Goal: Task Accomplishment & Management: Complete application form

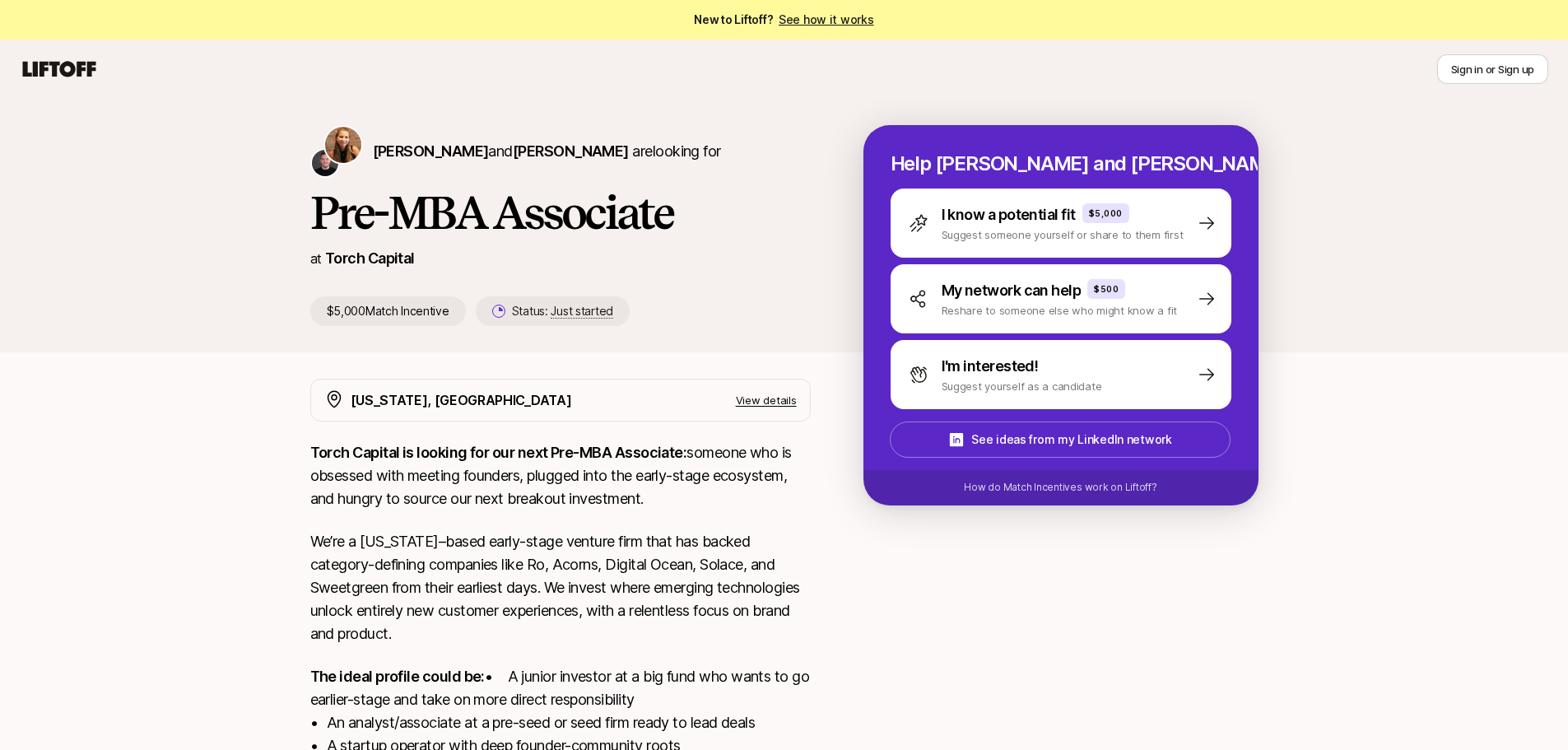
scroll to position [271, 0]
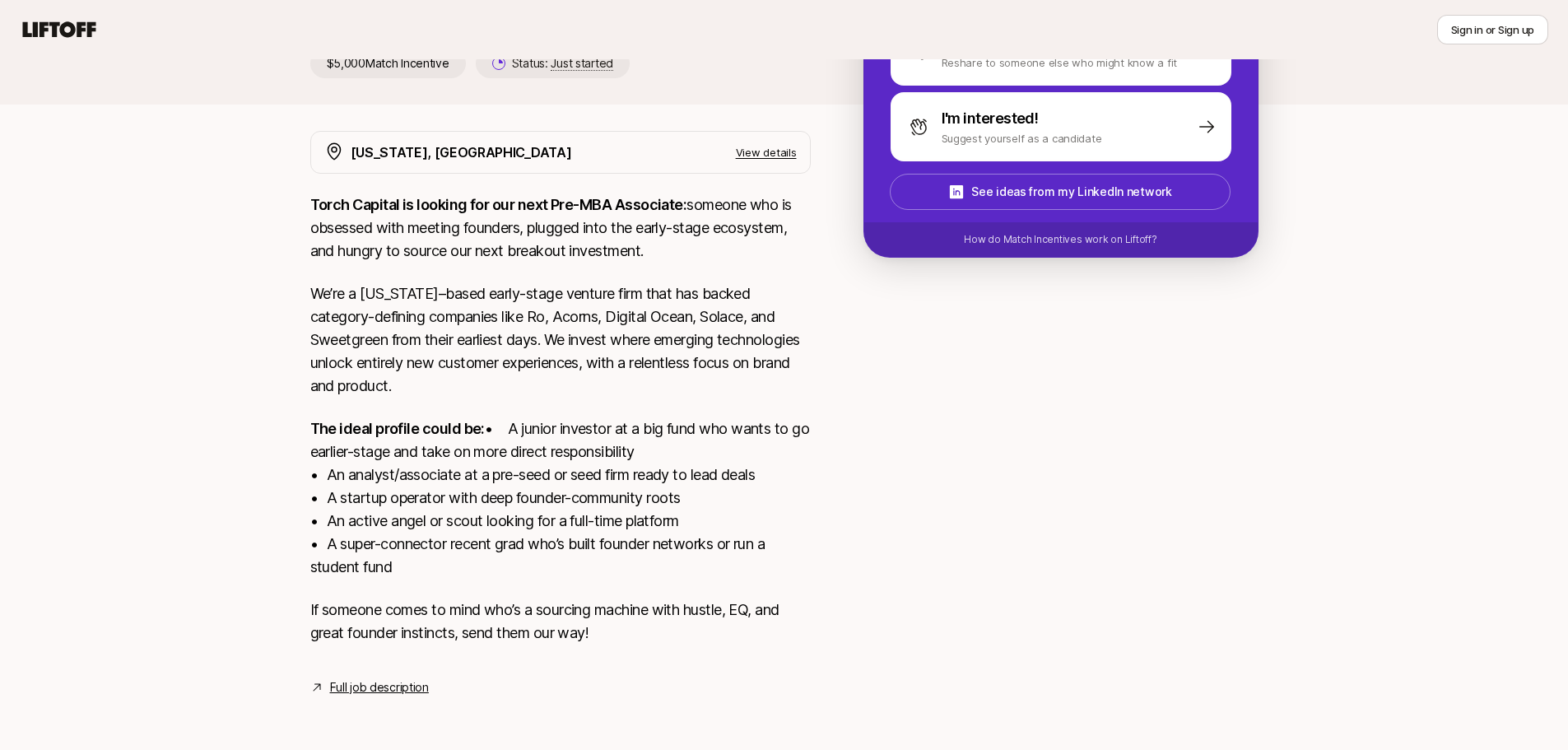
click at [376, 687] on link "Full job description" at bounding box center [379, 687] width 98 height 20
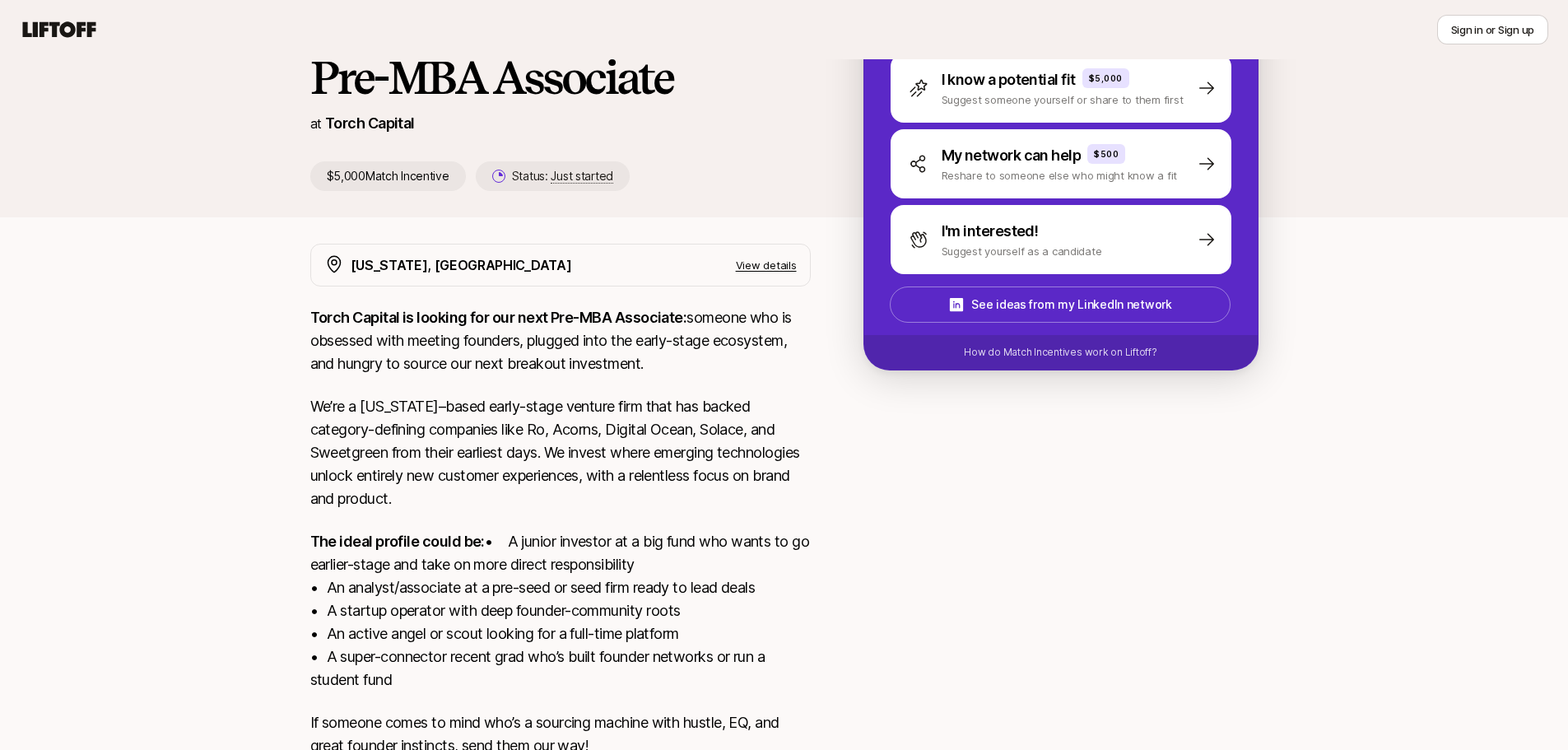
scroll to position [0, 0]
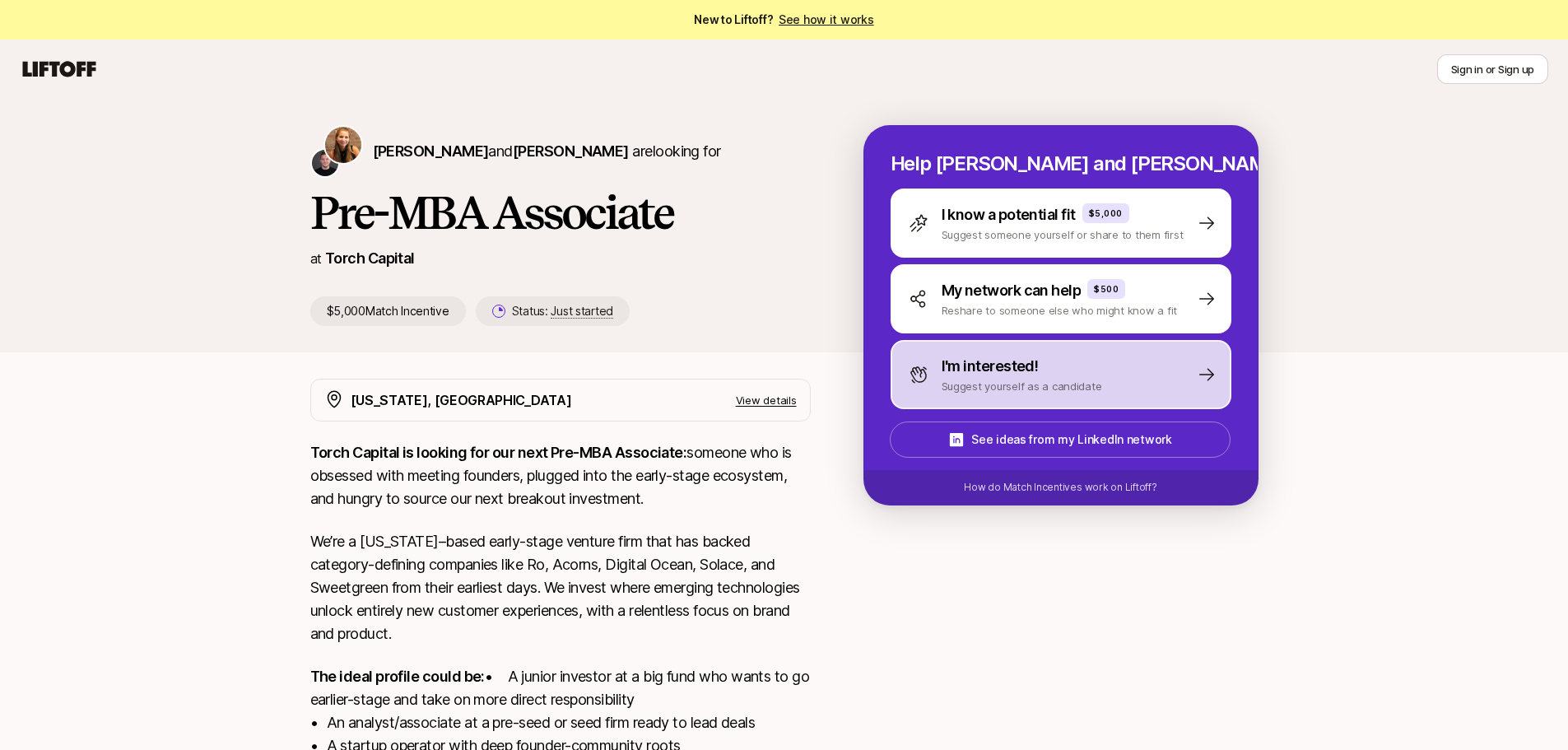
click at [1070, 369] on div "I'm interested!" at bounding box center [1022, 366] width 161 height 23
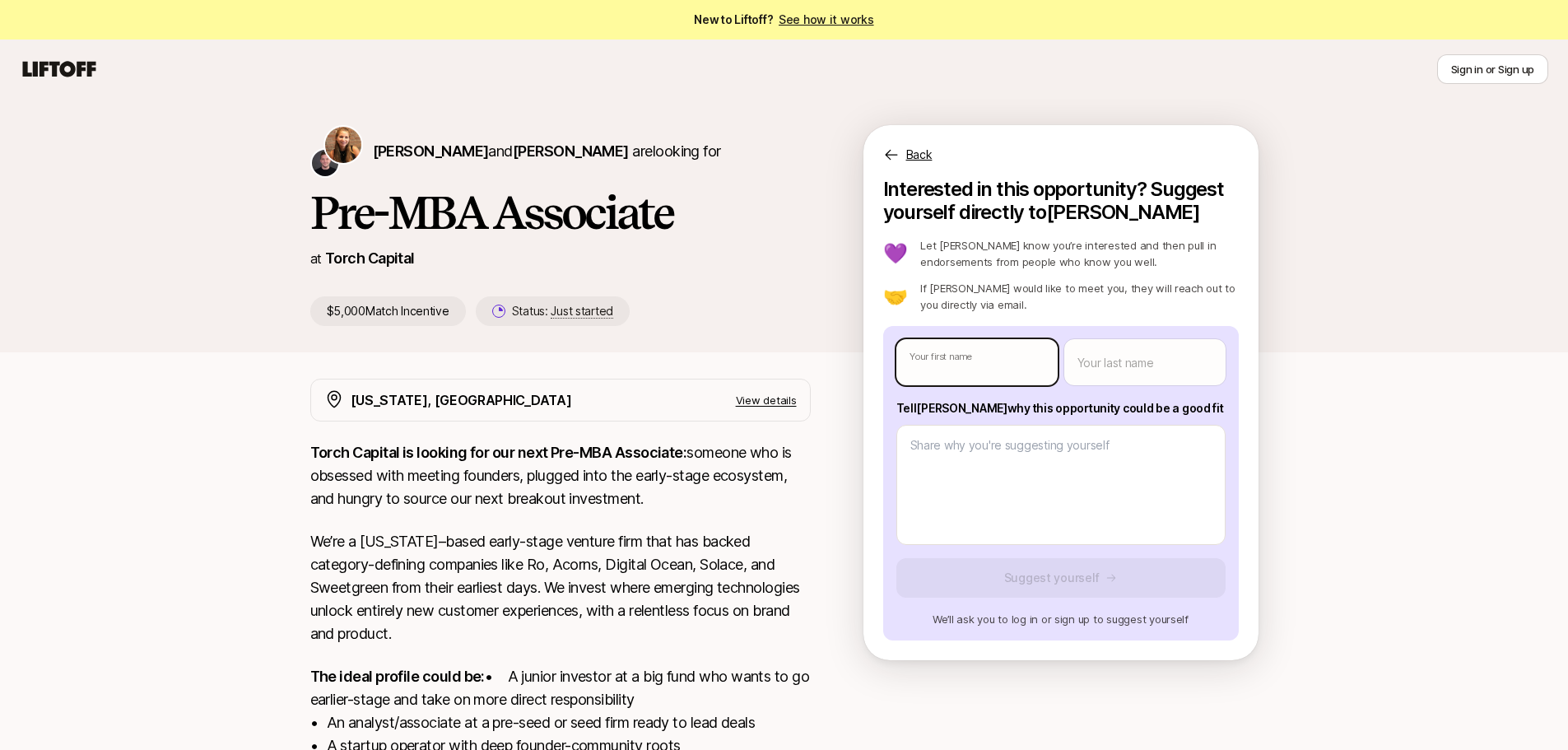
click at [1020, 371] on body "New to Liftoff? See how it works Sign in or Sign up Sign in or Sign up [PERSON_…" at bounding box center [784, 375] width 1568 height 750
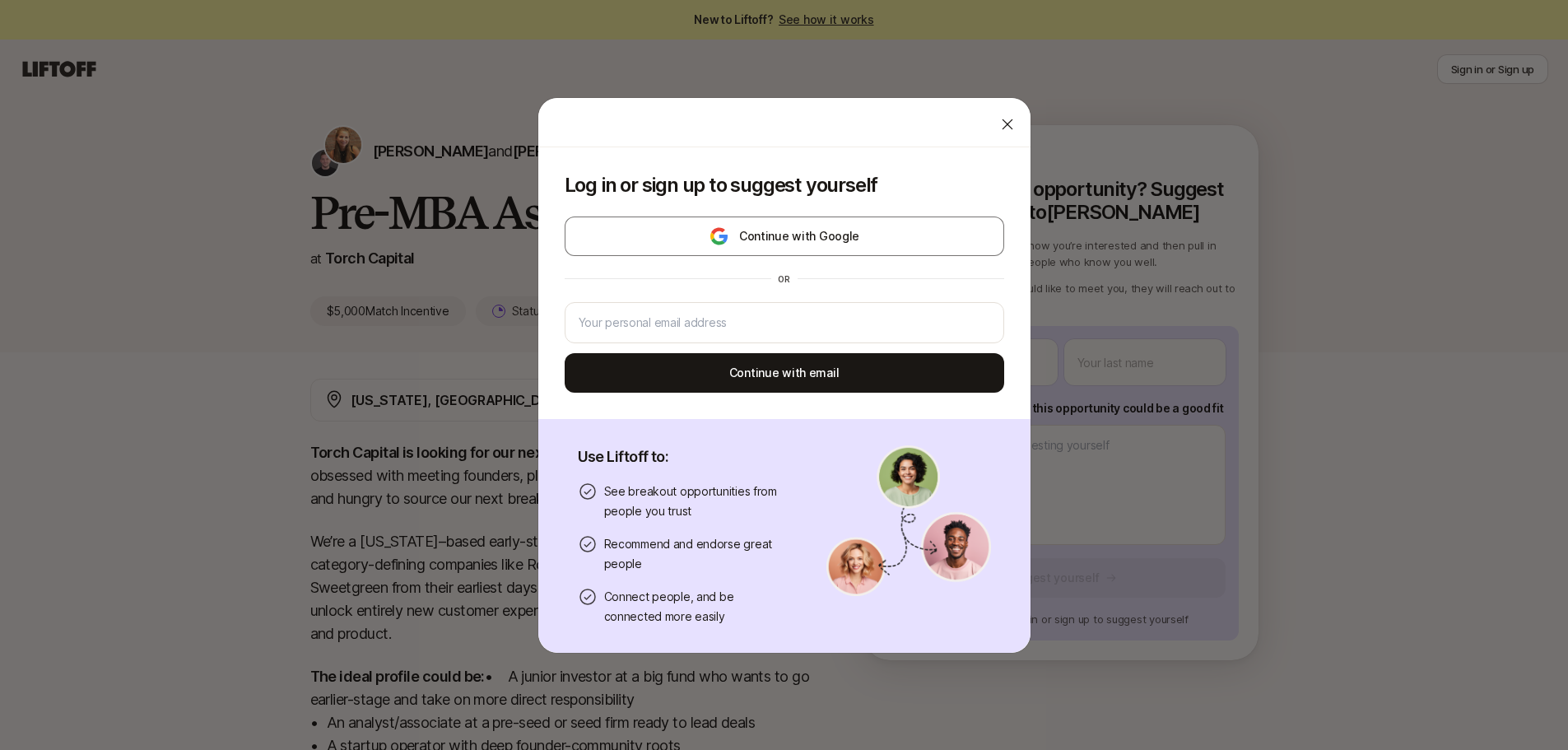
click at [974, 121] on div at bounding box center [784, 123] width 492 height 50
click at [991, 124] on div at bounding box center [1008, 124] width 33 height 32
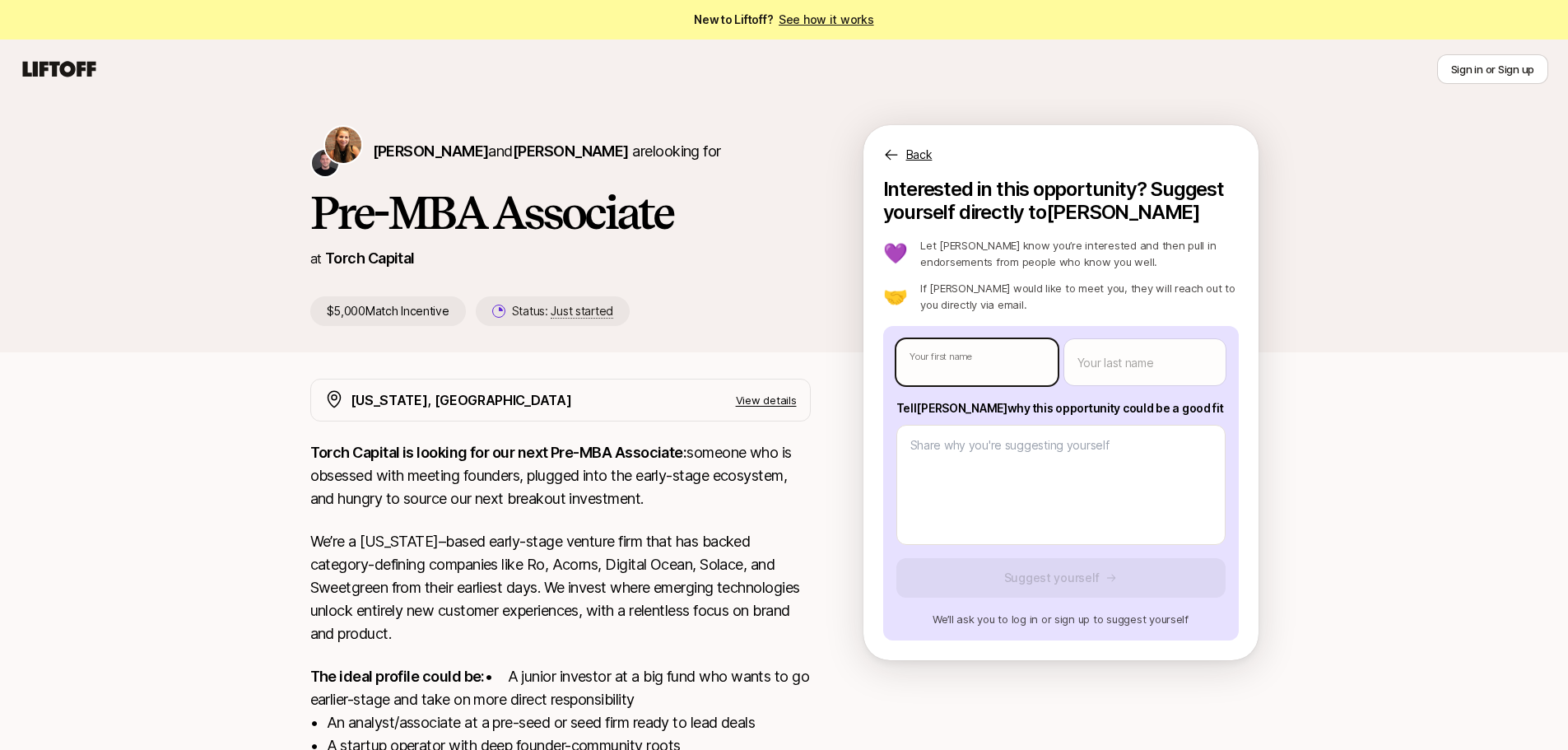
type textarea "x"
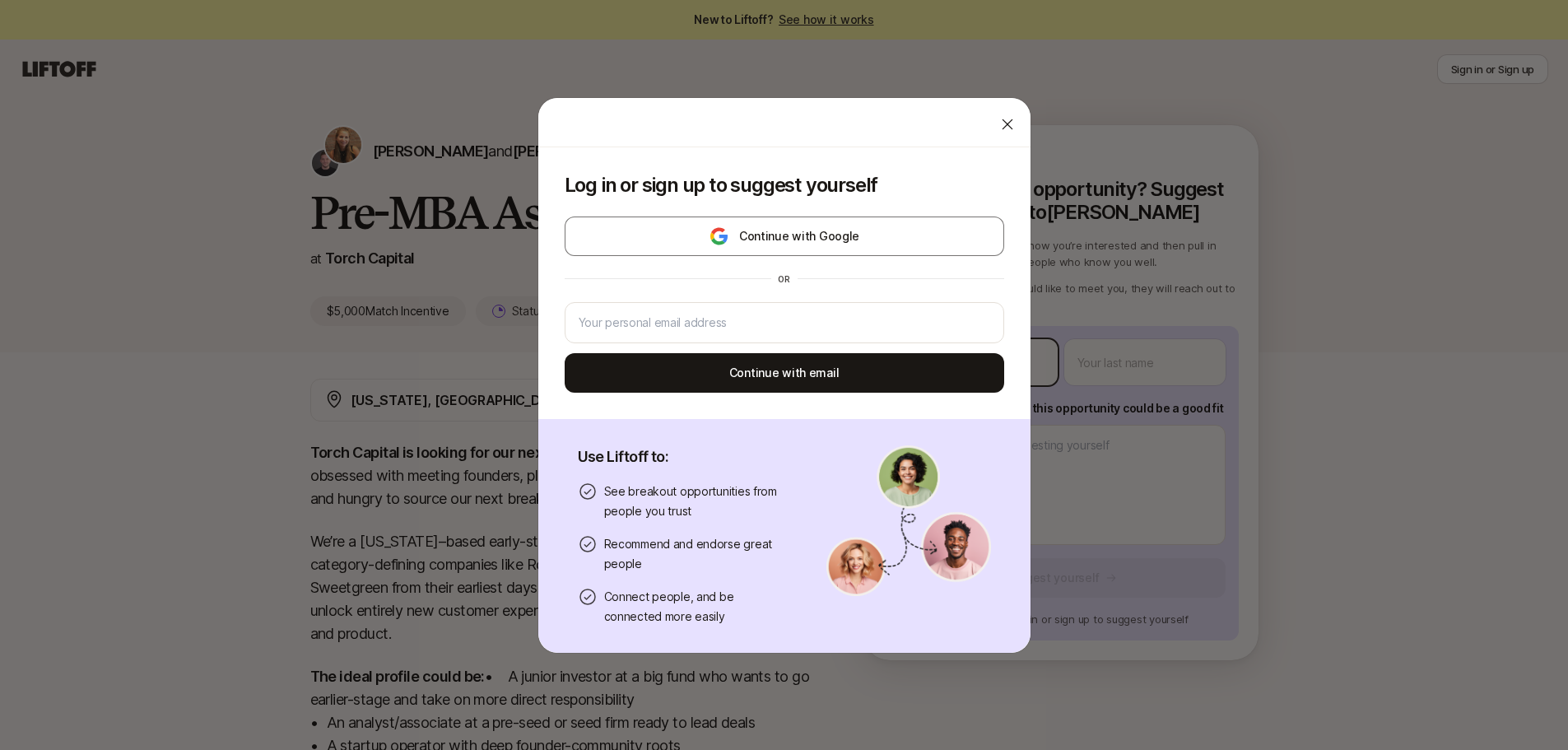
click at [1003, 358] on body "New to Liftoff? See how it works Sign in or Sign up Sign in or Sign up [PERSON_…" at bounding box center [784, 375] width 1568 height 750
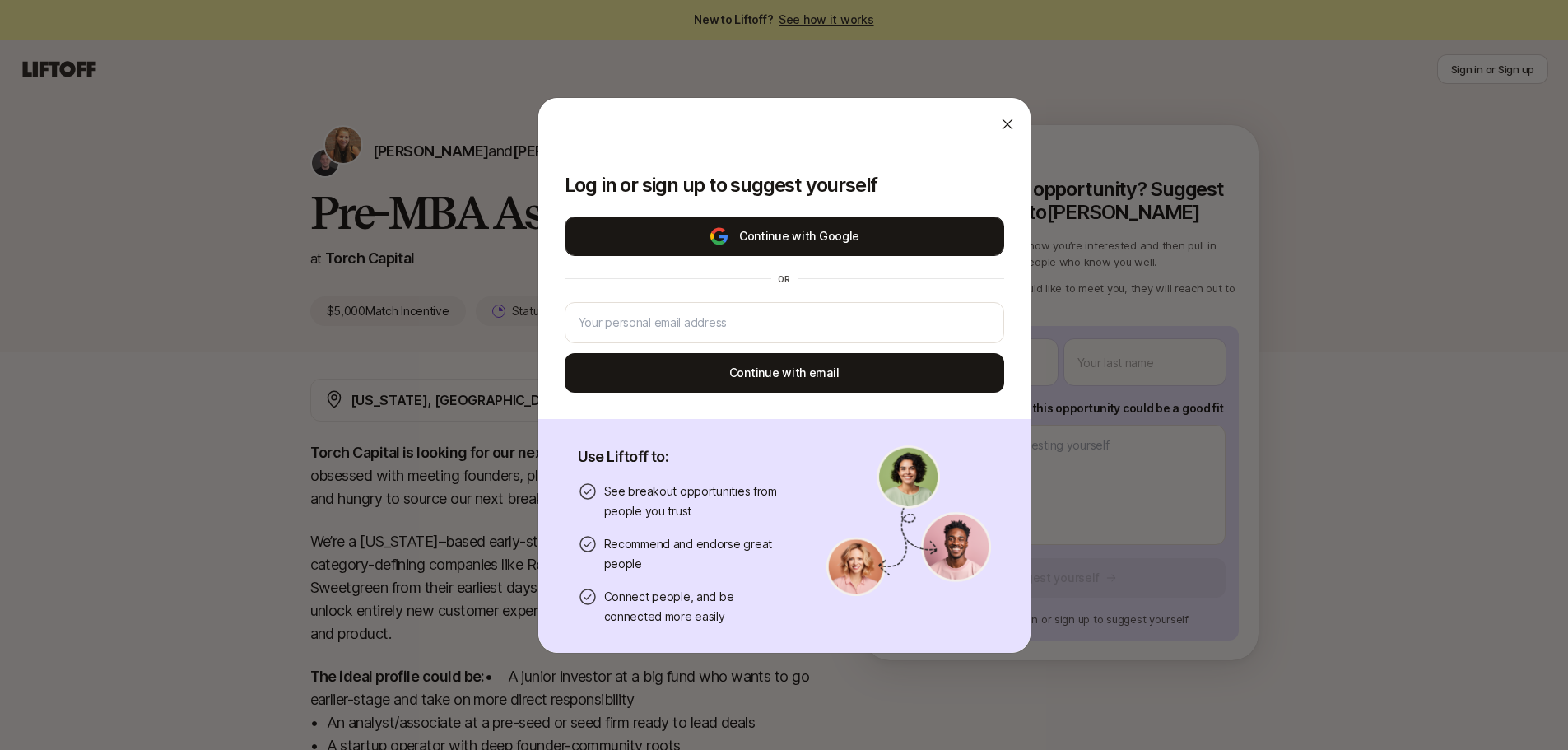
click at [869, 226] on button "Continue with Google" at bounding box center [784, 236] width 440 height 39
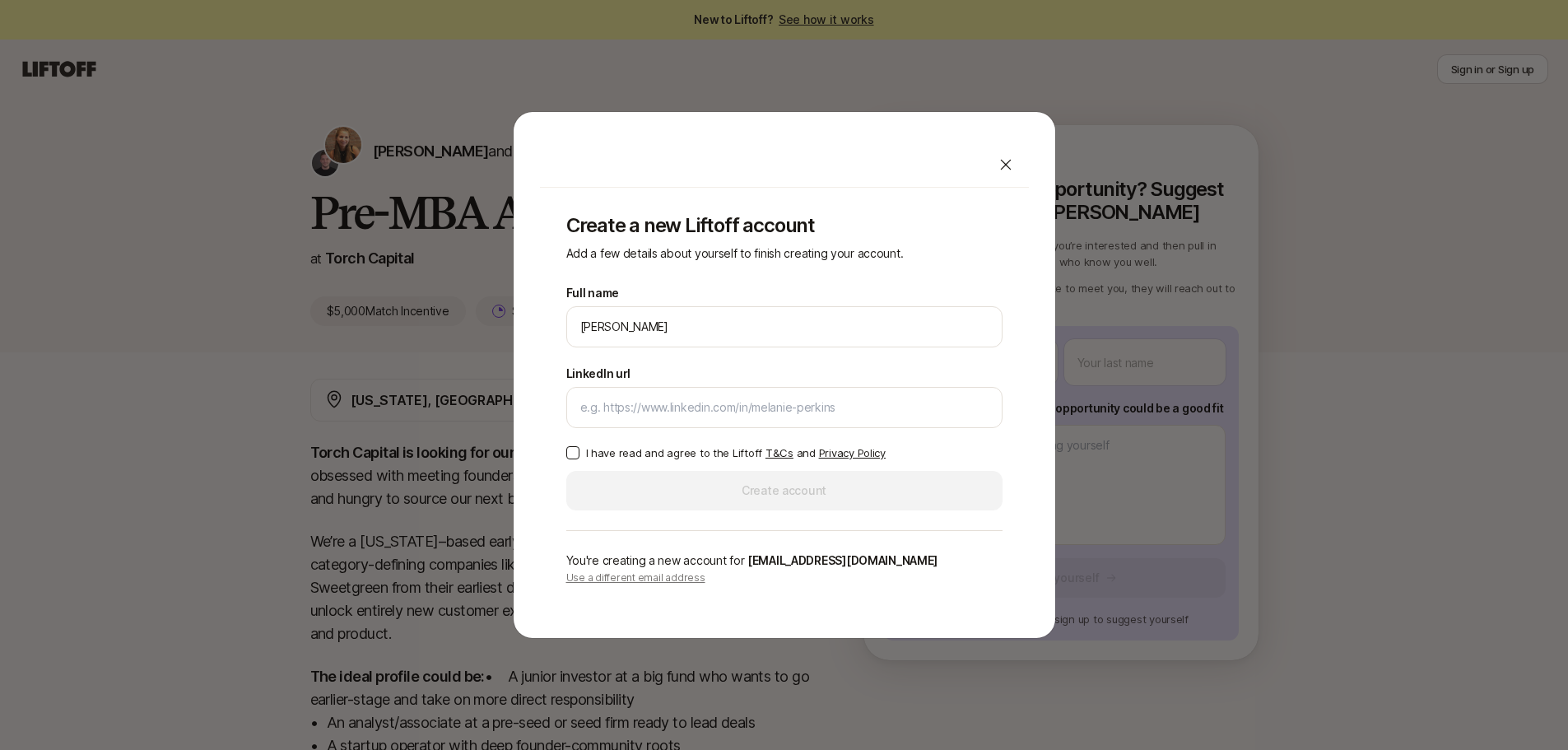
click at [579, 446] on label "I have read and agree to the Liftoff T&Cs and Privacy Policy" at bounding box center [784, 452] width 436 height 16
click at [579, 446] on button "I have read and agree to the Liftoff T&Cs and Privacy Policy" at bounding box center [572, 452] width 13 height 13
click at [708, 399] on div at bounding box center [784, 407] width 436 height 41
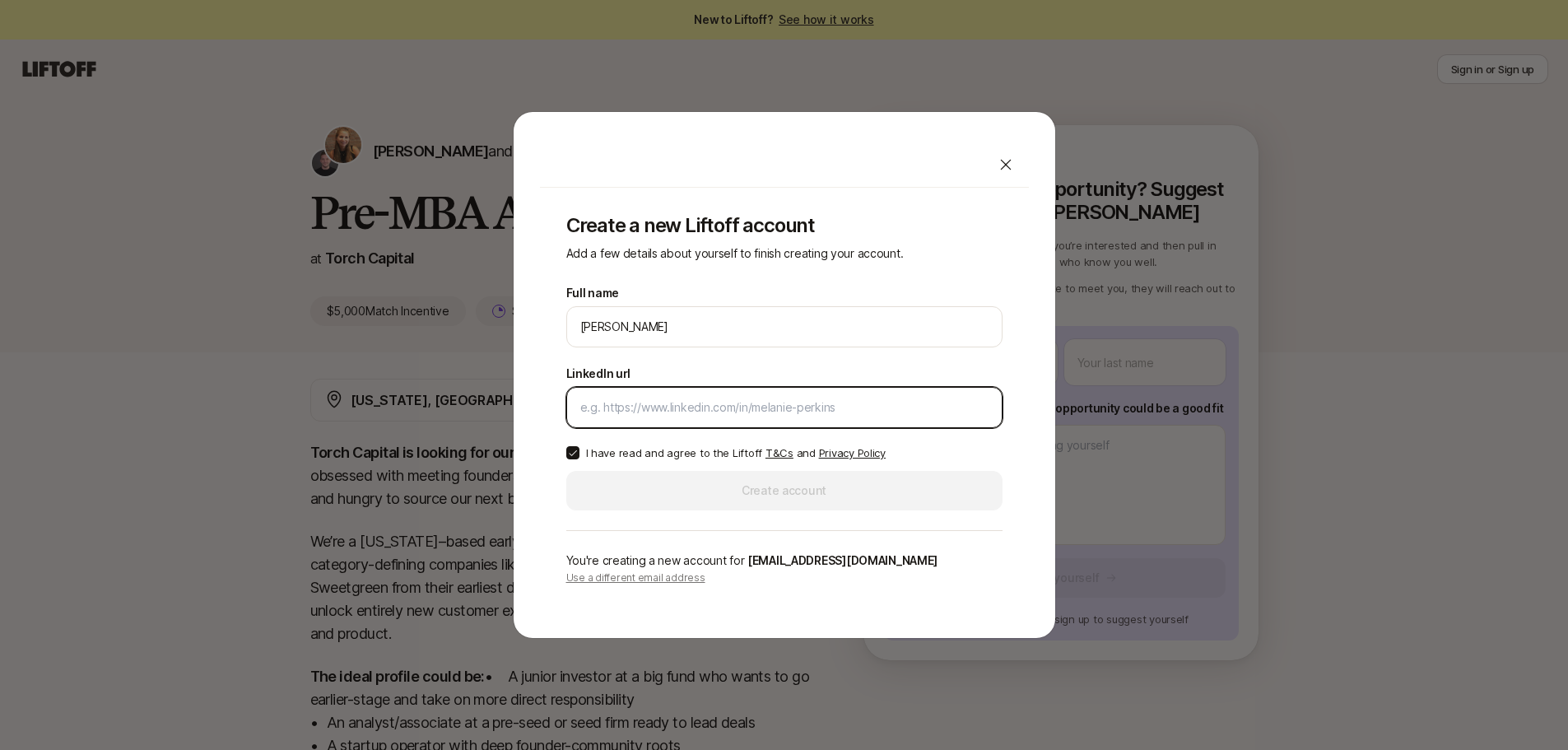
click at [887, 405] on input "LinkedIn url" at bounding box center [784, 407] width 408 height 20
drag, startPoint x: 921, startPoint y: 407, endPoint x: 199, endPoint y: 392, distance: 722.2
click at [199, 392] on div "Create a new Liftoff account Add a few details about yourself to finish creatin…" at bounding box center [784, 375] width 1568 height 528
click at [823, 405] on input "LinkedIn url" at bounding box center [784, 407] width 408 height 20
click at [830, 406] on input "LinkedIn url" at bounding box center [784, 407] width 408 height 20
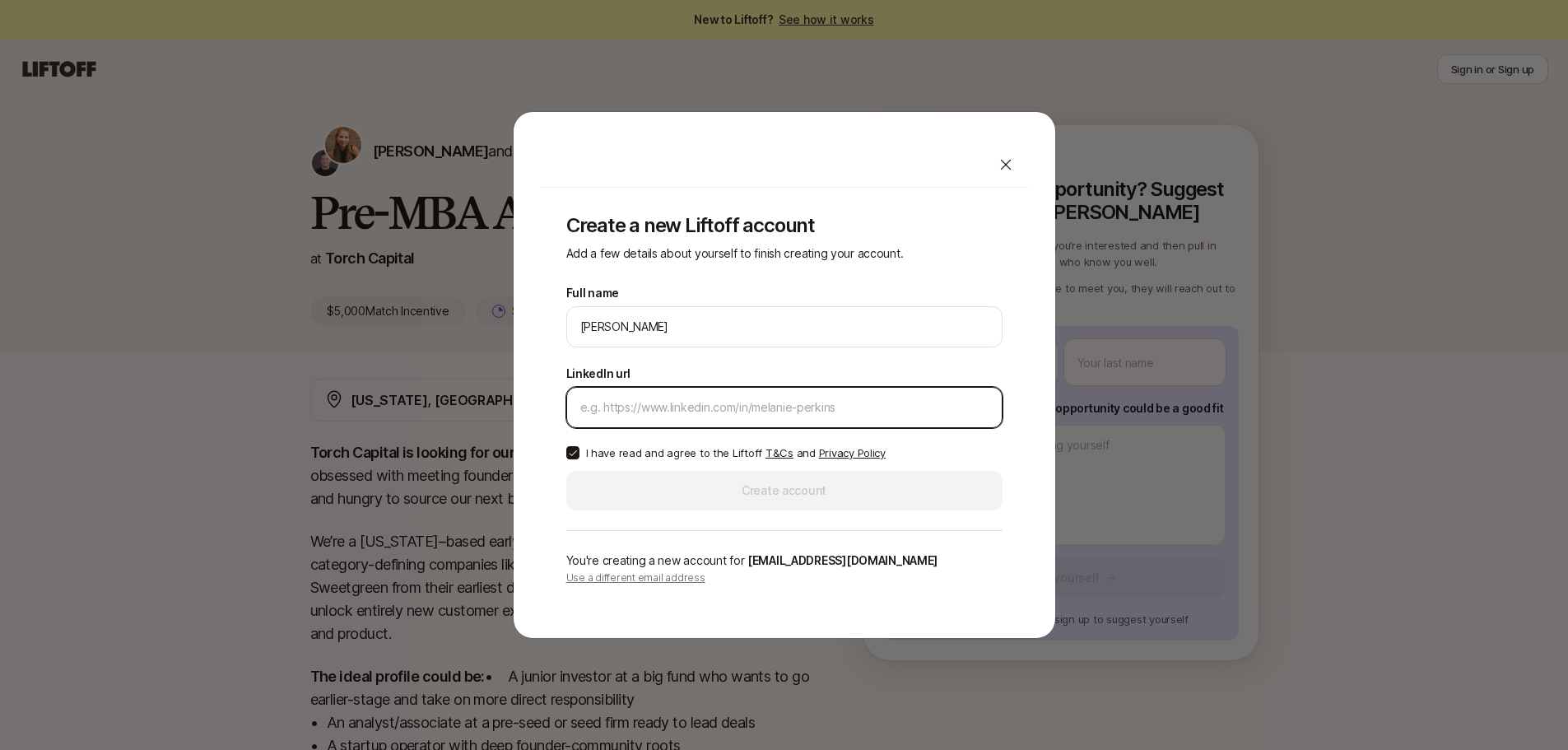
click at [830, 406] on input "LinkedIn url" at bounding box center [784, 407] width 408 height 20
click at [830, 407] on input "LinkedIn url" at bounding box center [784, 407] width 408 height 20
paste input "[URL][DOMAIN_NAME][PERSON_NAME]"
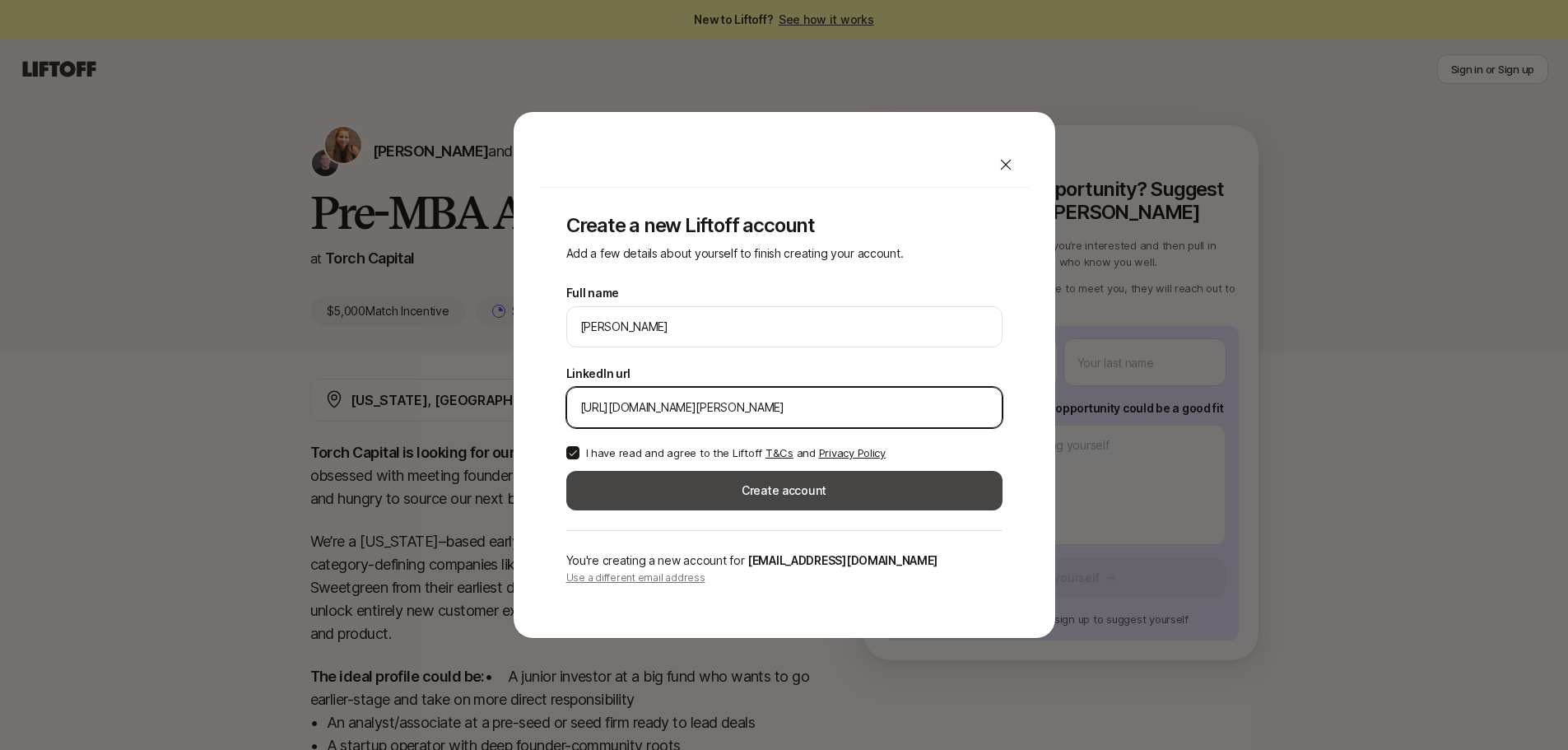
type input "[URL][DOMAIN_NAME][PERSON_NAME]"
click at [770, 494] on button "Create account" at bounding box center [784, 490] width 436 height 39
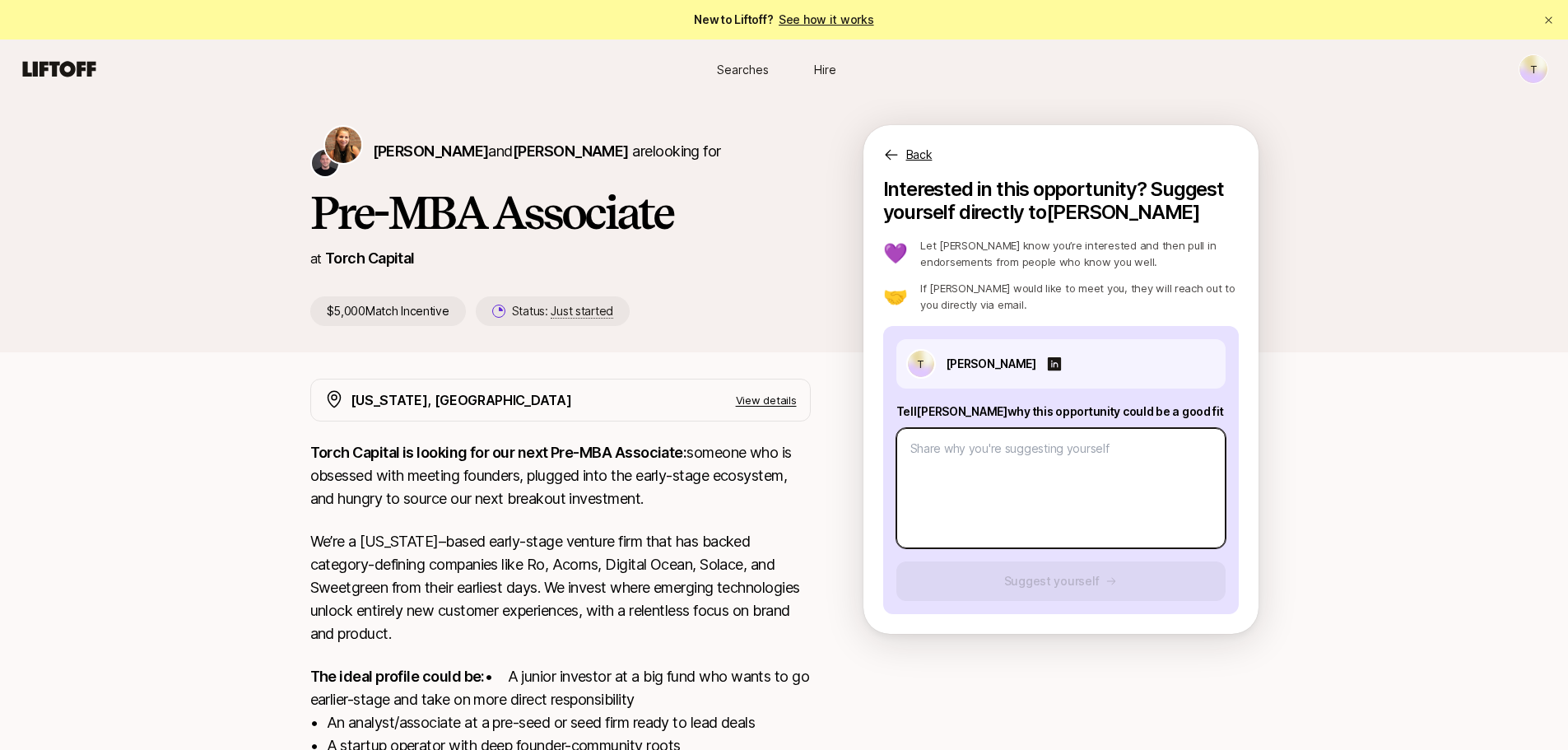
click at [975, 464] on textarea at bounding box center [1061, 487] width 329 height 120
click at [991, 426] on div at bounding box center [1061, 485] width 329 height 127
click at [984, 456] on textarea at bounding box center [1061, 487] width 329 height 120
paste textarea "Hi [ ], I'm reaching out regarding the [ ] role. I'm super interested in [your …"
type textarea "x"
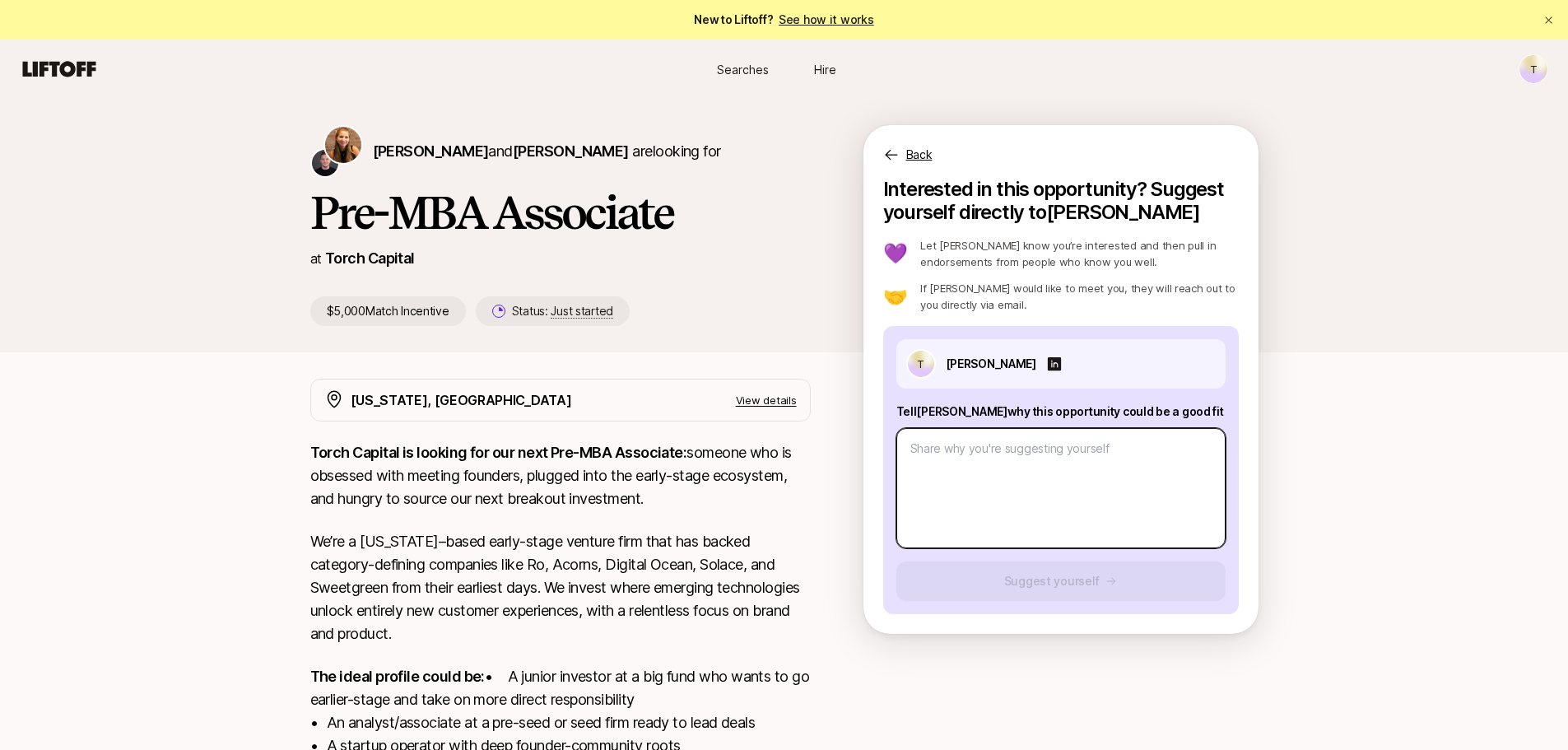
type textarea "Hi [ ], I'm reaching out regarding the [ ] role. I'm super interested in [your …"
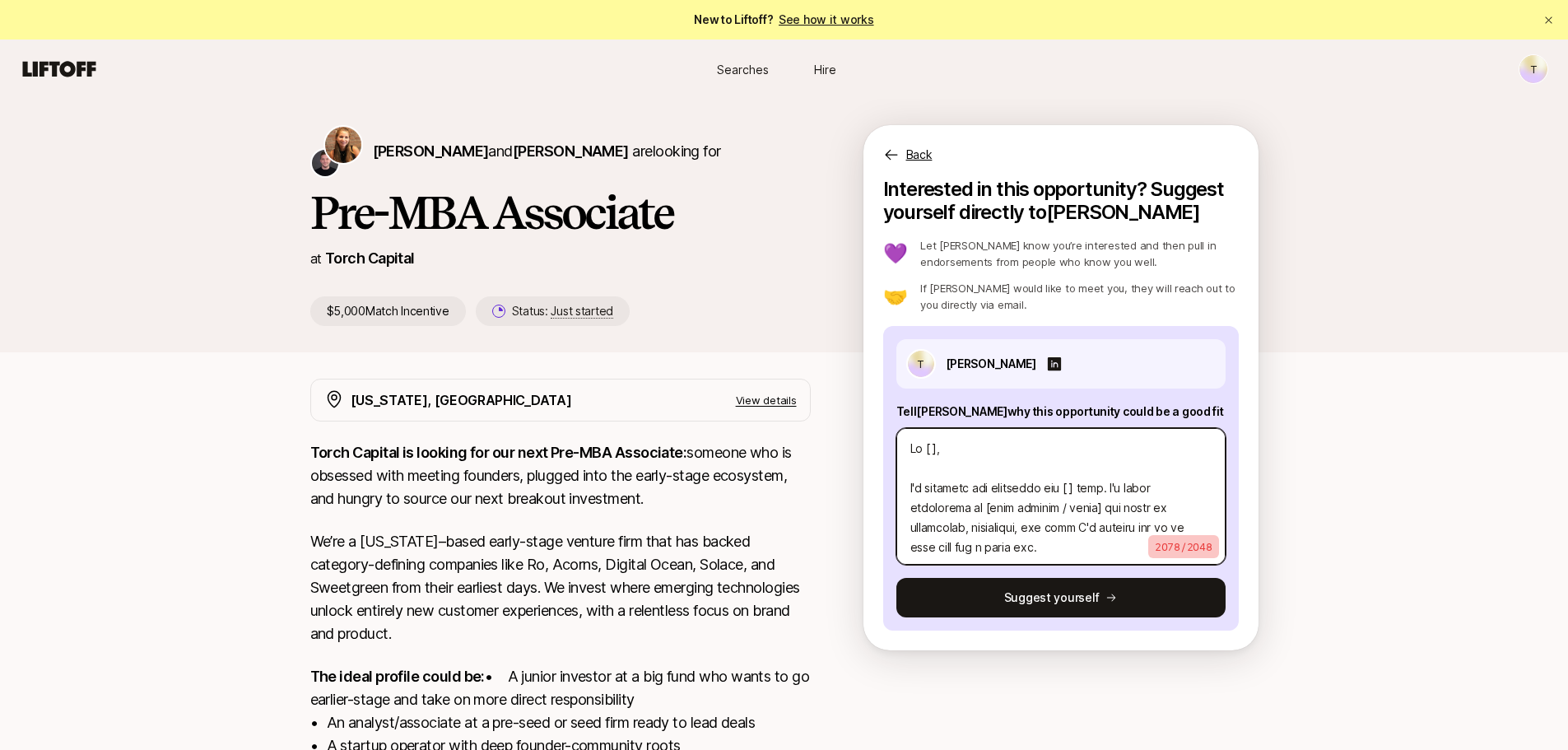
click at [937, 442] on textarea at bounding box center [1061, 496] width 329 height 137
click at [935, 449] on textarea at bounding box center [1061, 496] width 329 height 137
type textarea "x"
type textarea "Hi [ , I'm reaching out regarding the [ ] role. I'm super interested in [your c…"
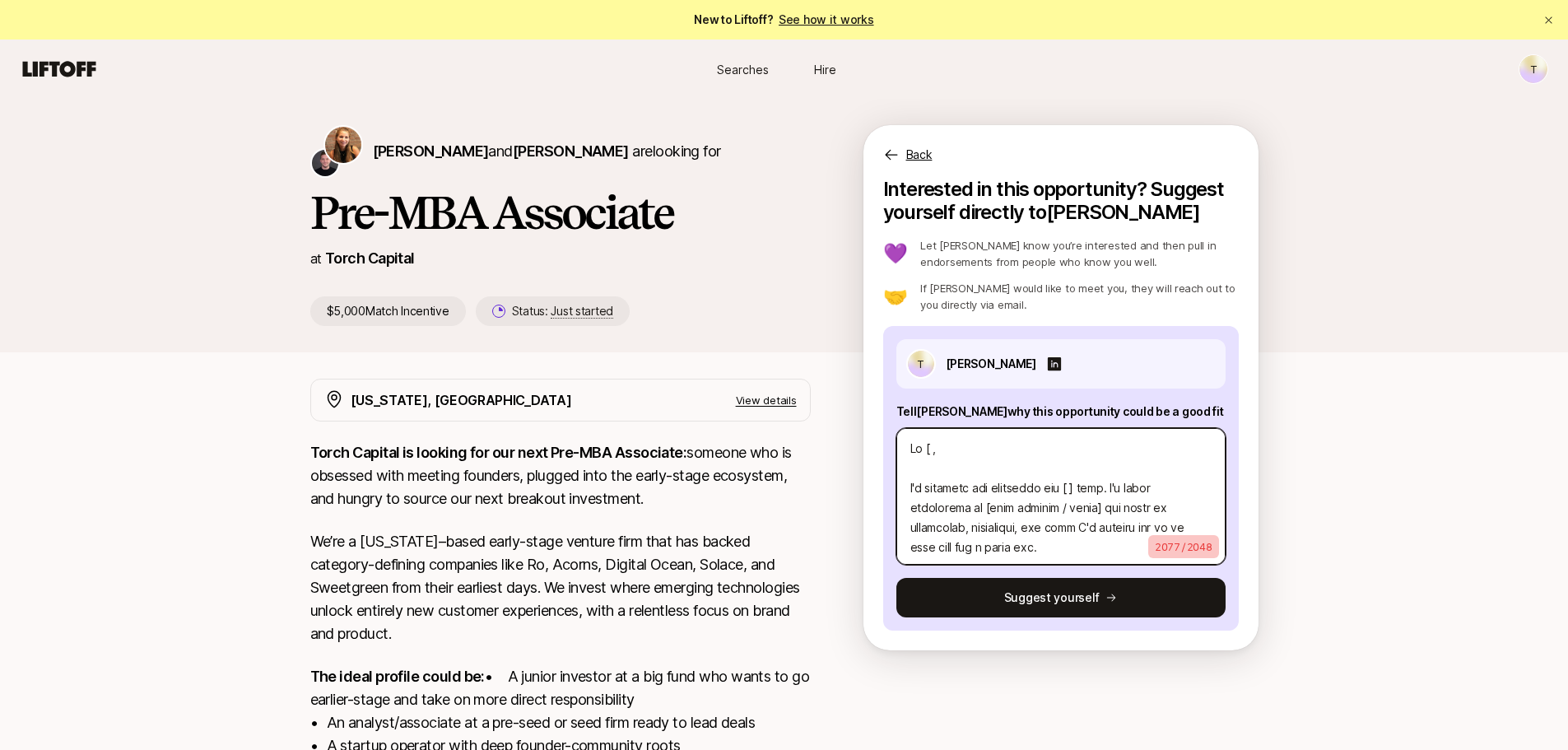
type textarea "x"
type textarea "Hi [, I'm reaching out regarding the [ ] role. I'm super interested in [your co…"
type textarea "x"
type textarea "Hi , I'm reaching out regarding the [ ] role. I'm super interested in [your com…"
type textarea "x"
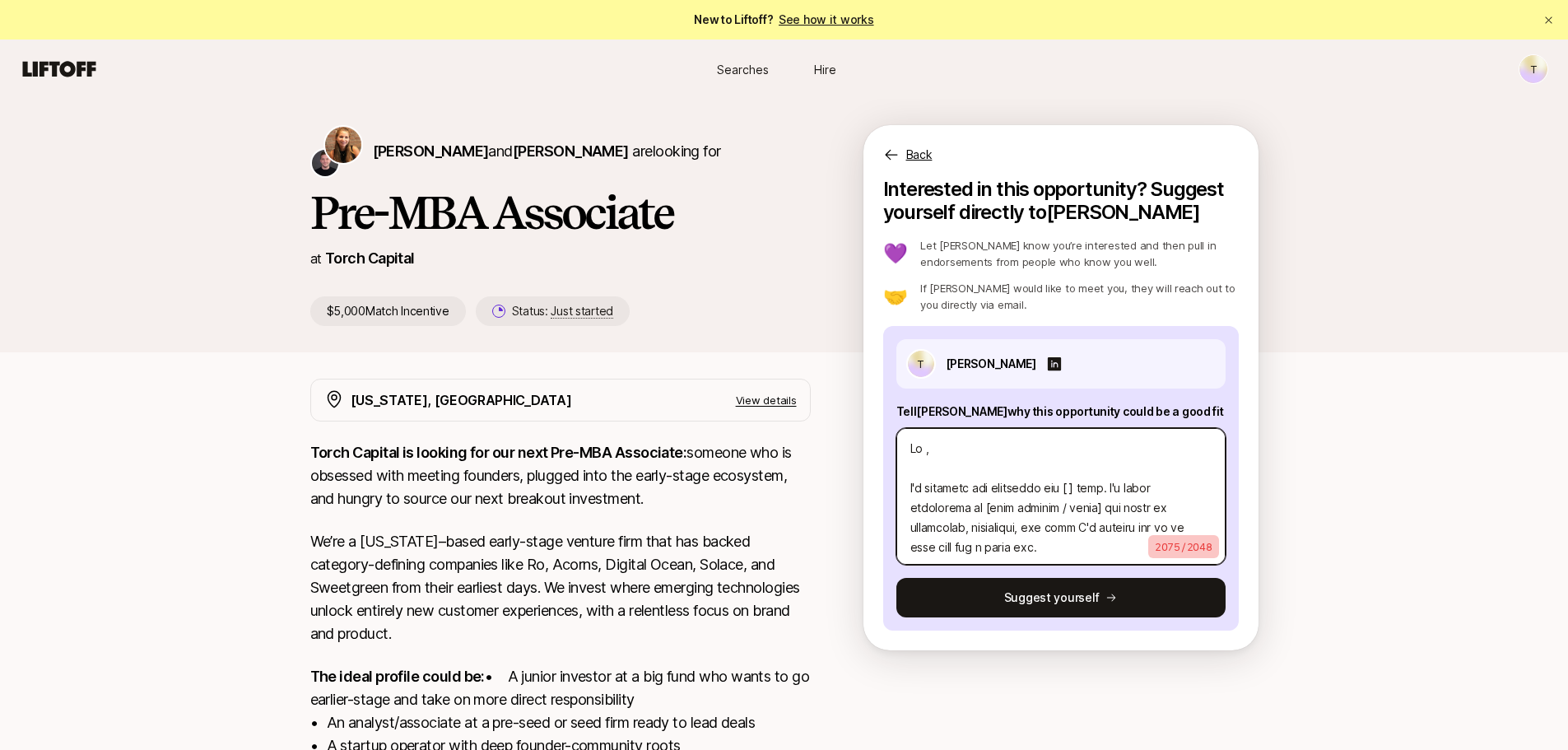
type textarea "Hi K, I'm reaching out regarding the [ ] role. I'm super interested in [your co…"
type textarea "x"
type textarea "Hi [PERSON_NAME], I'm reaching out regarding the [ ] role. I'm super interested…"
type textarea "x"
type textarea "Hi [PERSON_NAME], I'm reaching out regarding the [ ] role. I'm super interested…"
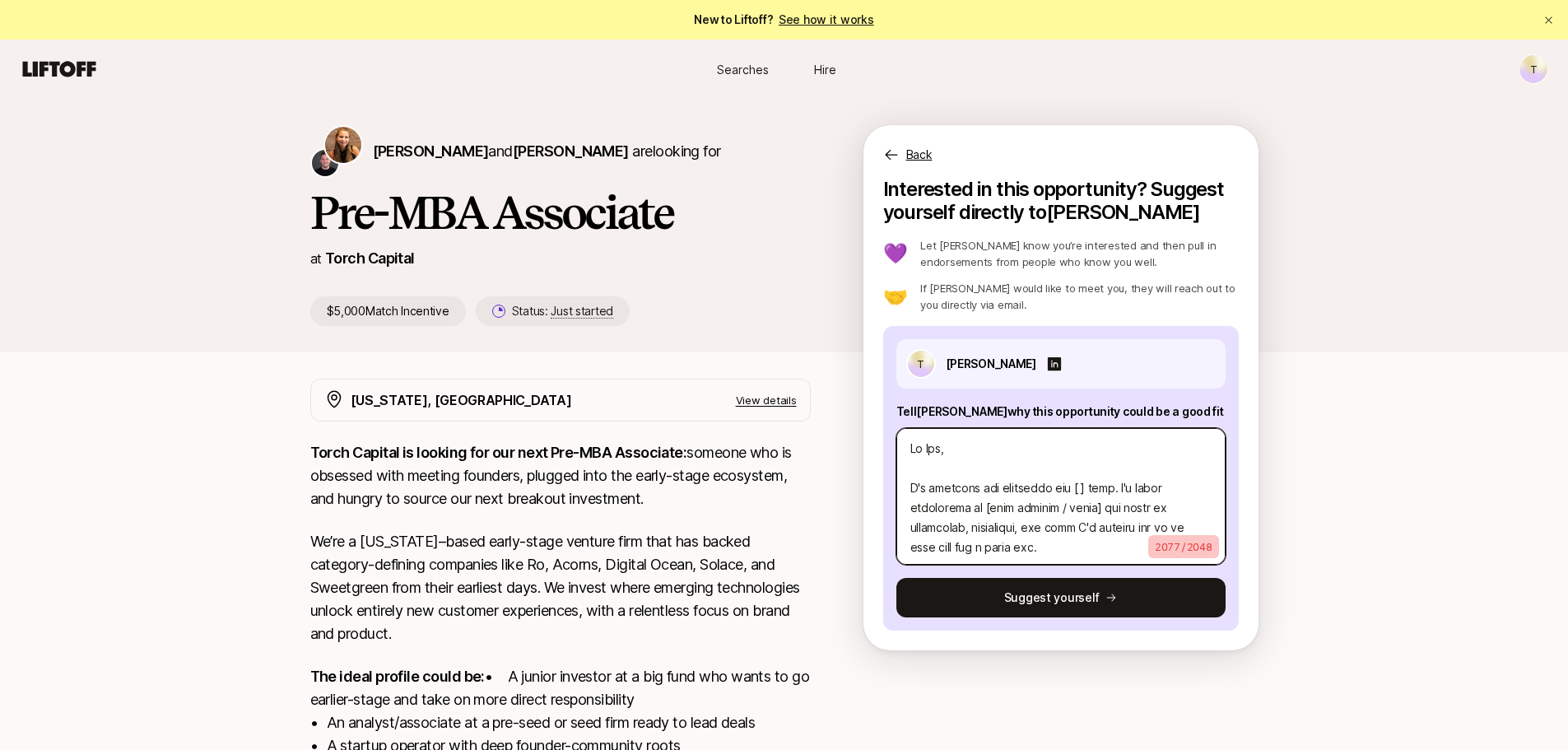
type textarea "x"
type textarea "Hi [PERSON_NAME], I'm reaching out regarding the [ ] role. I'm super interested…"
type textarea "x"
type textarea "Hi [PERSON_NAME], I'm reaching out regarding the [ ] role. I'm super interested…"
click at [1086, 486] on textarea at bounding box center [1061, 496] width 329 height 137
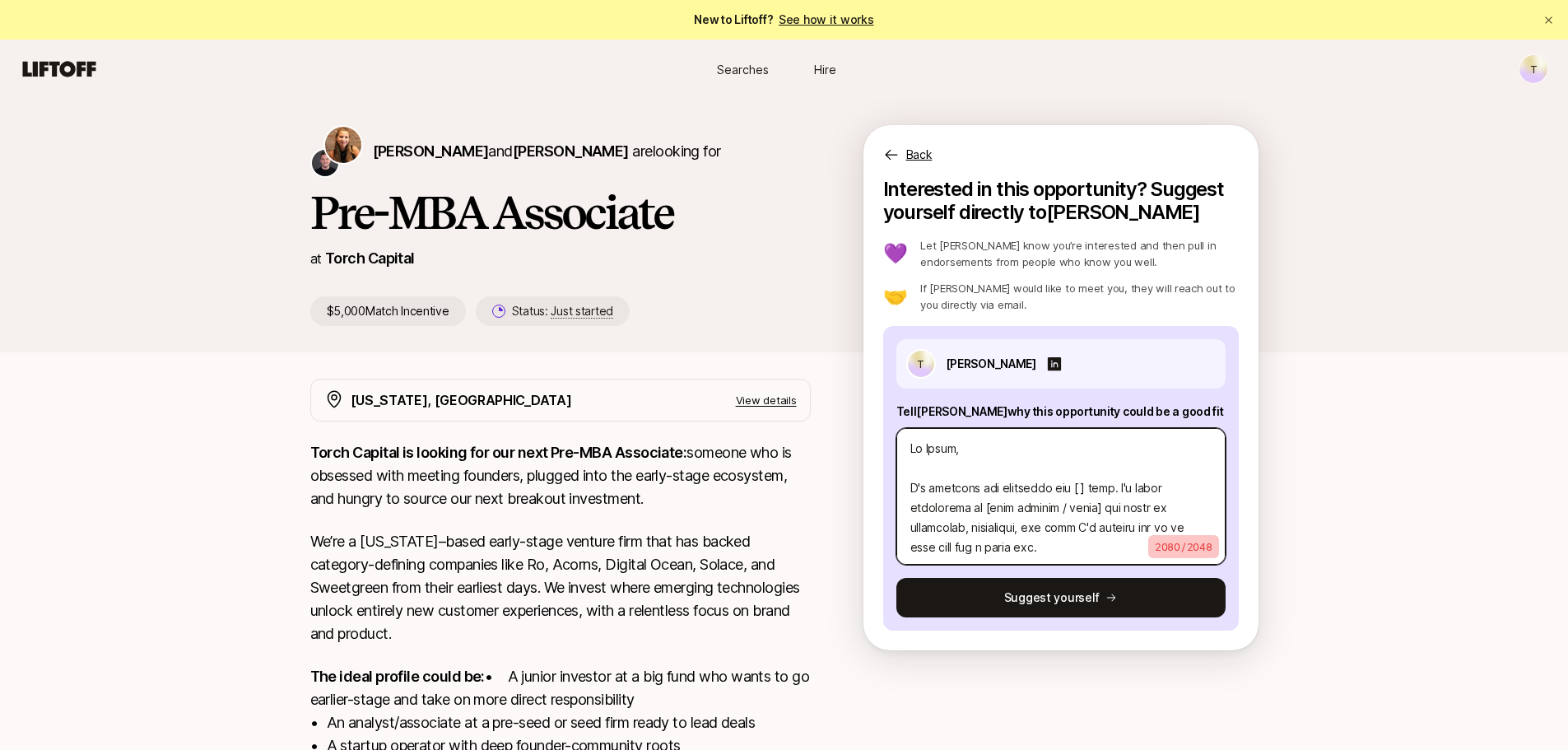
type textarea "x"
type textarea "Hi [PERSON_NAME], I'm reaching out regarding the [ ]role. I'm super interested …"
type textarea "x"
type textarea "Hi [PERSON_NAME], I'm reaching out regarding the [ role. I'm super interested i…"
type textarea "x"
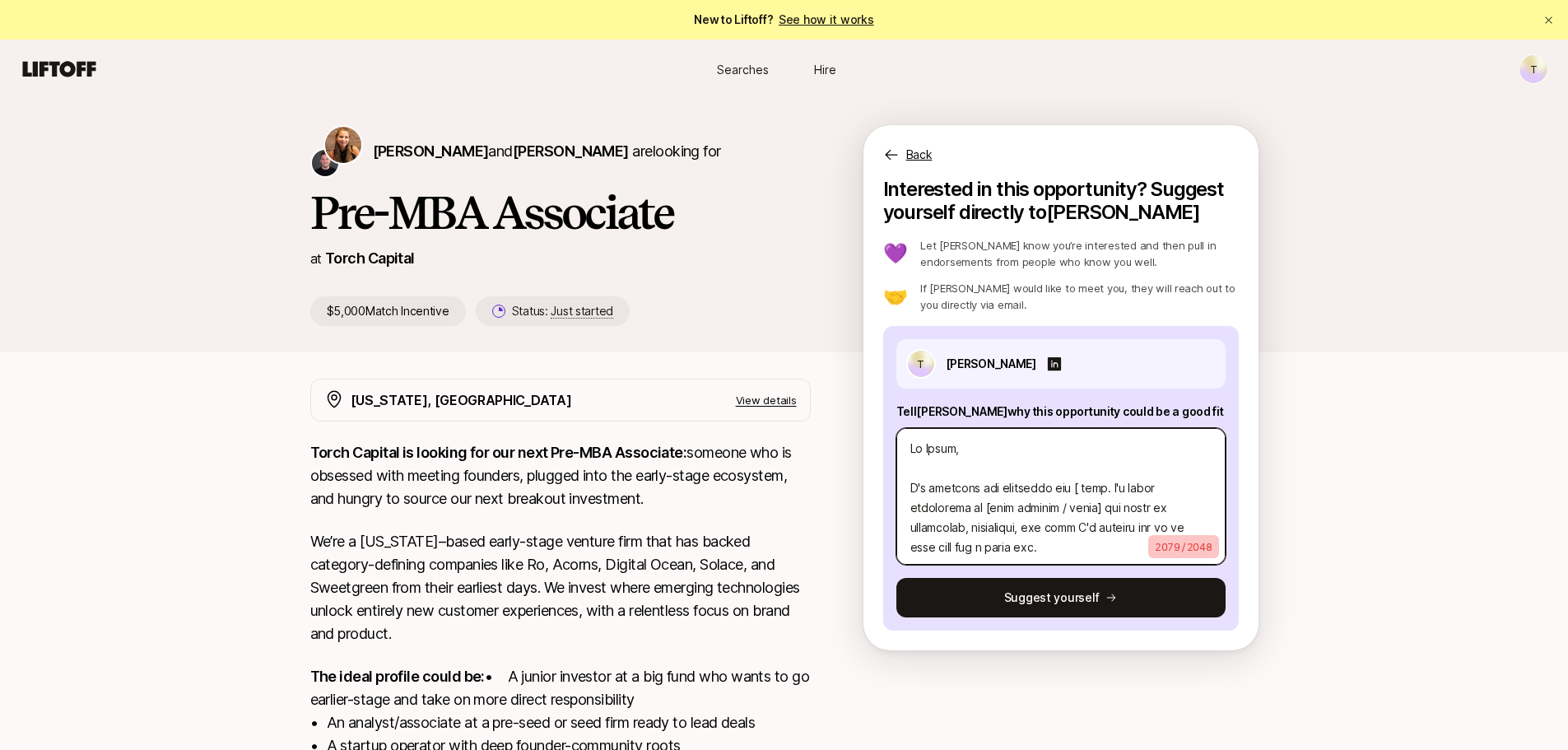
type textarea "Hi [PERSON_NAME], I'm reaching out regarding the [role. I'm super interested in…"
type textarea "x"
type textarea "Hi [PERSON_NAME], I'm reaching out regarding the role. I'm super interested in …"
type textarea "x"
type textarea "Hi [PERSON_NAME], I'm reaching out regarding the Arole. I'm super interested in…"
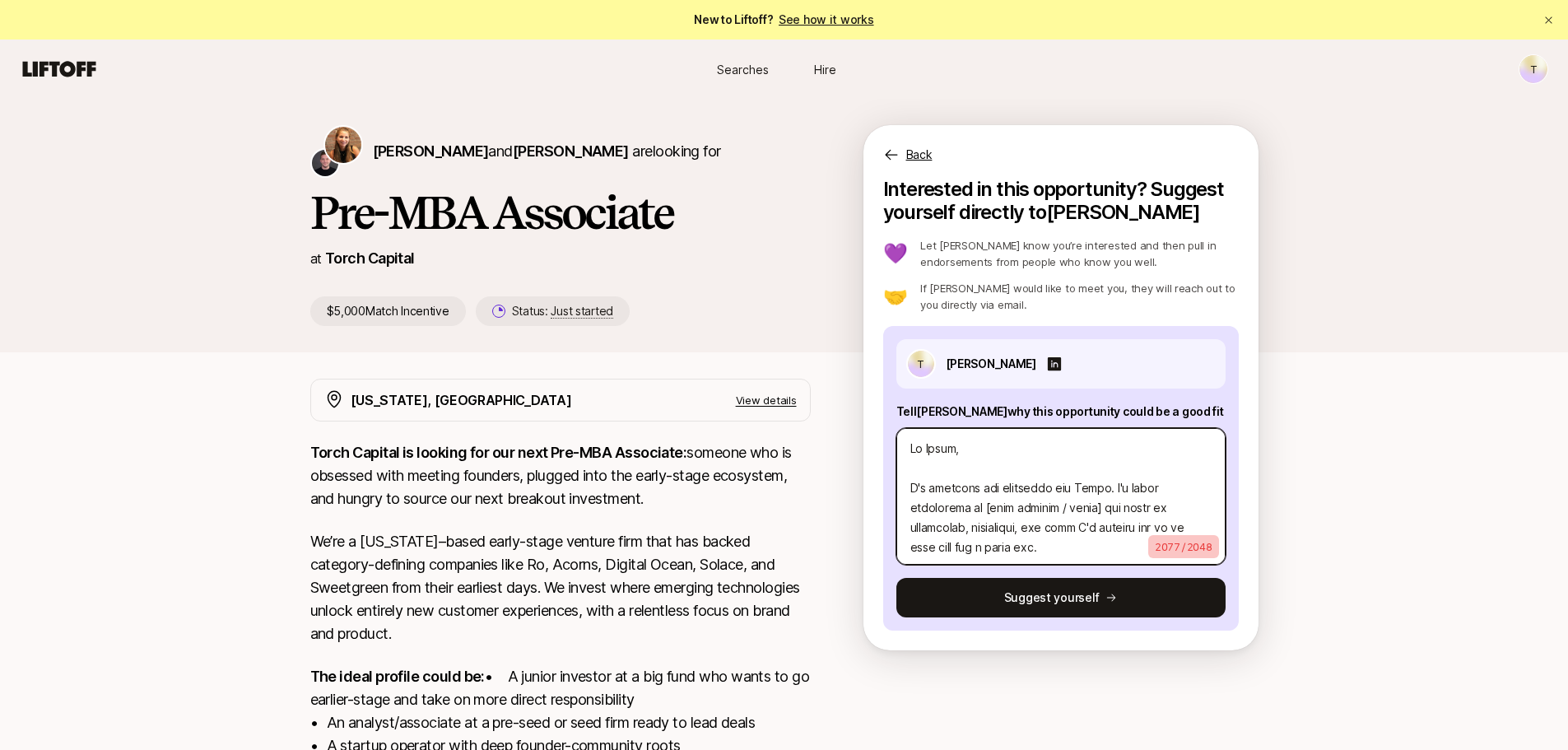
type textarea "x"
type textarea "Hi [PERSON_NAME], I'm reaching out regarding the Asrole. I'm super interested i…"
type textarea "x"
type textarea "Hi [PERSON_NAME], I'm reaching out regarding the Assrole. I'm super interested …"
type textarea "x"
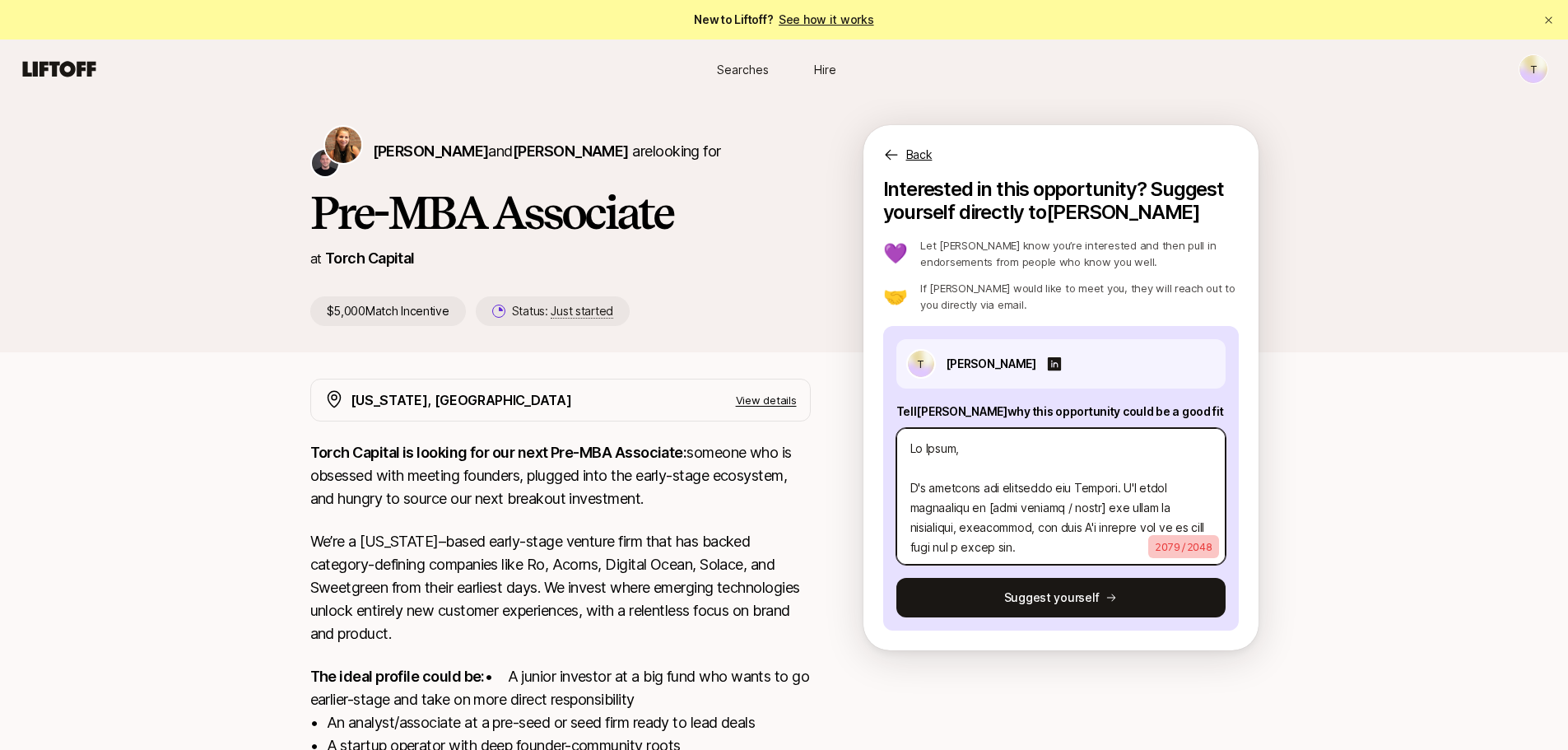
type textarea "Hi [PERSON_NAME], I'm reaching out regarding the Assorole. I'm super interested…"
type textarea "x"
type textarea "Hi [PERSON_NAME], I'm reaching out regarding the Assocrole. I'm super intereste…"
type textarea "x"
type textarea "Hi [PERSON_NAME], I'm reaching out regarding the Associrole. I'm super interest…"
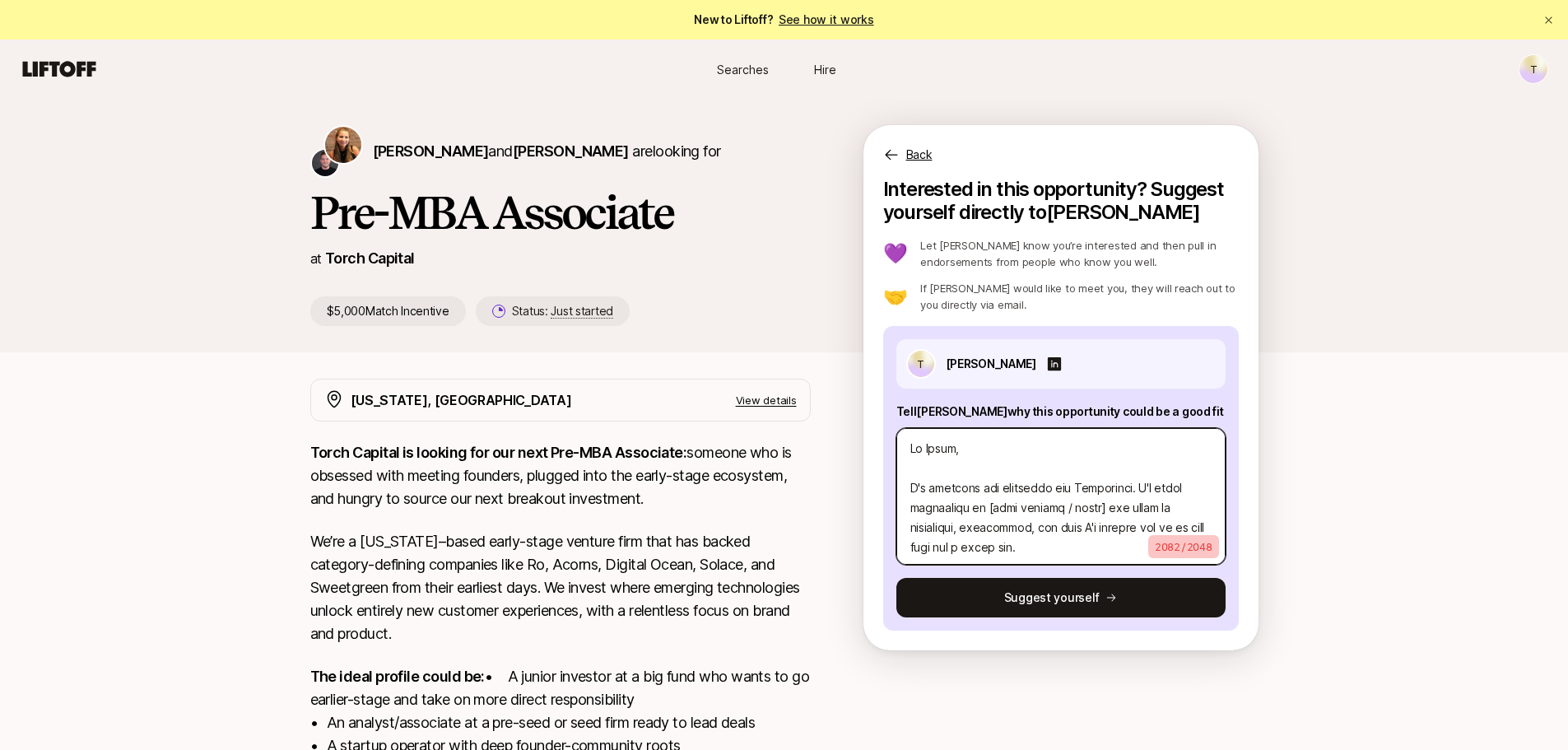
type textarea "x"
type textarea "Hi [PERSON_NAME], I'm reaching out regarding the Associarole. I'm super interes…"
type textarea "x"
type textarea "Hi [PERSON_NAME], I'm reaching out regarding the Associatrole. I'm super intere…"
type textarea "x"
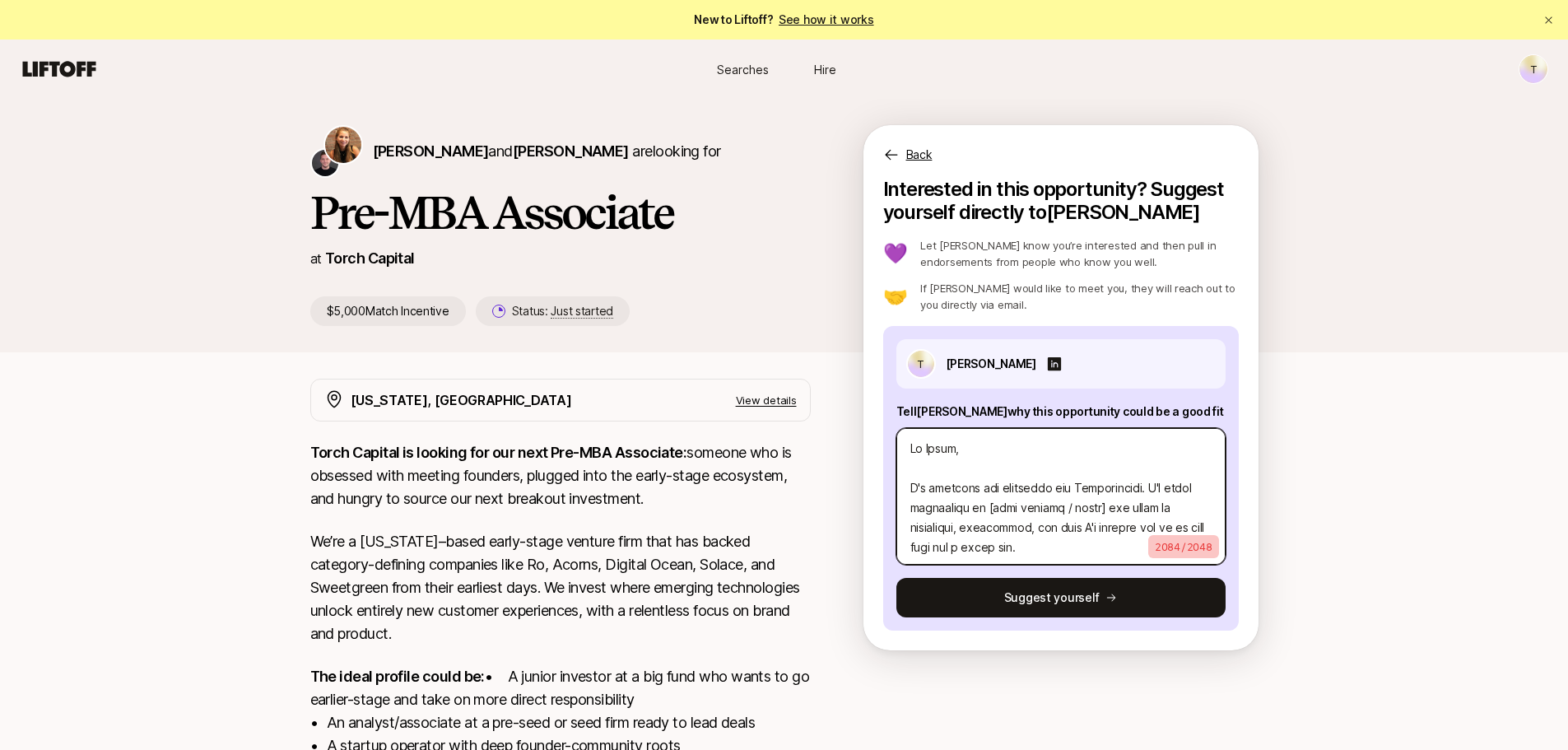
type textarea "Hi [PERSON_NAME], I'm reaching out regarding the Associaterole. I'm super inter…"
type textarea "x"
type textarea "Hi [PERSON_NAME], I'm reaching out regarding the Associaterrole. I'm super inte…"
type textarea "x"
type textarea "Hi [PERSON_NAME], I'm reaching out regarding the Associater role. I'm super int…"
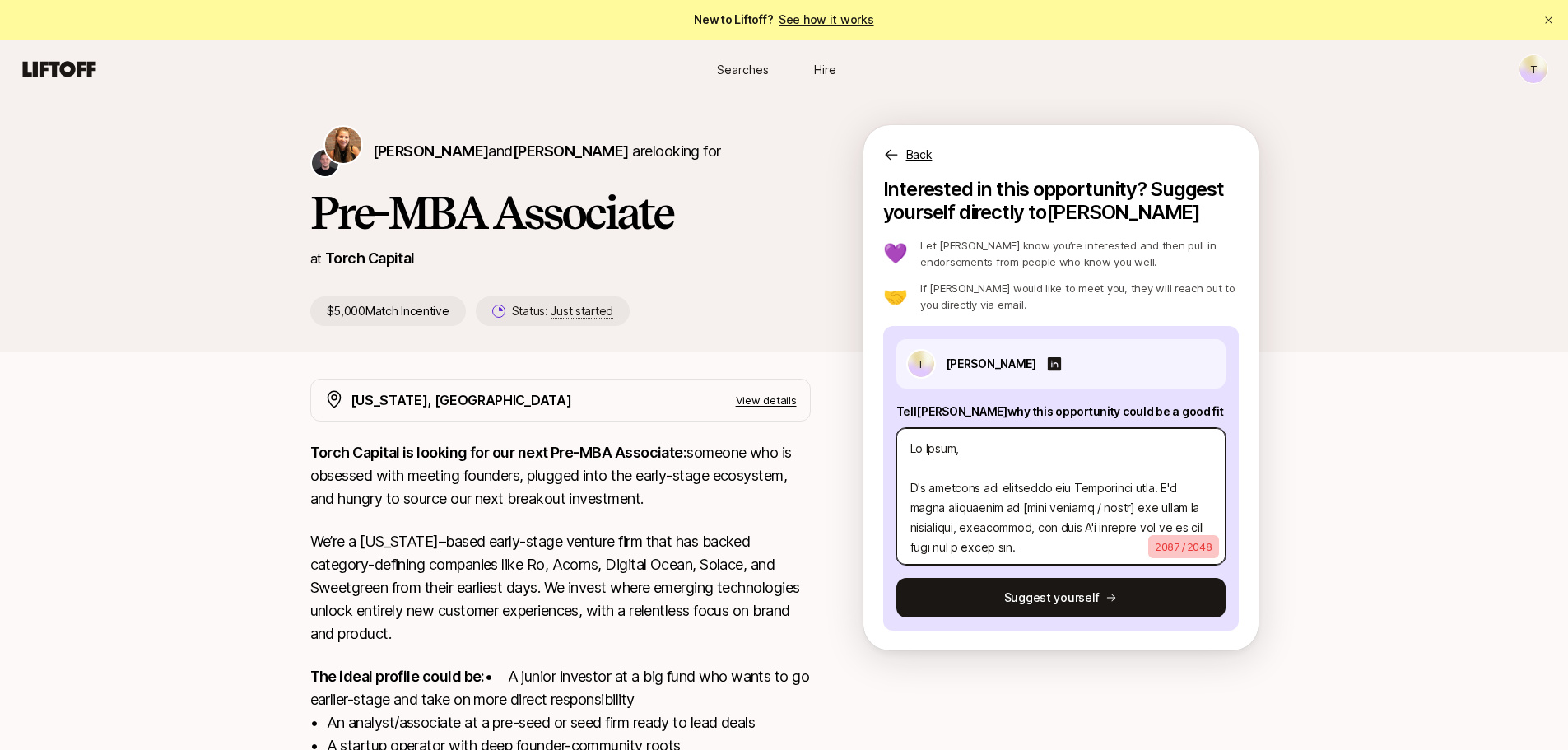
type textarea "x"
type textarea "Hi [PERSON_NAME], I'm reaching out regarding the Associaterrole. I'm super inte…"
type textarea "x"
type textarea "Hi [PERSON_NAME], I'm reaching out regarding the Associaterole. I'm super inter…"
type textarea "x"
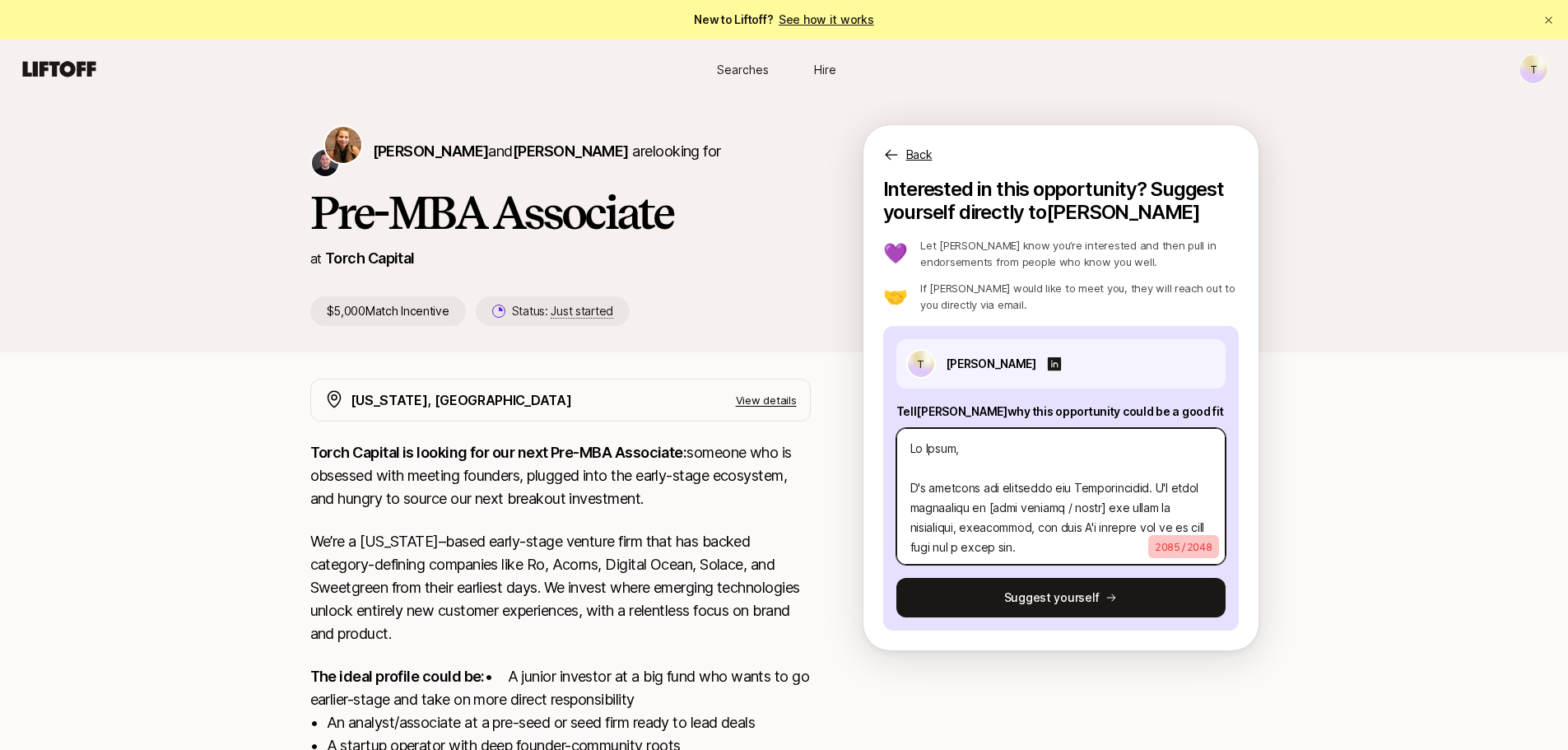
type textarea "Hi [PERSON_NAME], I'm reaching out regarding the Associate role. I'm super inte…"
click at [1056, 511] on textarea at bounding box center [1061, 496] width 329 height 137
drag, startPoint x: 1133, startPoint y: 511, endPoint x: 1012, endPoint y: 504, distance: 121.2
click at [1012, 504] on textarea at bounding box center [1061, 496] width 329 height 137
type textarea "x"
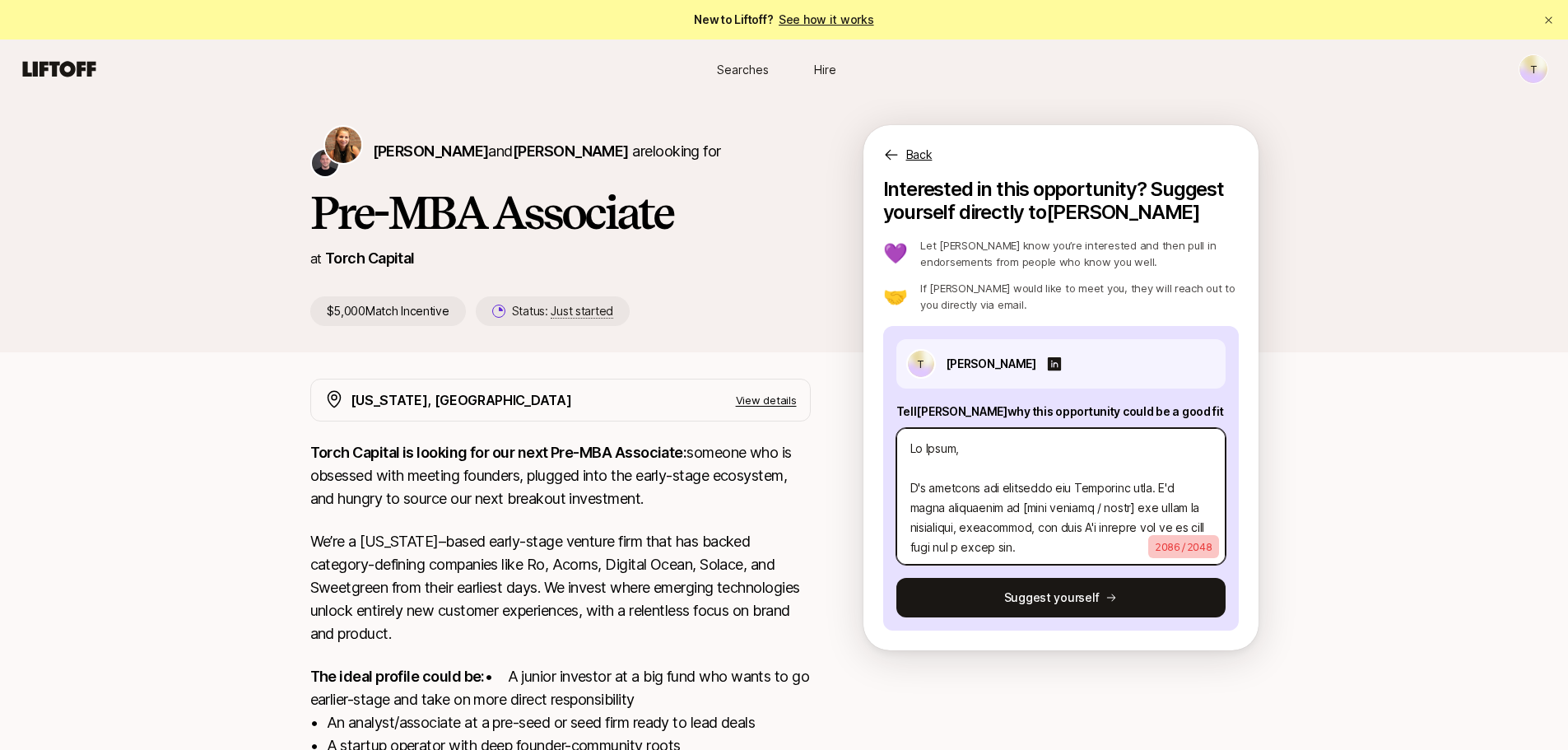
type textarea "Hi [PERSON_NAME], I'm reaching out regarding the Associate role. I'm super inte…"
type textarea "x"
type textarea "Hi [PERSON_NAME], I'm reaching out regarding the Associate role. I'm super inte…"
type textarea "x"
type textarea "Hi [PERSON_NAME], I'm reaching out regarding the Associate role. I'm super inte…"
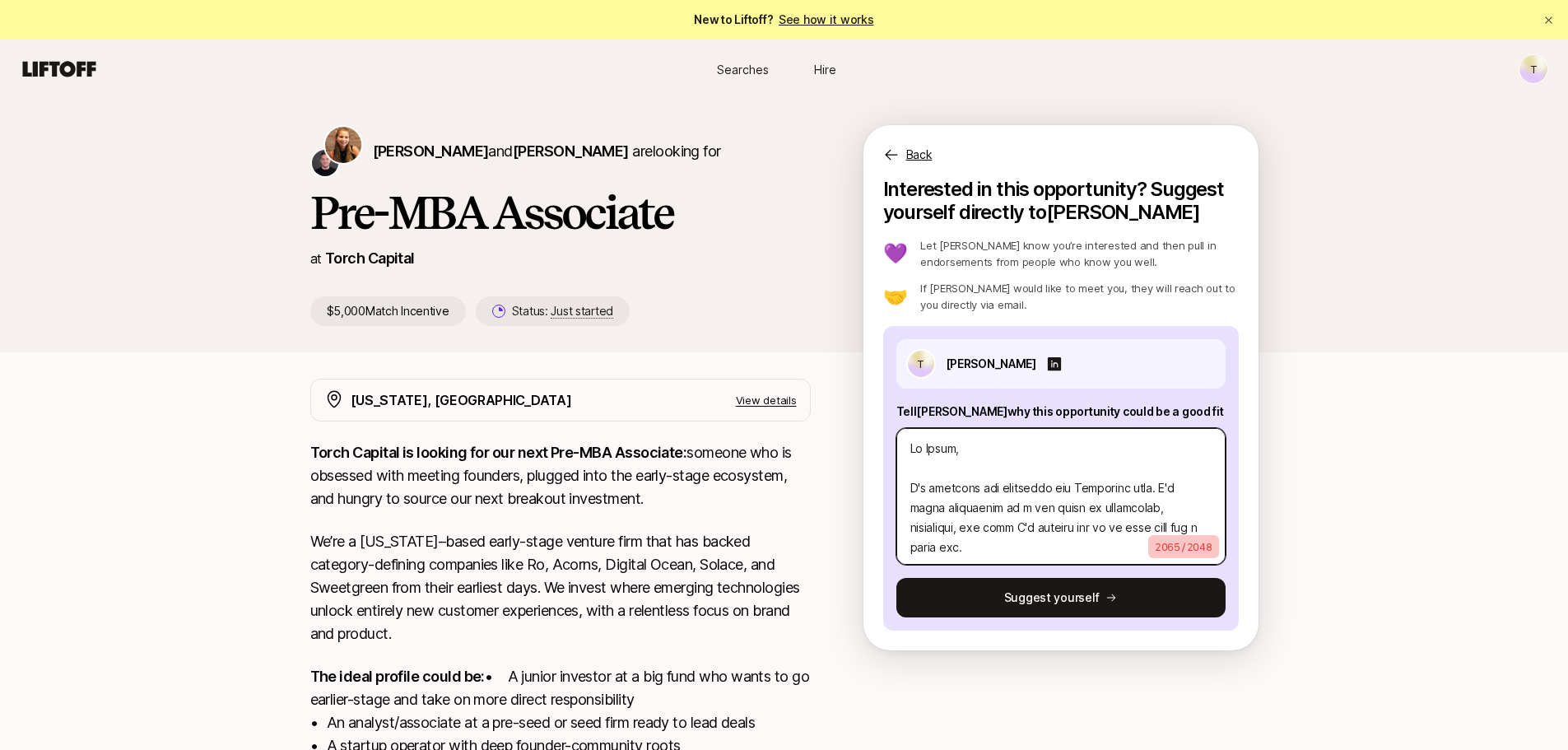
type textarea "x"
type textarea "Hi [PERSON_NAME], I'm reaching out regarding the Associate role. I'm super inte…"
type textarea "x"
type textarea "Hi [PERSON_NAME], I'm reaching out regarding the Associate role. I'm super inte…"
type textarea "x"
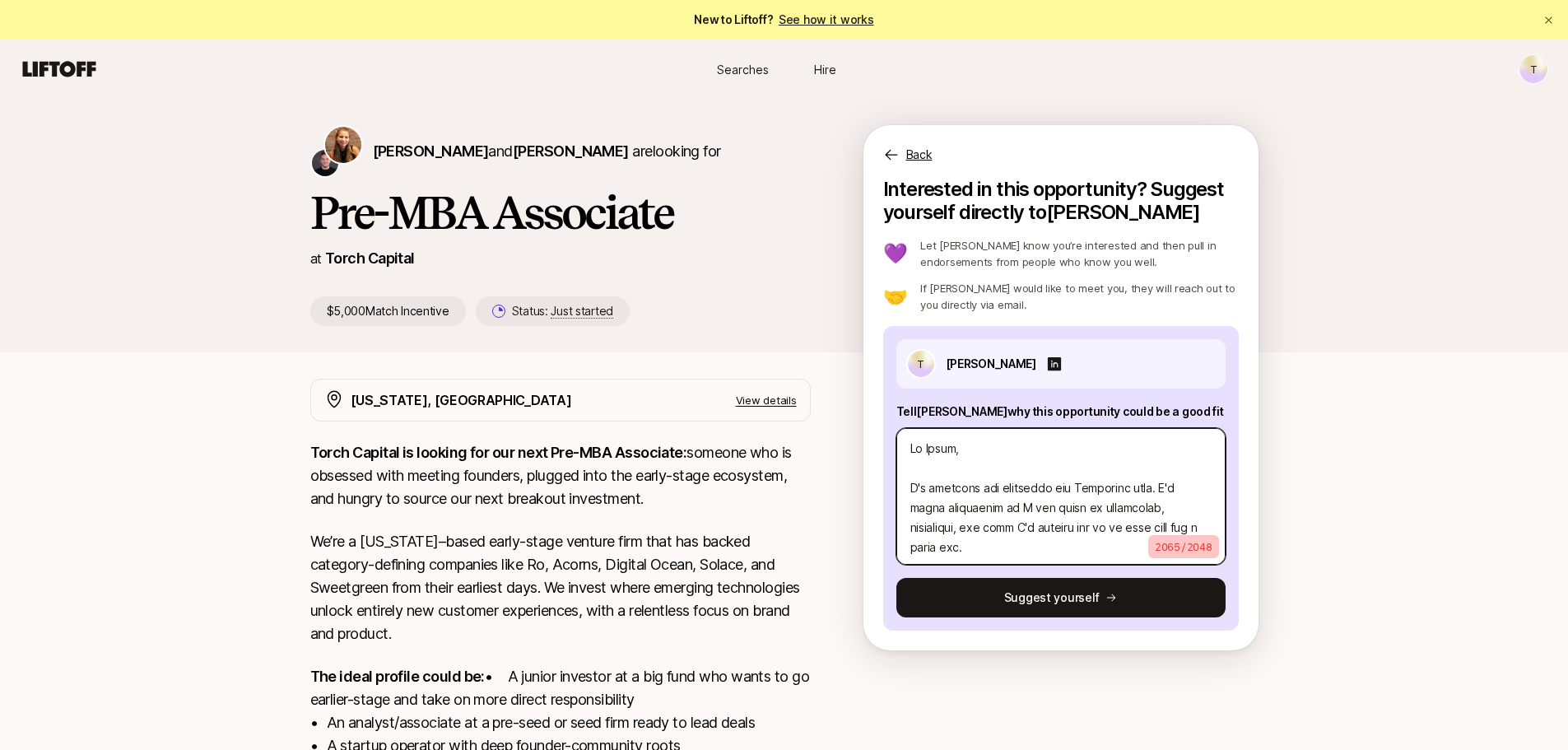
type textarea "Hi [PERSON_NAME], I'm reaching out regarding the Associate role. I'm super inte…"
type textarea "x"
type textarea "Hi [PERSON_NAME], I'm reaching out regarding the Associate role. I'm super inte…"
type textarea "x"
type textarea "Hi [PERSON_NAME], I'm reaching out regarding the Associate role. I'm super inte…"
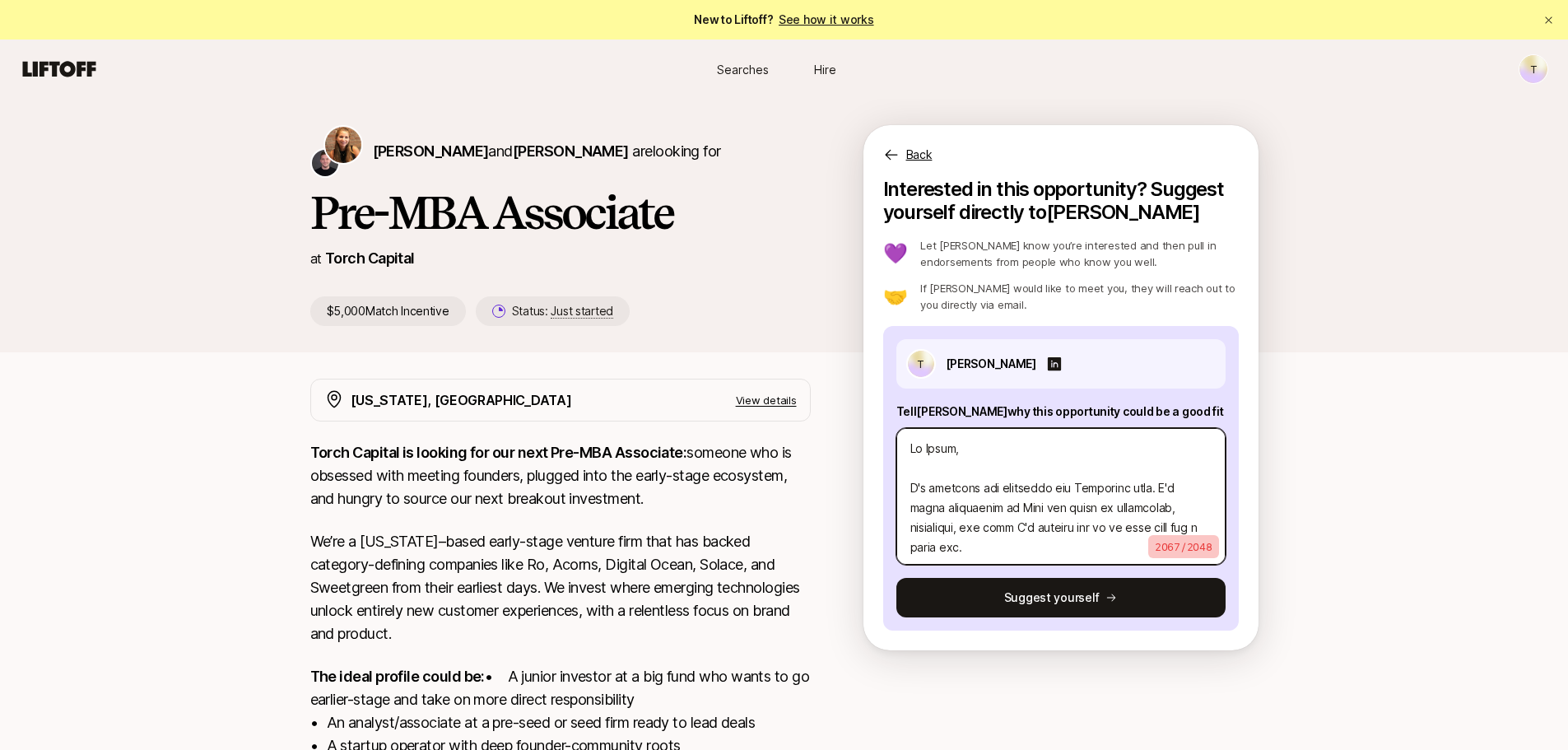
type textarea "x"
type textarea "Hi [PERSON_NAME], I'm reaching out regarding the Associate role. I'm super inte…"
type textarea "x"
type textarea "Hi [PERSON_NAME], I'm reaching out regarding the Associate role. I'm super inte…"
type textarea "x"
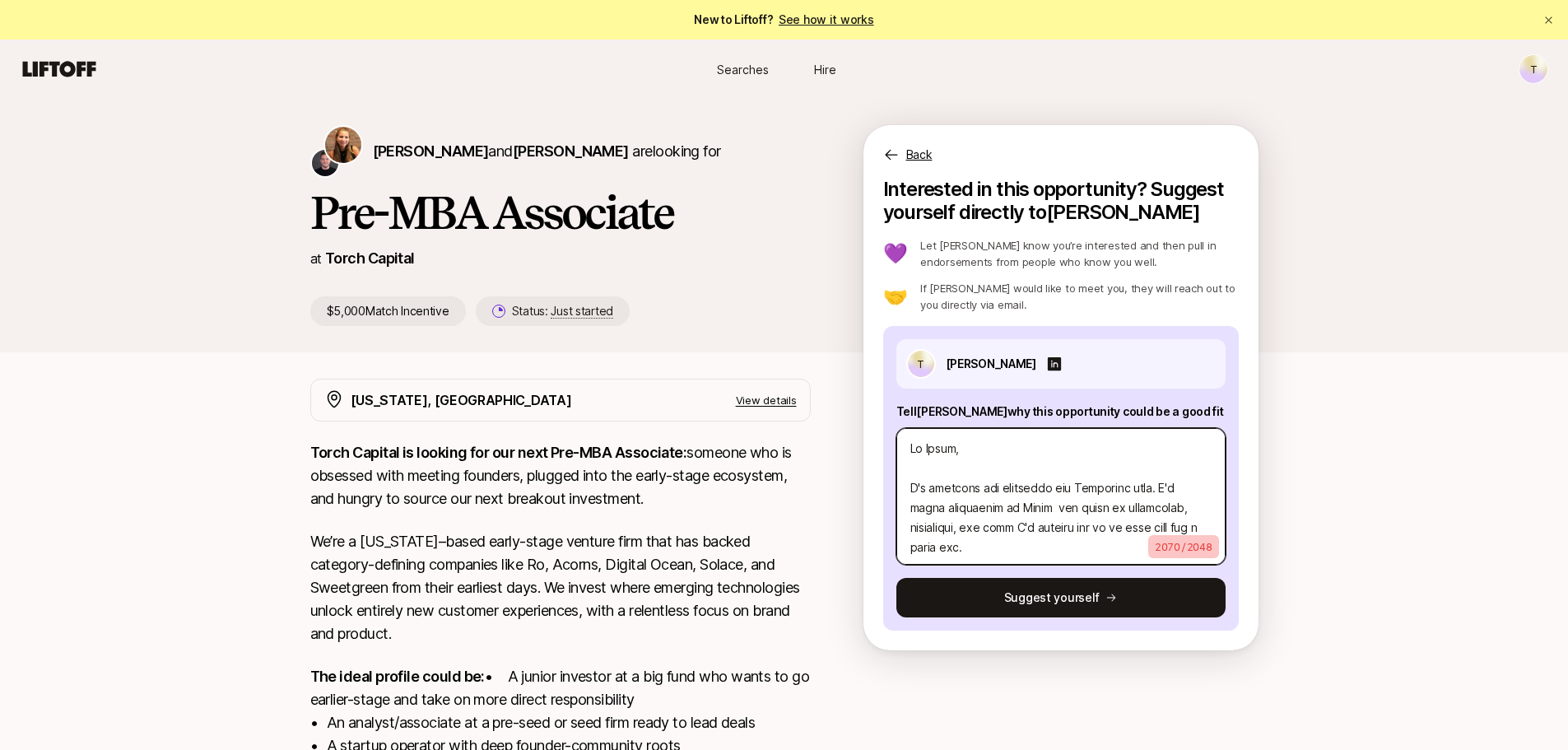
type textarea "Hi [PERSON_NAME], I'm reaching out regarding the Associate role. I'm super inte…"
type textarea "x"
type textarea "Hi [PERSON_NAME], I'm reaching out regarding the Associate role. I'm super inte…"
type textarea "x"
type textarea "Hi [PERSON_NAME], I'm reaching out regarding the Associate role. I'm super inte…"
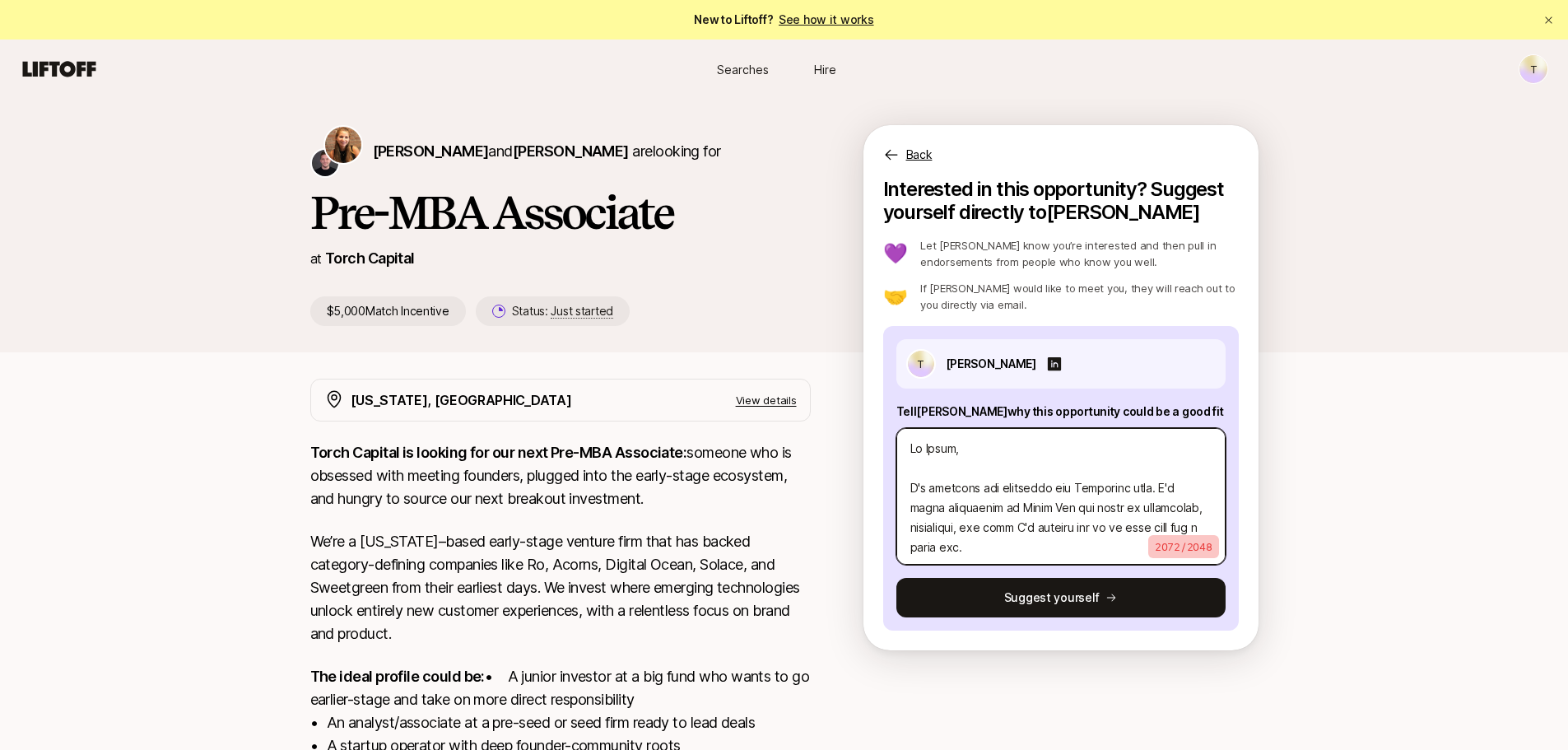
type textarea "x"
type textarea "Hi [PERSON_NAME], I'm reaching out regarding the Associate role. I'm super inte…"
type textarea "x"
type textarea "Hi [PERSON_NAME], I'm reaching out regarding the Associate role. I'm super inte…"
type textarea "x"
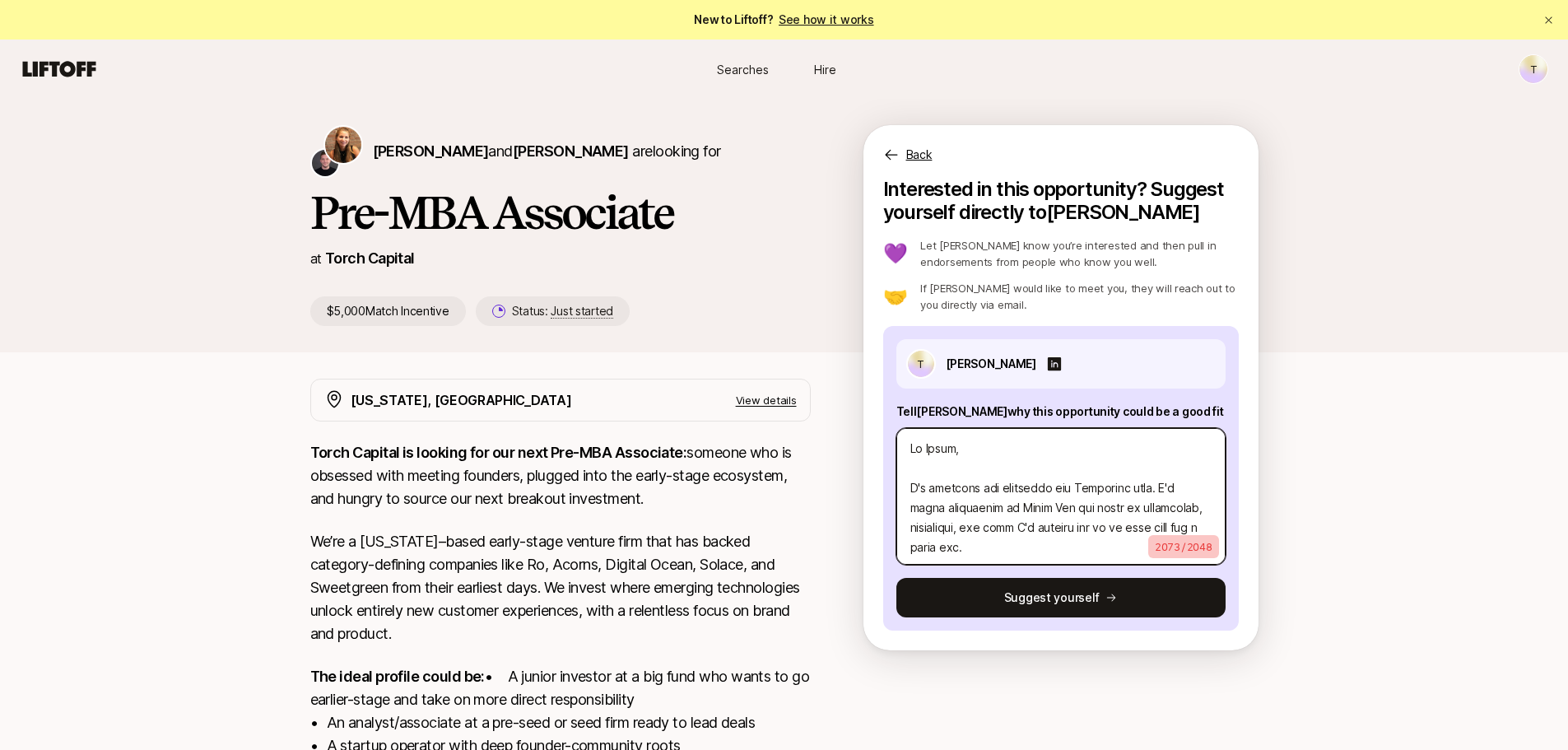
type textarea "Hi [PERSON_NAME], I'm reaching out regarding the Associate role. I'm super inte…"
type textarea "x"
type textarea "Hi [PERSON_NAME], I'm reaching out regarding the Associate role. I'm super inte…"
type textarea "x"
type textarea "Hi [PERSON_NAME], I'm reaching out regarding the Associate role. I'm super inte…"
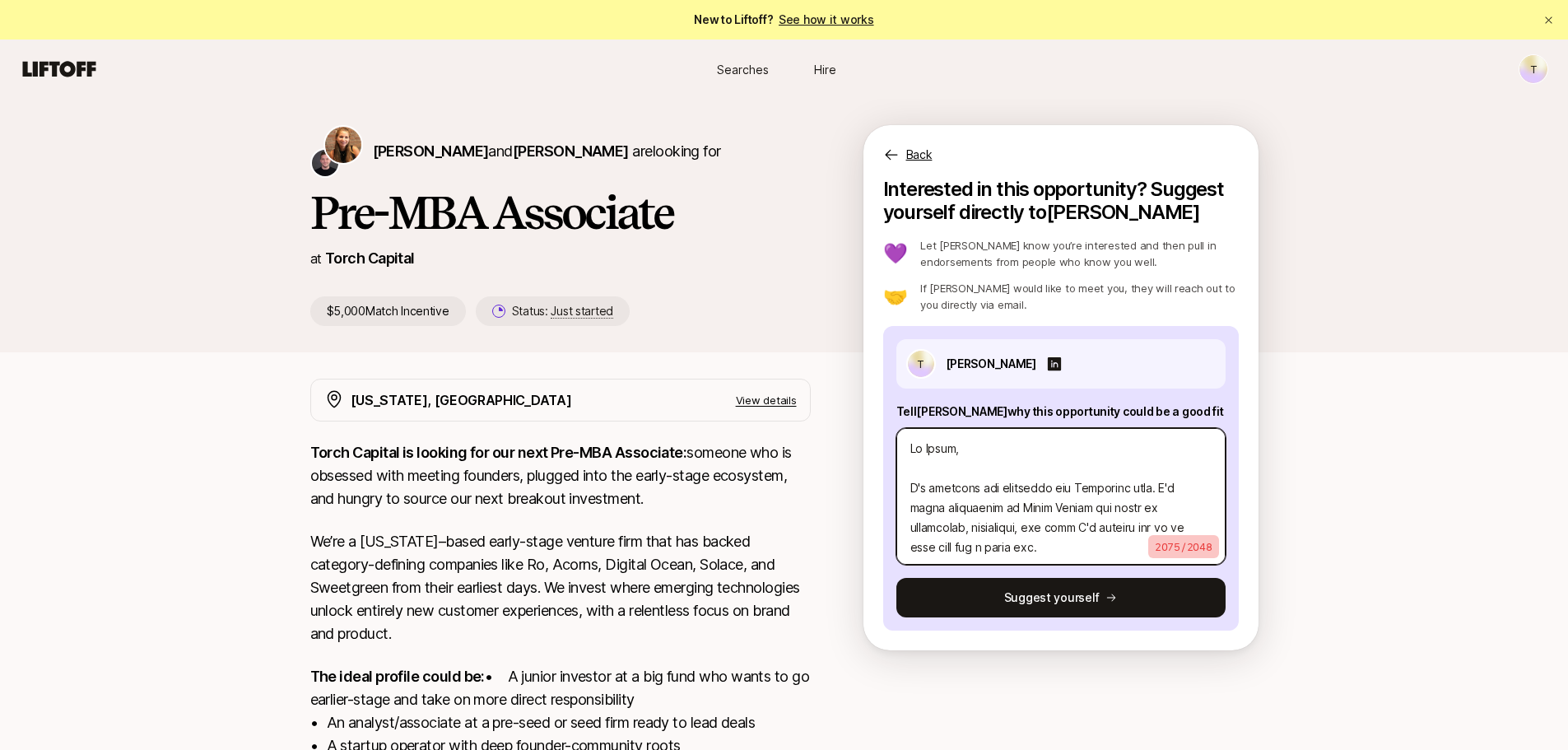
type textarea "x"
type textarea "Hi [PERSON_NAME], I'm reaching out regarding the Associate role. I'm super inte…"
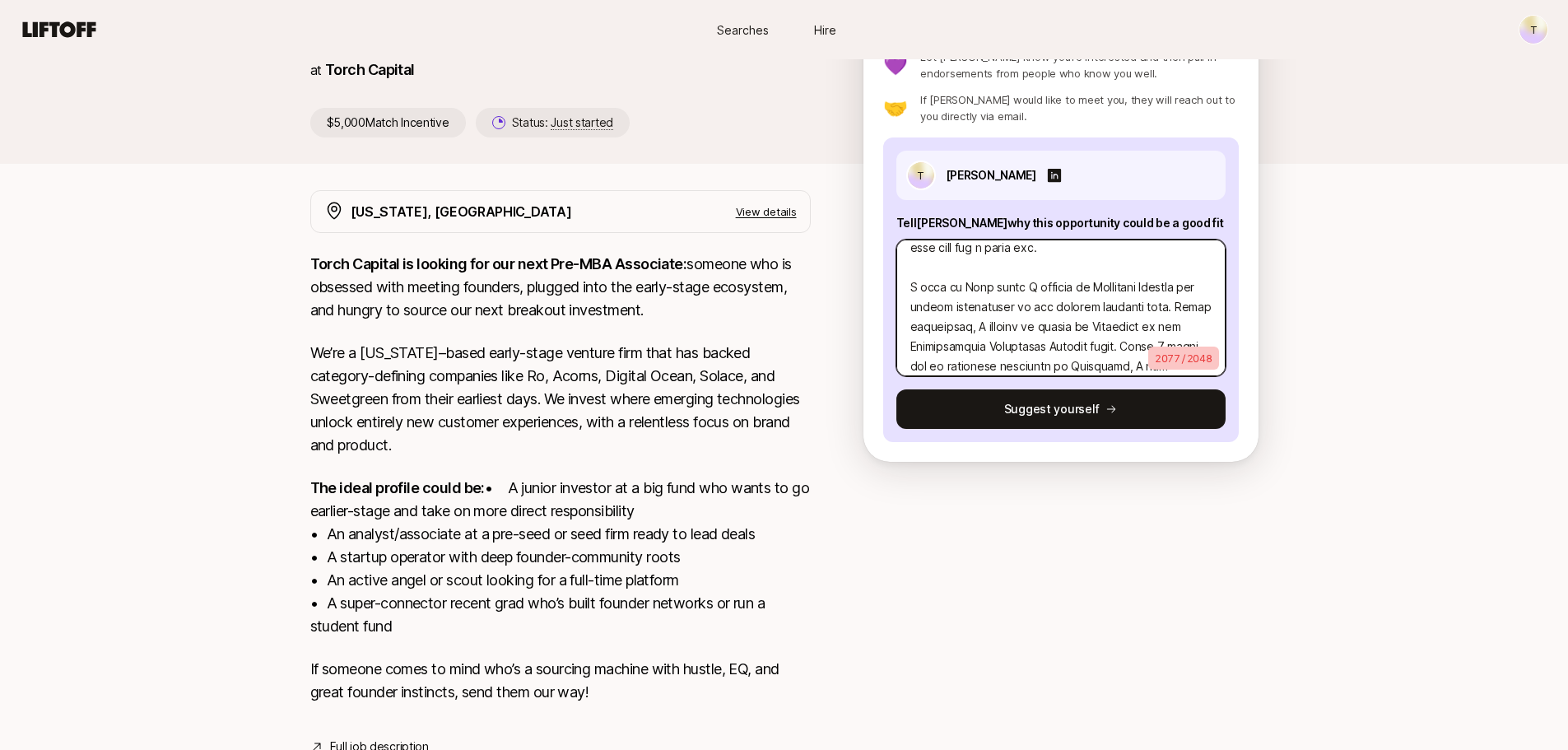
scroll to position [82, 0]
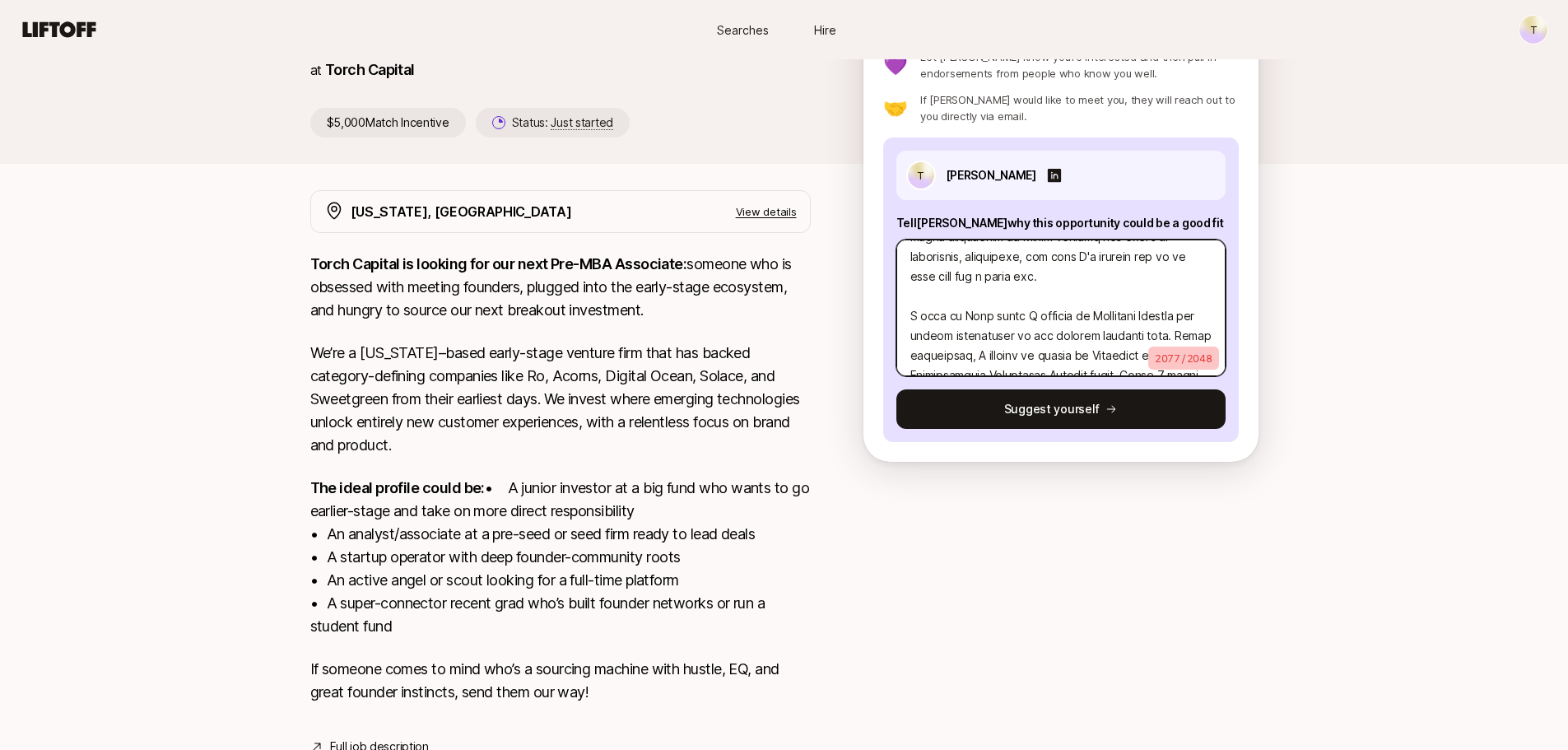
click at [1067, 276] on textarea at bounding box center [1061, 308] width 329 height 137
click at [1033, 295] on textarea at bounding box center [1061, 308] width 329 height 137
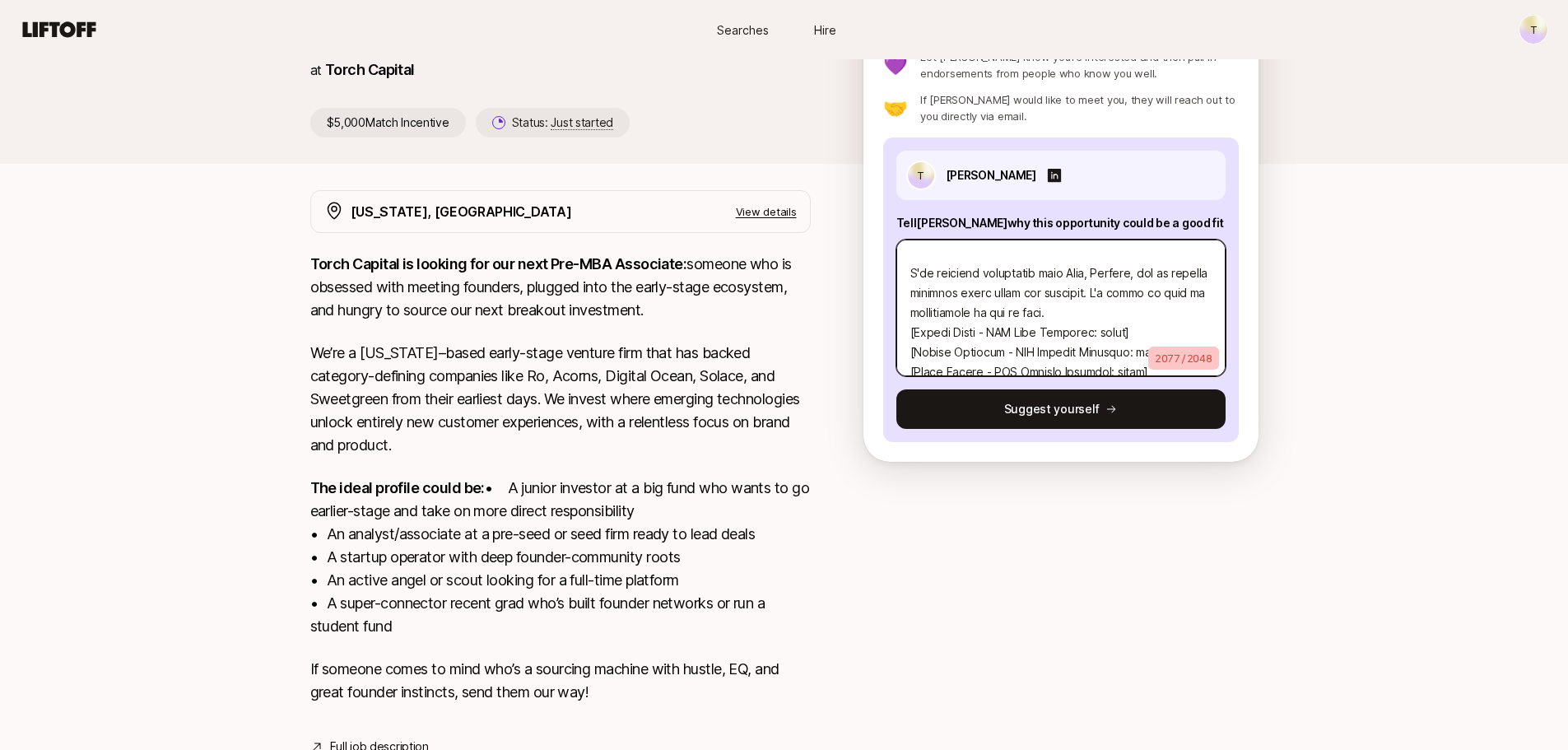
click at [987, 294] on textarea at bounding box center [1061, 308] width 329 height 137
click at [965, 294] on textarea at bounding box center [1061, 308] width 329 height 137
type textarea "x"
type textarea "Hi [PERSON_NAME], I'm reaching out regarding the Associate role. I'm super inte…"
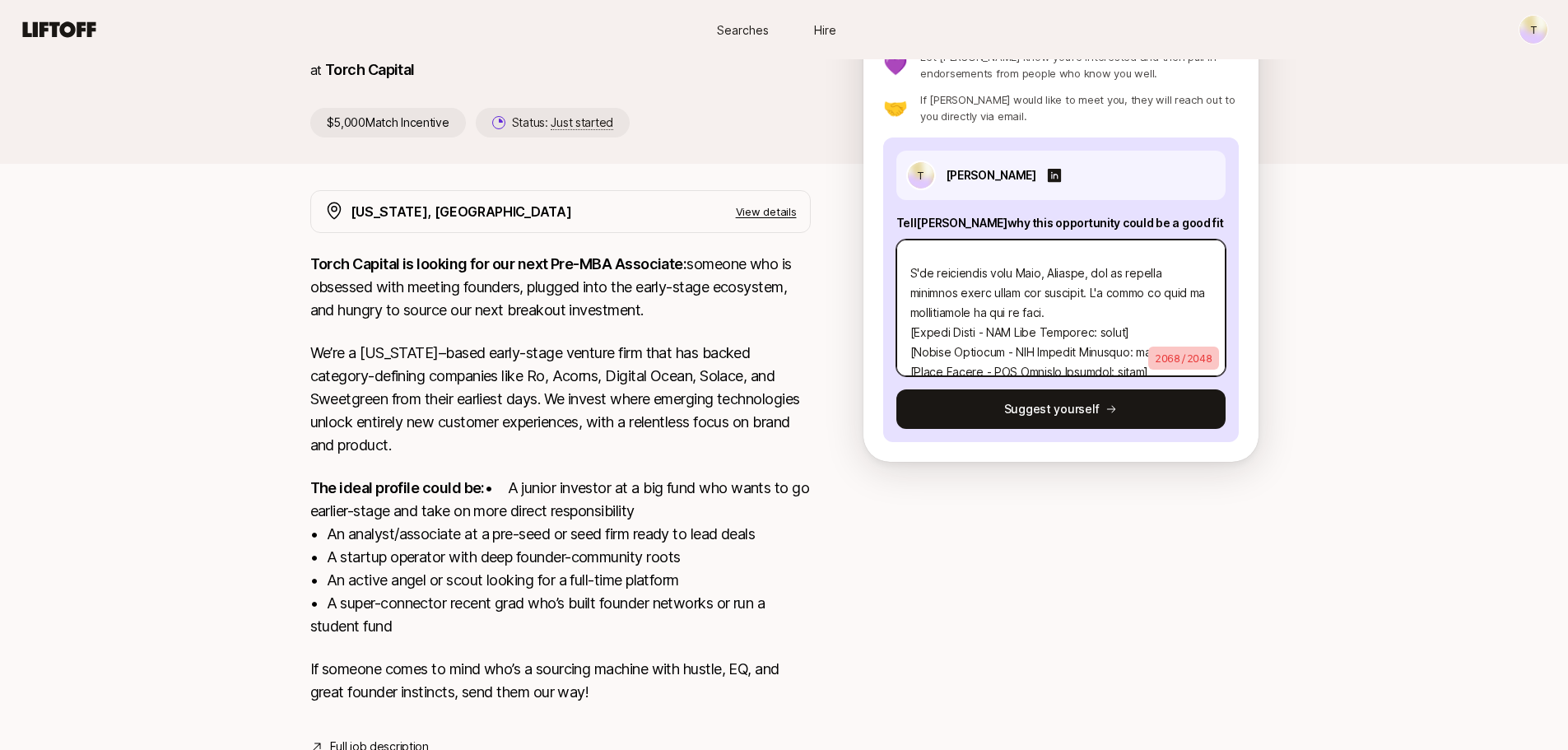
type textarea "x"
type textarea "Hi [PERSON_NAME], I'm reaching out regarding the Associate role. I'm super inte…"
type textarea "x"
type textarea "Hi [PERSON_NAME], I'm reaching out regarding the Associate role. I'm super inte…"
type textarea "x"
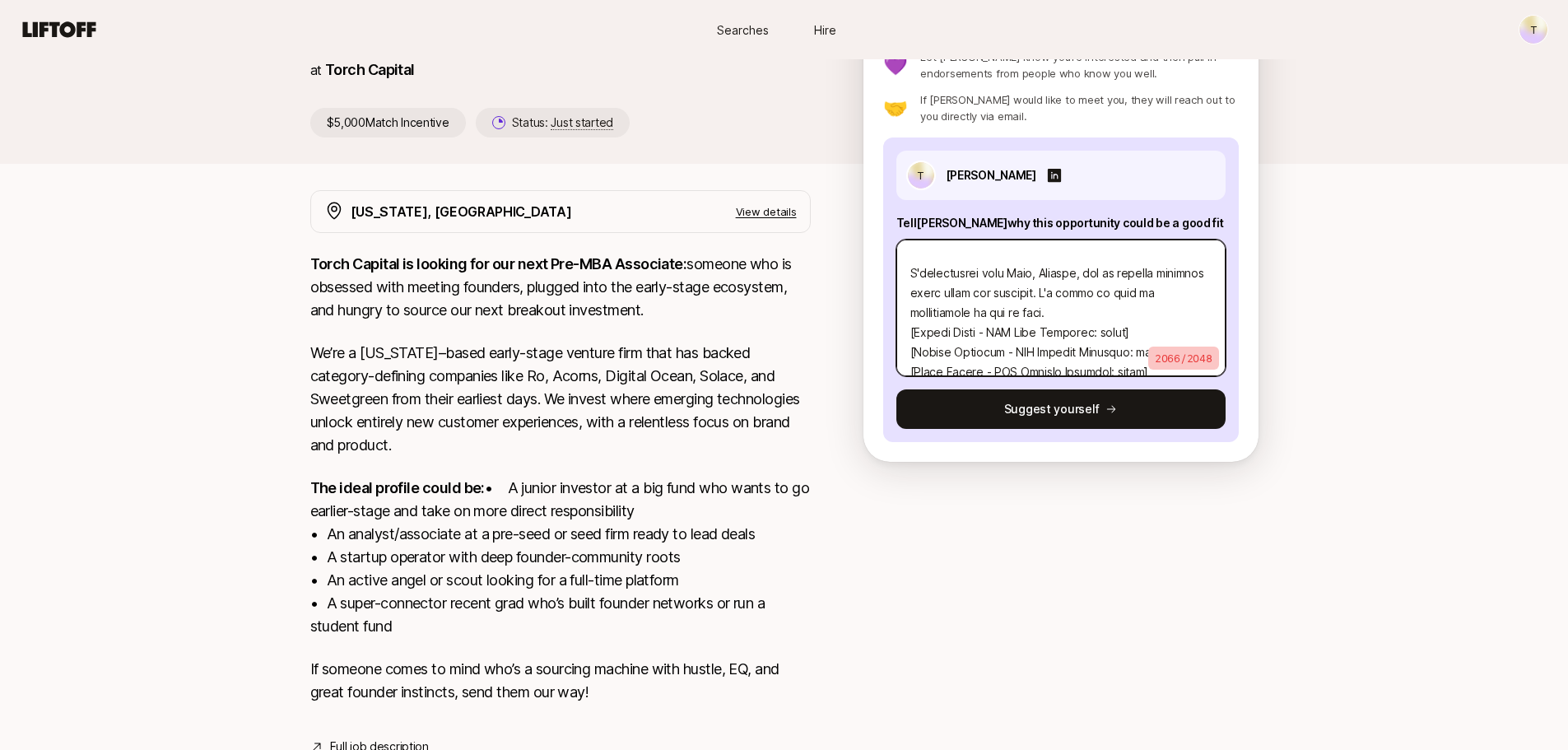
type textarea "Hi [PERSON_NAME], I'm reaching out regarding the Associate role. I'm super inte…"
type textarea "x"
type textarea "Hi [PERSON_NAME], I'm reaching out regarding the Associate role. I'm super inte…"
type textarea "x"
type textarea "Hi [PERSON_NAME], I'm reaching out regarding the Associate role. I'm super inte…"
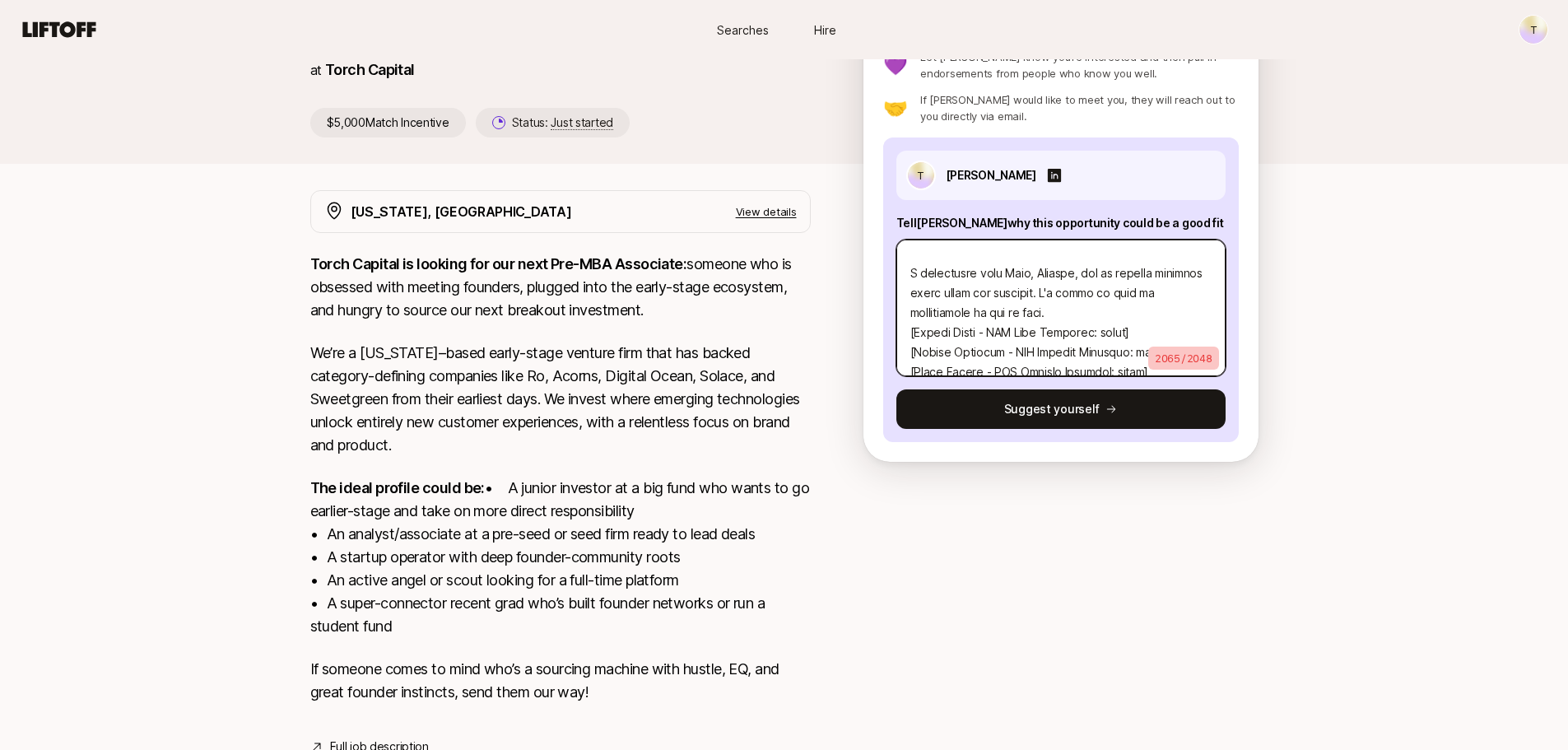
type textarea "x"
type textarea "Hi [PERSON_NAME], I'm reaching out regarding the Associate role. I'm super inte…"
type textarea "x"
type textarea "Hi [PERSON_NAME], I'm reaching out regarding the Associate role. I'm super inte…"
type textarea "x"
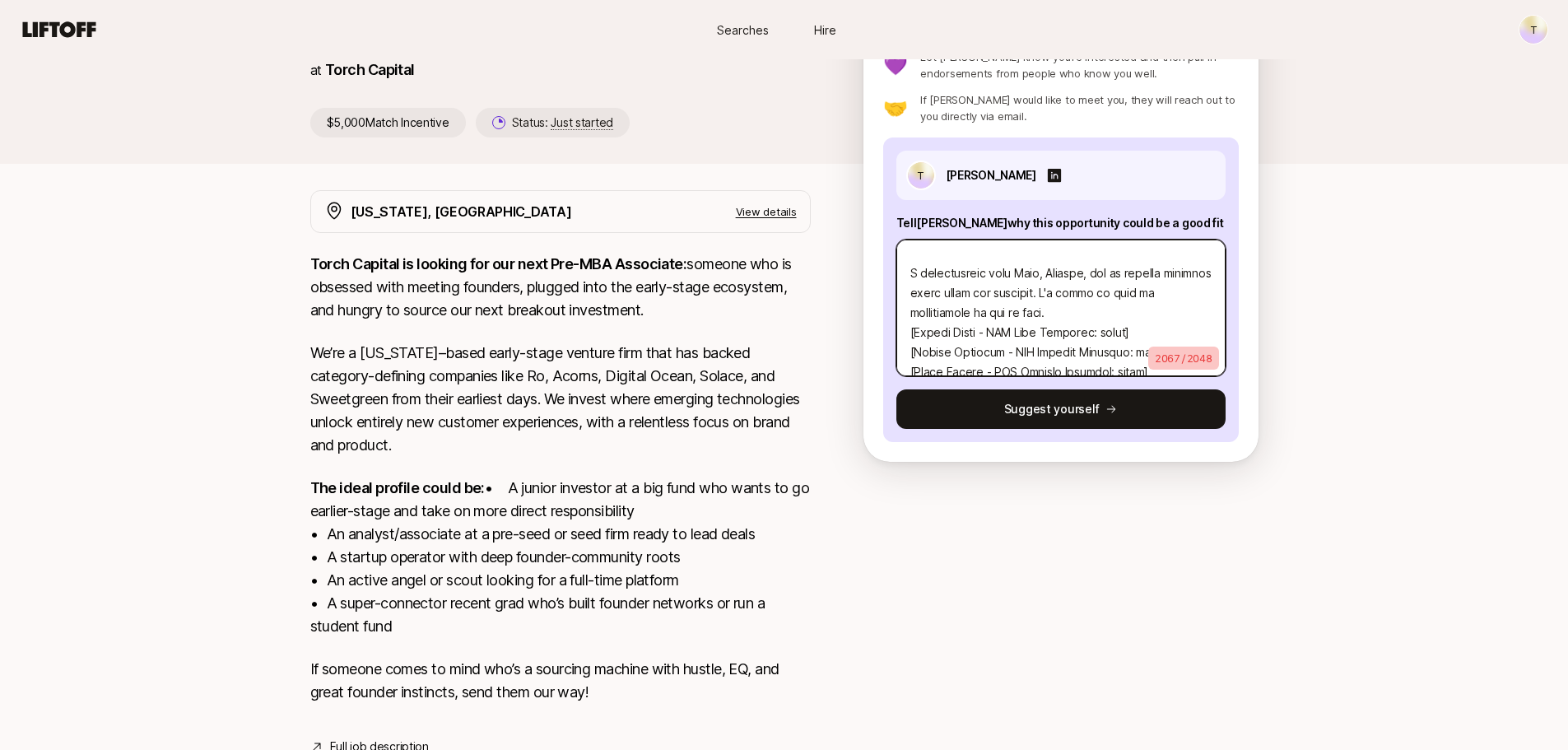
type textarea "Hi [PERSON_NAME], I'm reaching out regarding the Associate role. I'm super inte…"
type textarea "x"
type textarea "Hi [PERSON_NAME], I'm reaching out regarding the Associate role. I'm super inte…"
type textarea "x"
type textarea "Hi [PERSON_NAME], I'm reaching out regarding the Associate role. I'm super inte…"
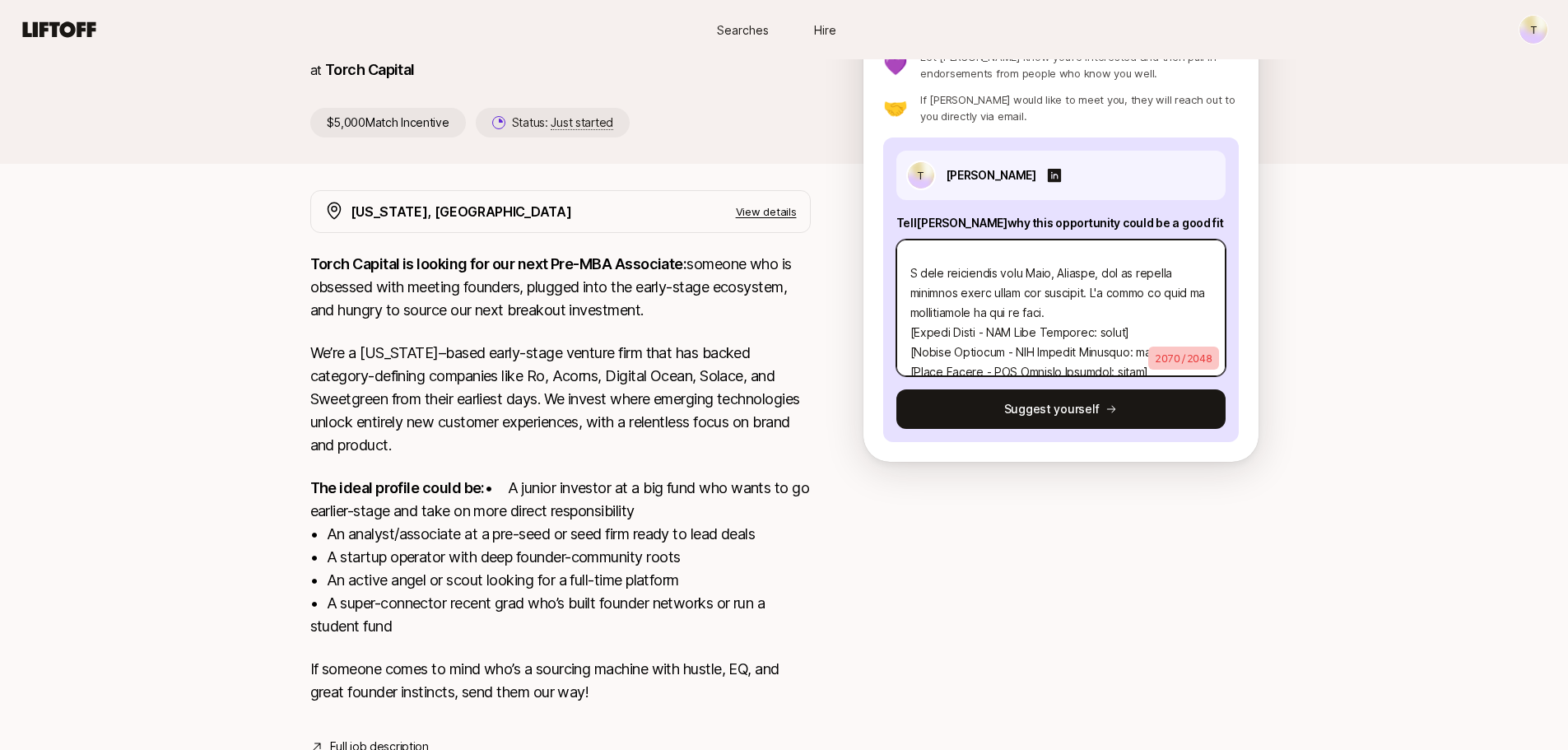
click at [998, 289] on textarea at bounding box center [1061, 308] width 329 height 137
click at [1133, 312] on textarea at bounding box center [1061, 308] width 329 height 137
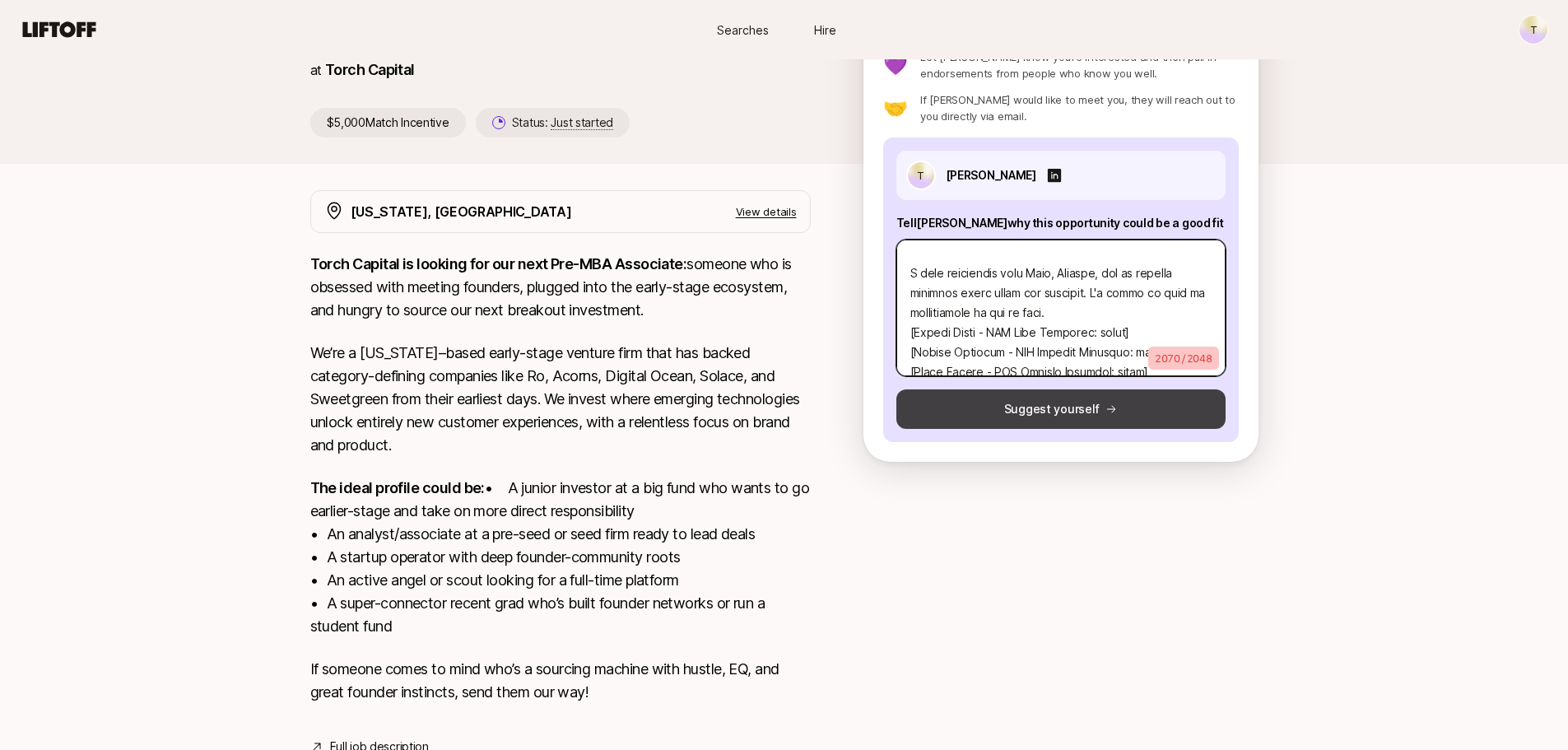
type textarea "x"
type textarea "Hi [PERSON_NAME], I'm reaching out regarding the Associate role. I'm super inte…"
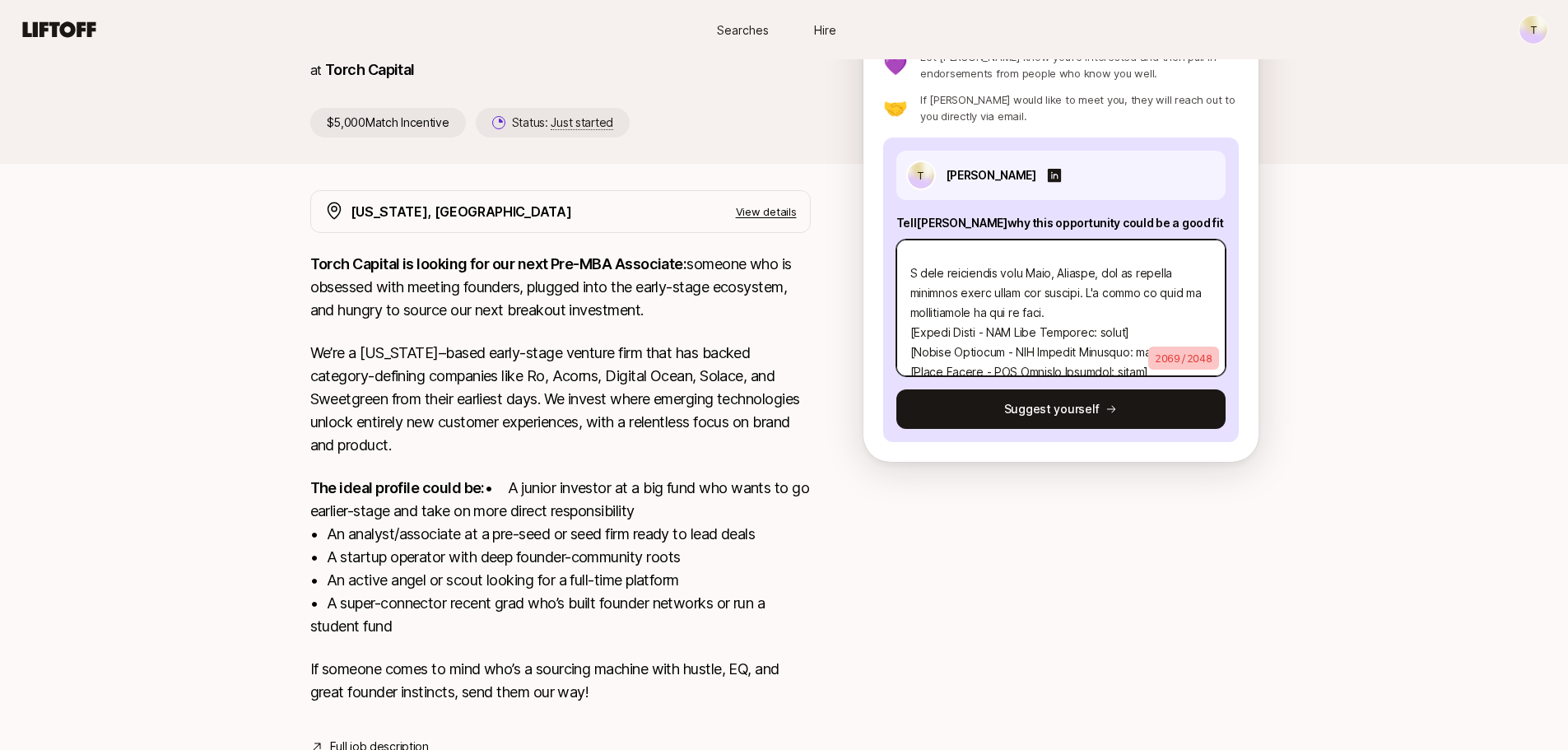
type textarea "x"
type textarea "Hi [PERSON_NAME], I'm reaching out regarding the Associate role. I'm super inte…"
type textarea "x"
type textarea "Hi [PERSON_NAME], I'm reaching out regarding the Associate role. I'm super inte…"
type textarea "x"
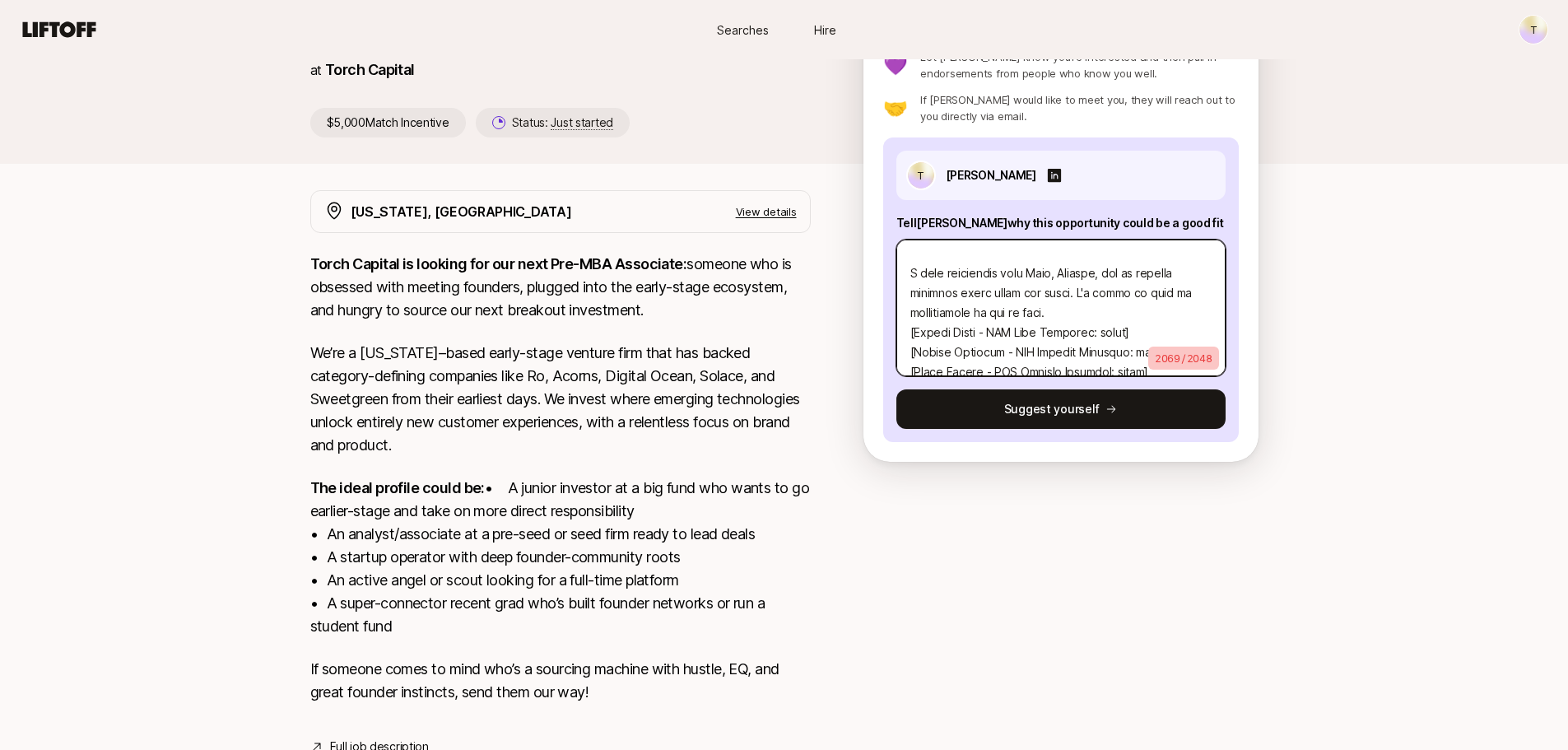
type textarea "Hi [PERSON_NAME], I'm reaching out regarding the Associate role. I'm super inte…"
type textarea "x"
type textarea "Hi [PERSON_NAME], I'm reaching out regarding the Associate role. I'm super inte…"
type textarea "x"
type textarea "Hi [PERSON_NAME], I'm reaching out regarding the Associate role. I'm super inte…"
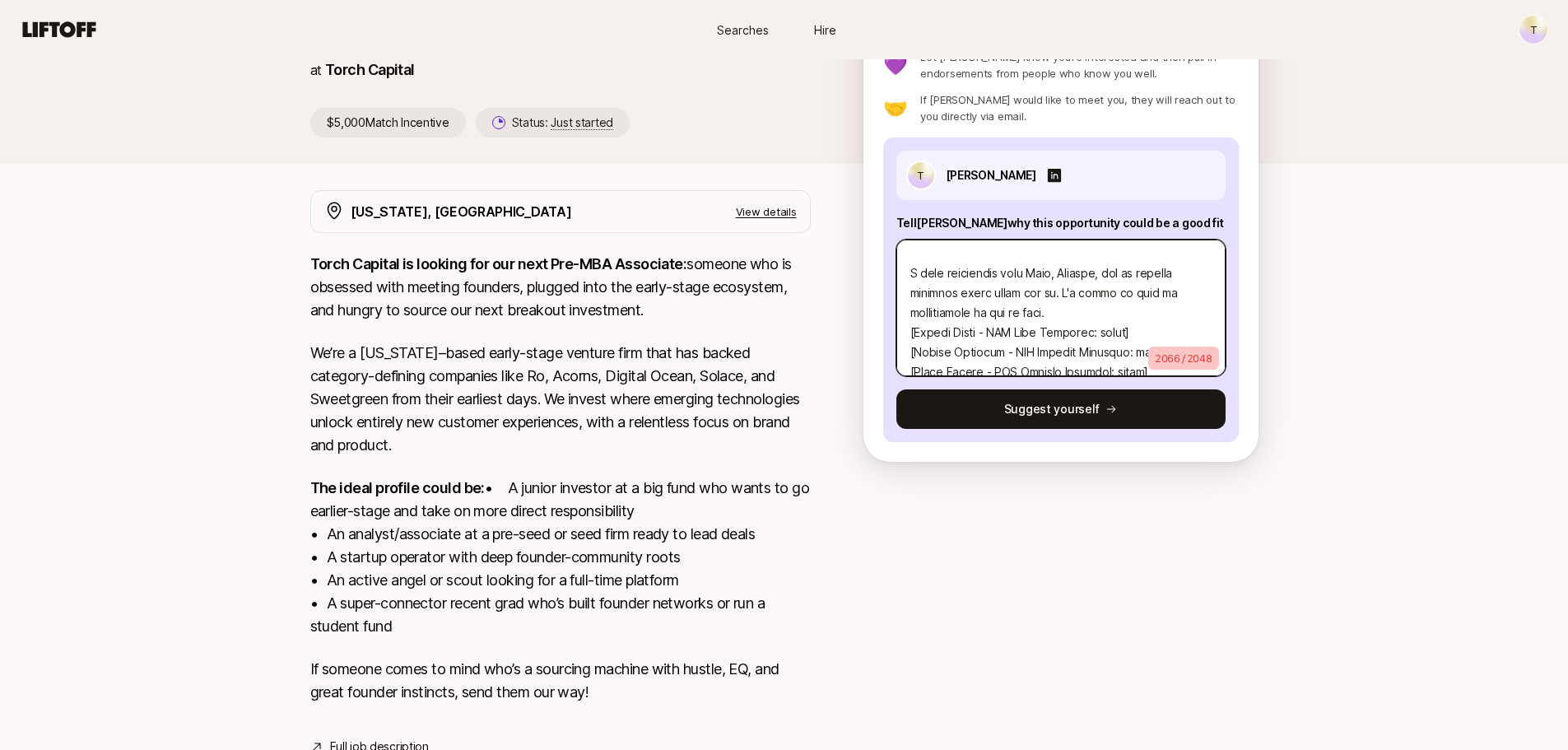
type textarea "x"
type textarea "Hi [PERSON_NAME], I'm reaching out regarding the Associate role. I'm super inte…"
type textarea "x"
type textarea "Hi [PERSON_NAME], I'm reaching out regarding the Associate role. I'm super inte…"
type textarea "x"
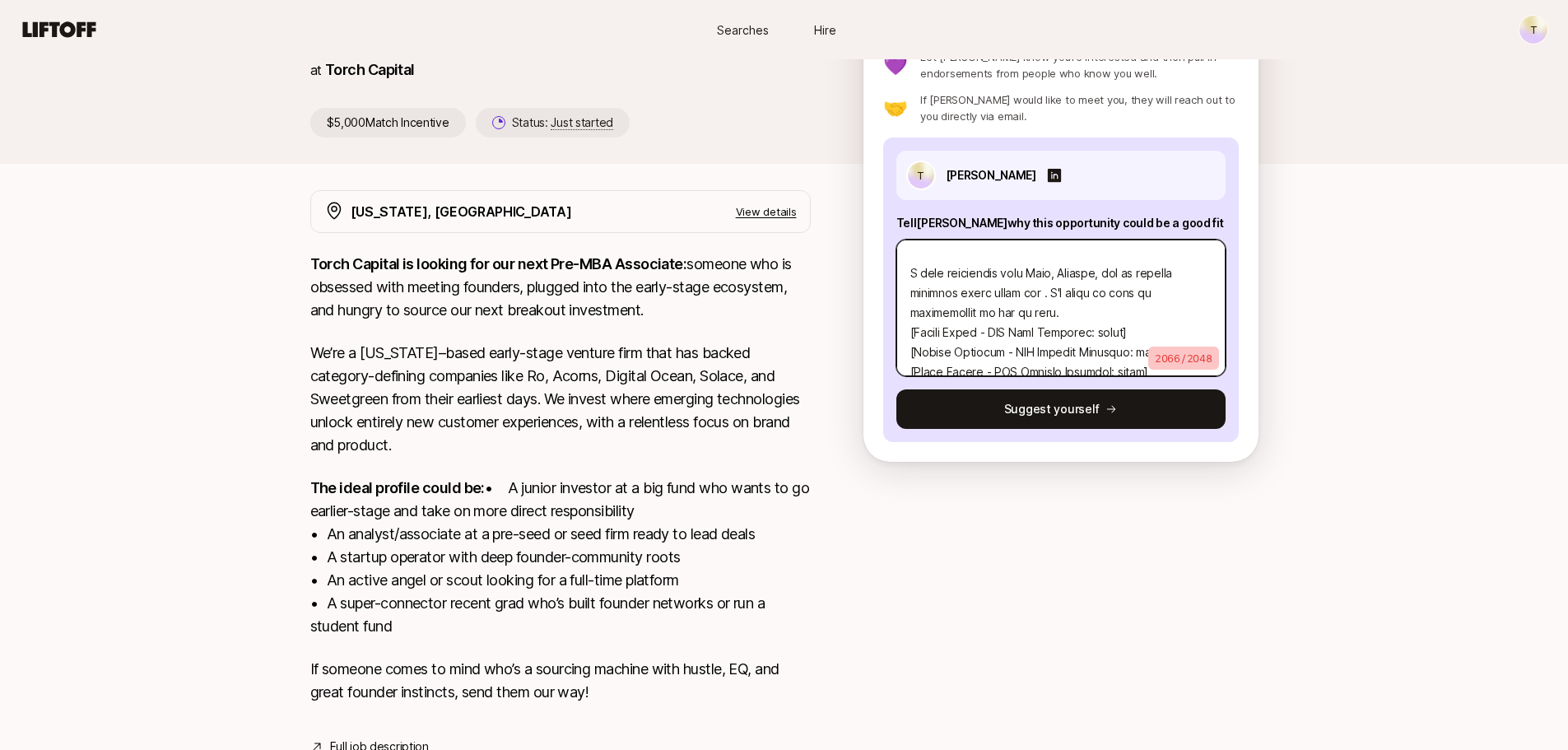
type textarea "Hi [PERSON_NAME], I'm reaching out regarding the Associate role. I'm super inte…"
type textarea "x"
type textarea "Hi [PERSON_NAME], I'm reaching out regarding the Associate role. I'm super inte…"
type textarea "x"
type textarea "Hi [PERSON_NAME], I'm reaching out regarding the Associate role. I'm super inte…"
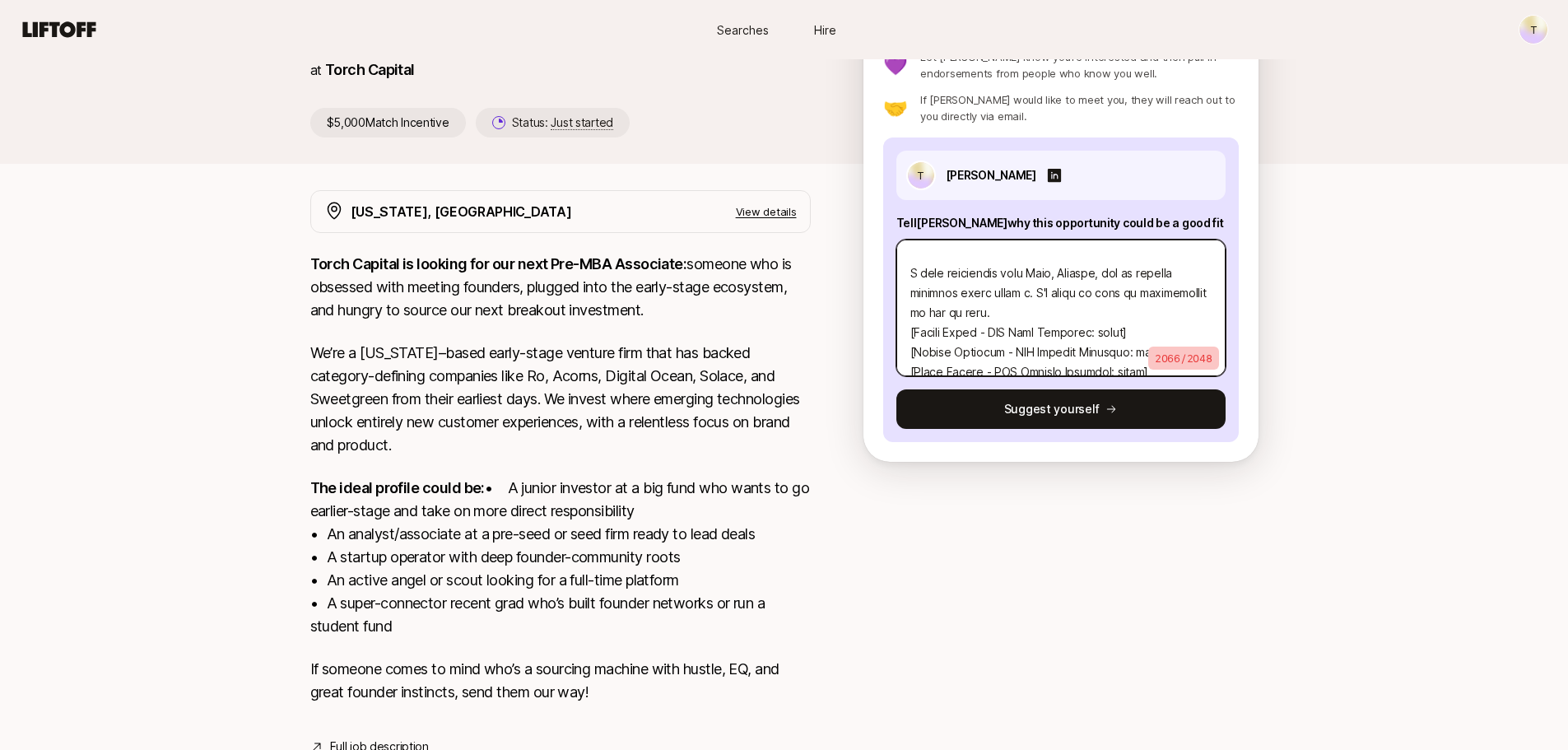
type textarea "x"
type textarea "Hi [PERSON_NAME], I'm reaching out regarding the Associate role. I'm super inte…"
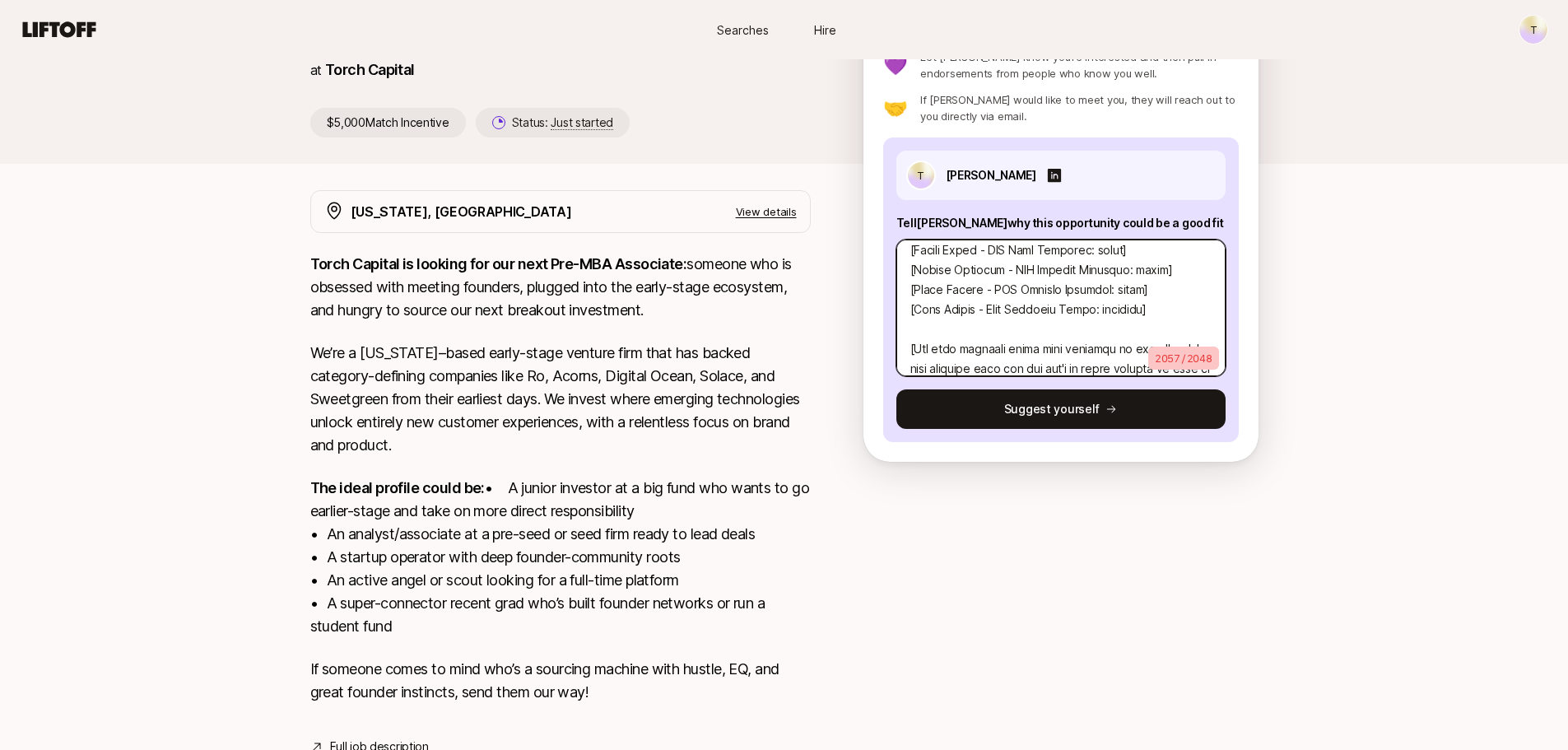
click at [1133, 269] on textarea at bounding box center [1061, 308] width 329 height 137
type textarea "x"
type textarea "Hi [PERSON_NAME], I'm reaching out regarding the Associate role. I'm super inte…"
type textarea "x"
type textarea "Hi [PERSON_NAME], I'm reaching out regarding the Associate role. I'm super inte…"
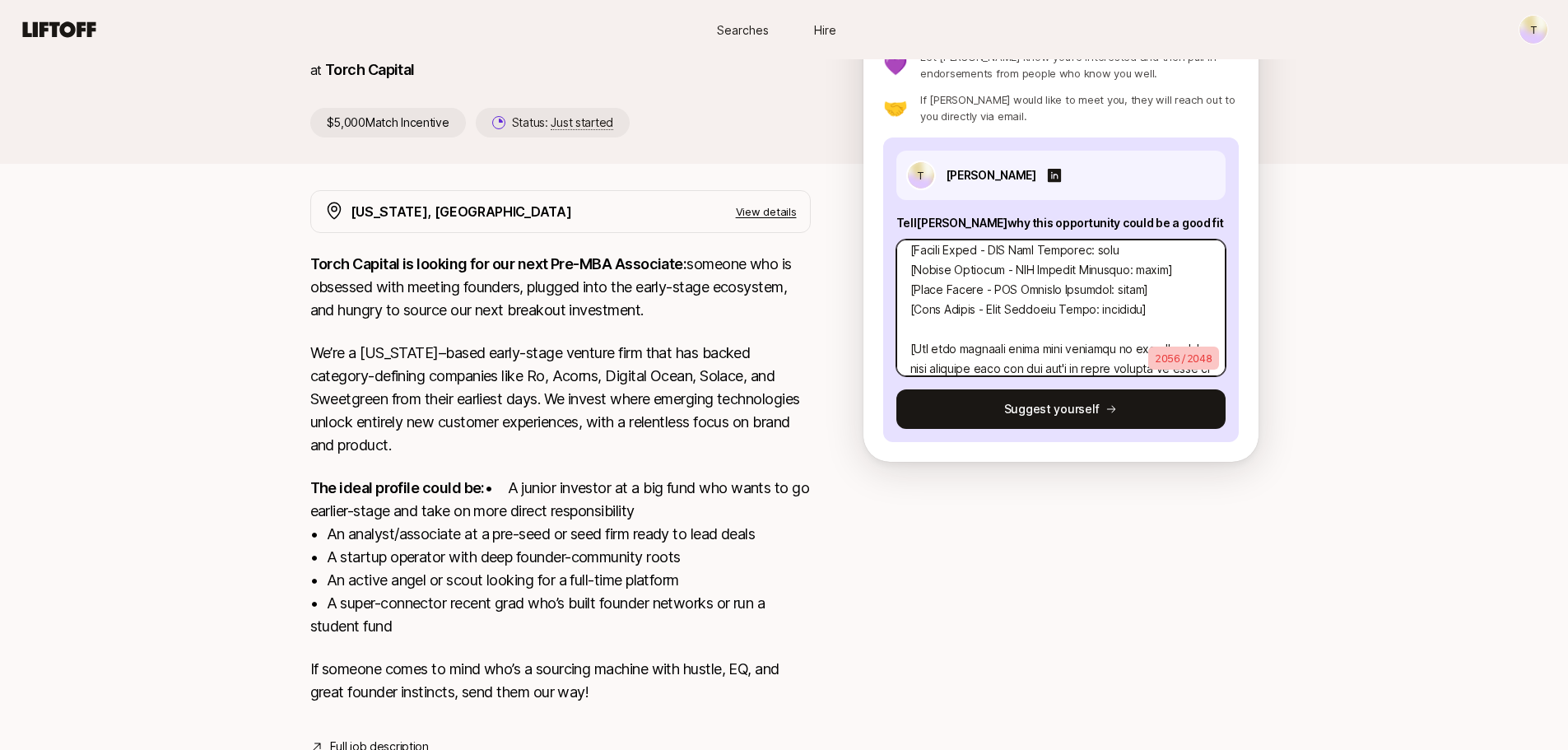
type textarea "x"
type textarea "Hi [PERSON_NAME], I'm reaching out regarding the Associate role. I'm super inte…"
type textarea "x"
type textarea "Hi [PERSON_NAME], I'm reaching out regarding the Associate role. I'm super inte…"
type textarea "x"
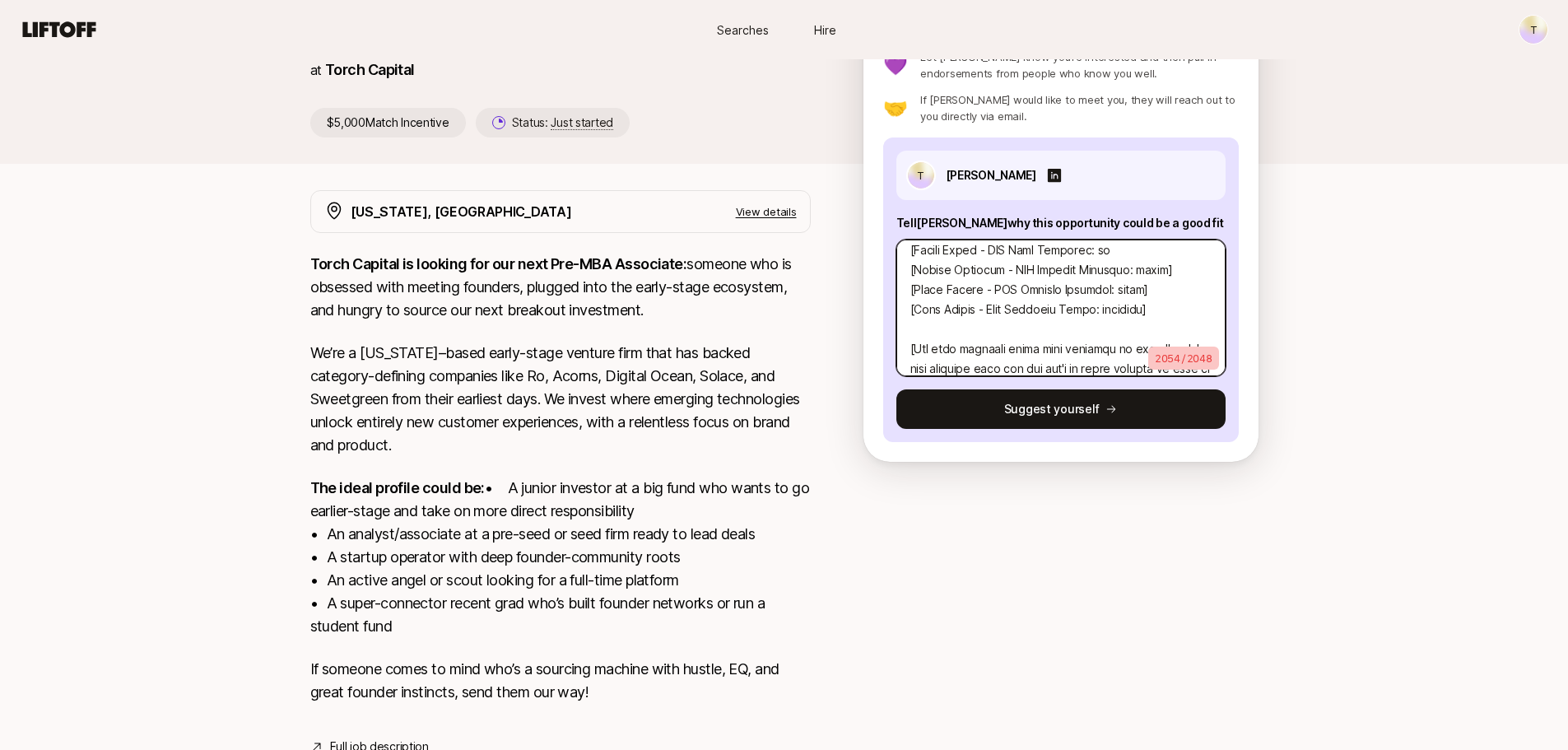
type textarea "Hi [PERSON_NAME], I'm reaching out regarding the Associate role. I'm super inte…"
type textarea "x"
type textarea "Hi [PERSON_NAME], I'm reaching out regarding the Associate role. I'm super inte…"
type textarea "x"
type textarea "Hi [PERSON_NAME], I'm reaching out regarding the Associate role. I'm super inte…"
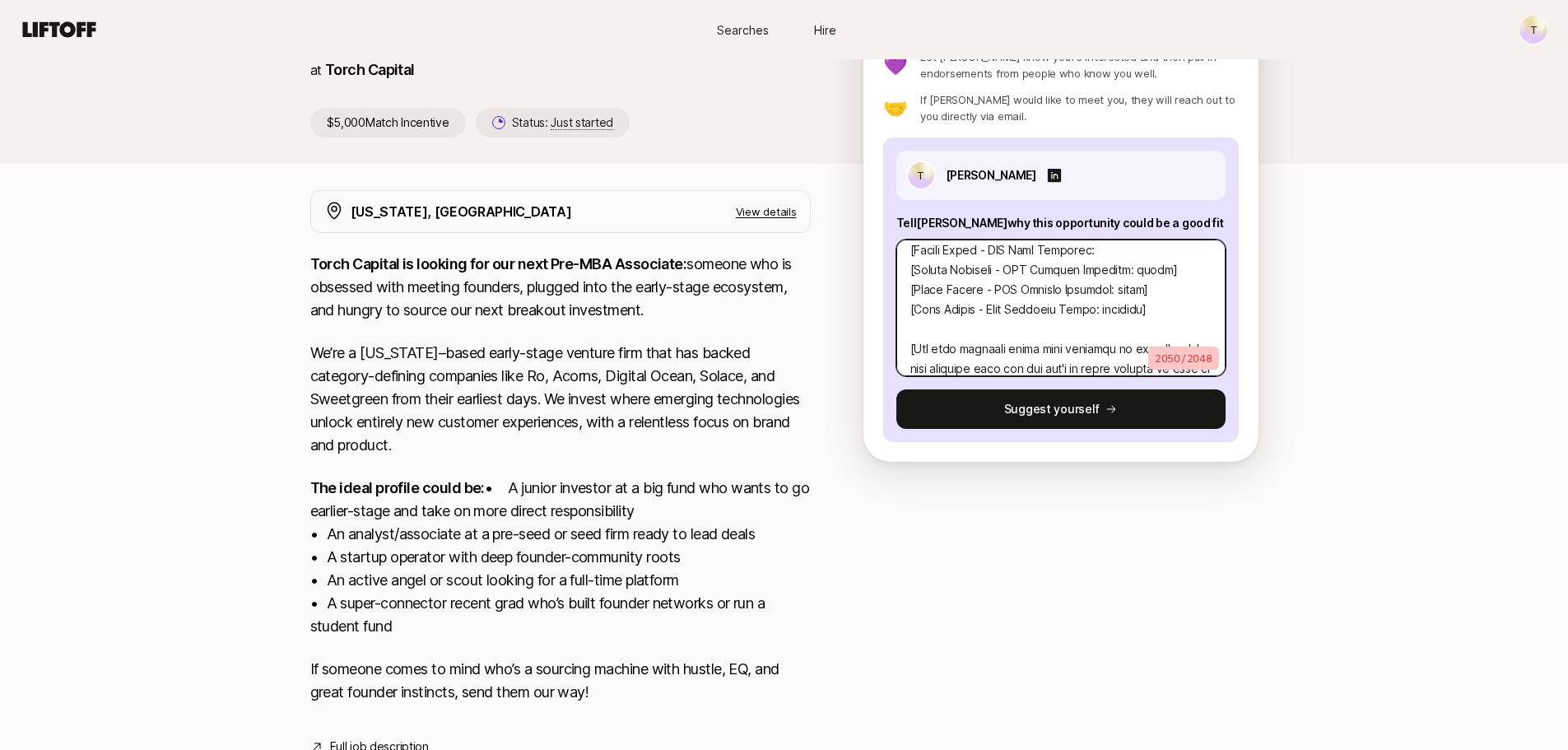
type textarea "x"
type textarea "Hi [PERSON_NAME], I'm reaching out regarding the Associate role. I'm super inte…"
click at [1163, 294] on textarea at bounding box center [1061, 308] width 329 height 137
type textarea "x"
type textarea "Hi [PERSON_NAME], I'm reaching out regarding the Associate role. I'm super inte…"
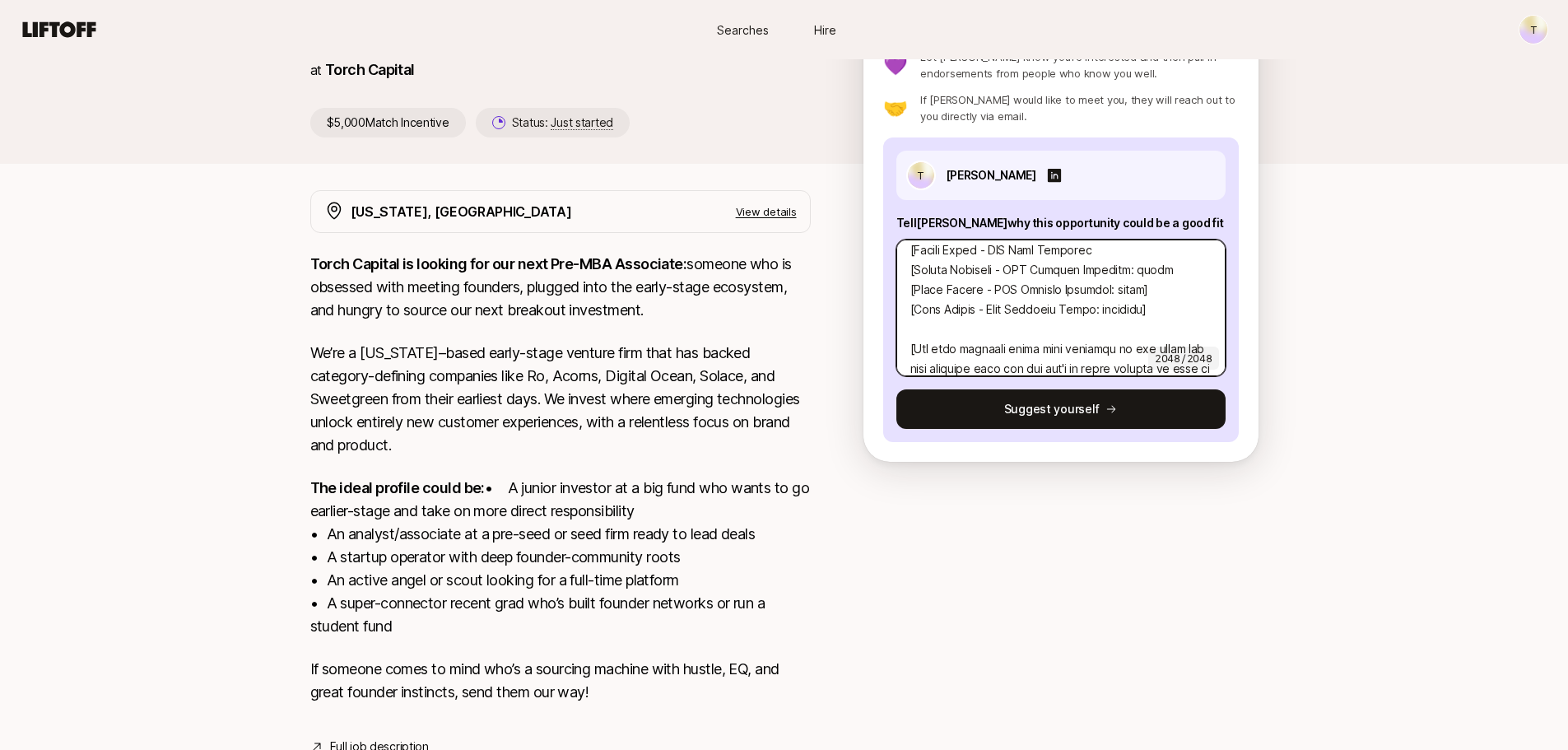
type textarea "x"
type textarea "Hi [PERSON_NAME], I'm reaching out regarding the Associate role. I'm super inte…"
type textarea "x"
type textarea "Hi [PERSON_NAME], I'm reaching out regarding the Associate role. I'm super inte…"
type textarea "x"
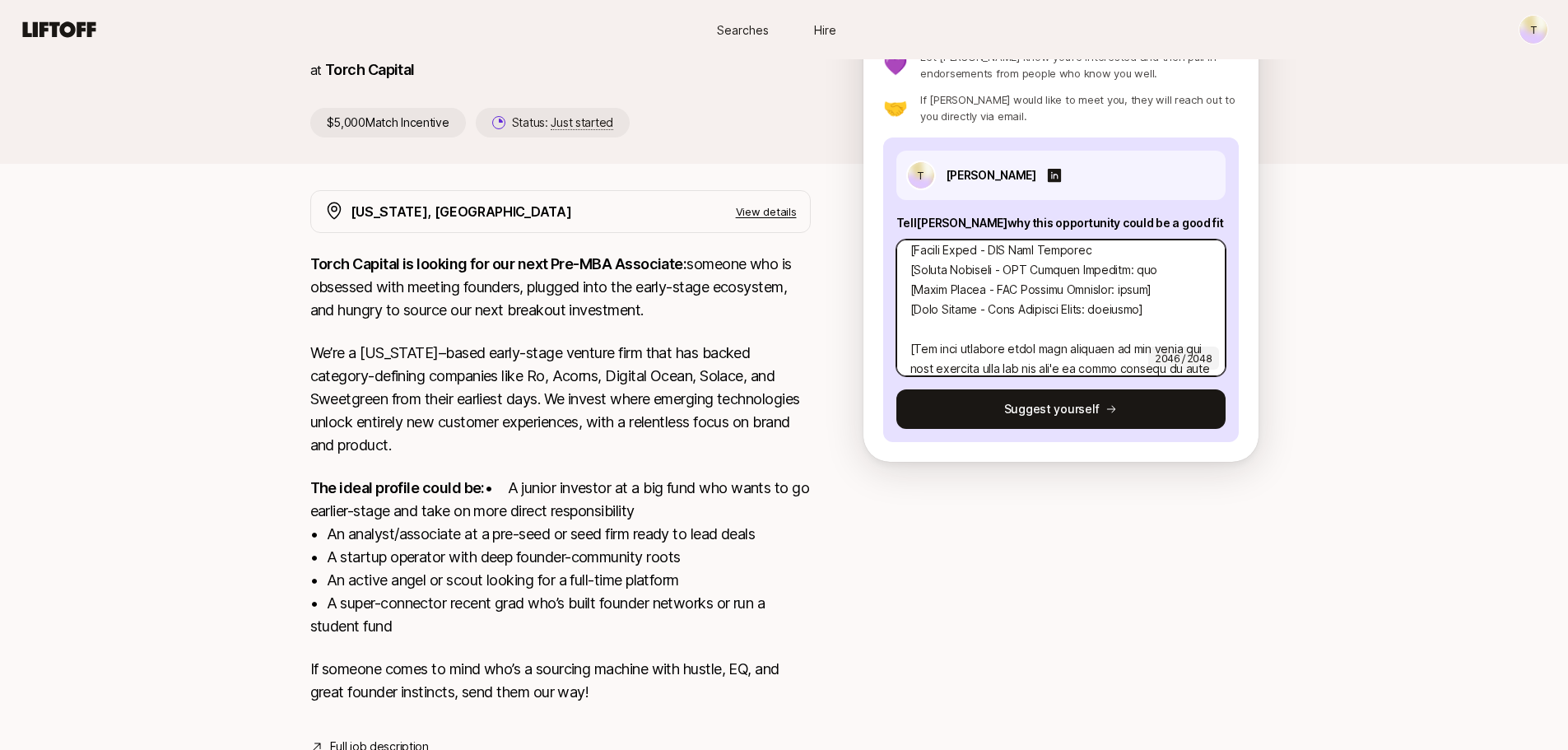
type textarea "Hi [PERSON_NAME], I'm reaching out regarding the Associate role. I'm super inte…"
type textarea "x"
type textarea "Hi [PERSON_NAME], I'm reaching out regarding the Associate role. I'm super inte…"
type textarea "x"
type textarea "Hi [PERSON_NAME], I'm reaching out regarding the Associate role. I'm super inte…"
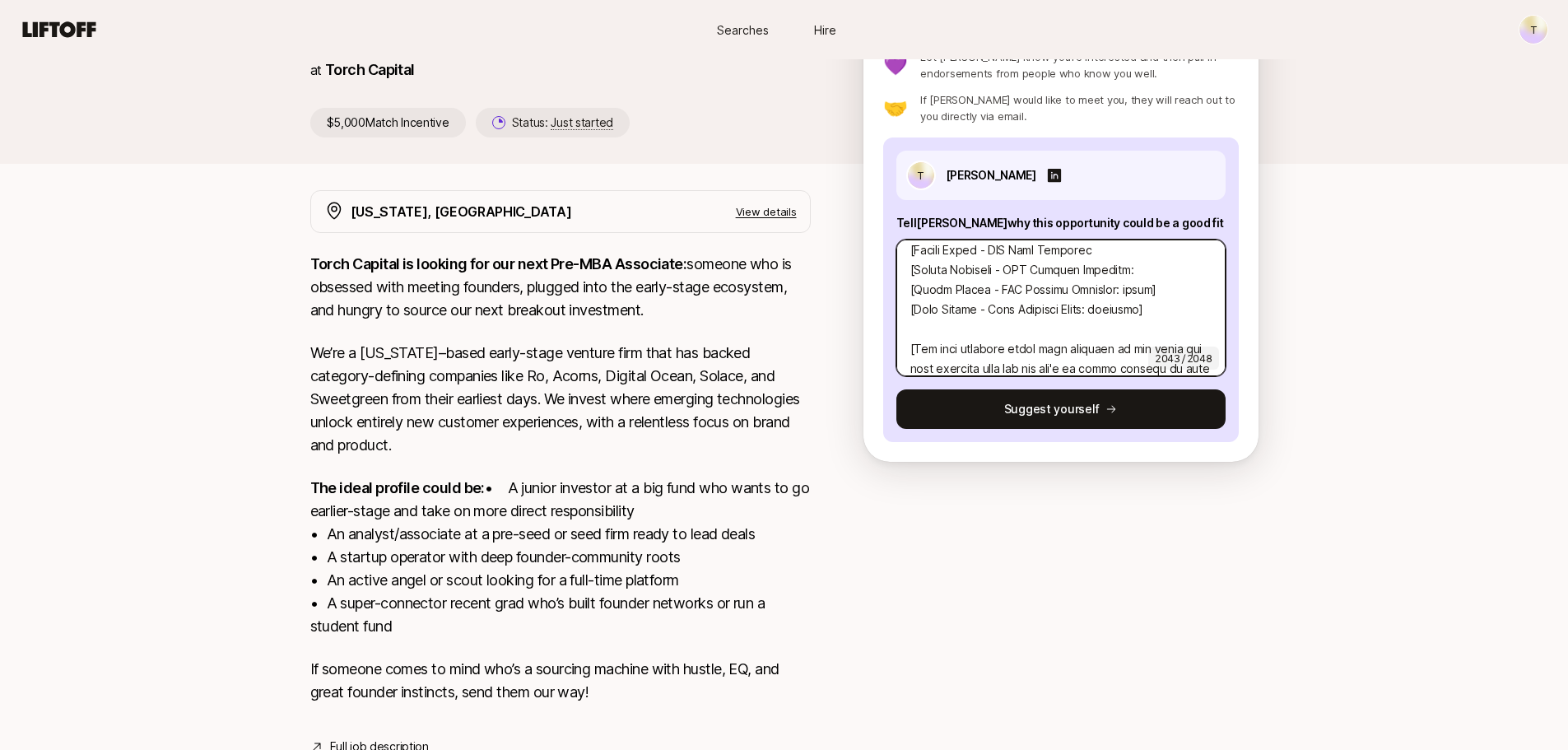
type textarea "x"
type textarea "Hi [PERSON_NAME], I'm reaching out regarding the Associate role. I'm super inte…"
type textarea "x"
type textarea "Hi [PERSON_NAME], I'm reaching out regarding the Associate role. I'm super inte…"
click at [913, 269] on textarea at bounding box center [1061, 308] width 329 height 137
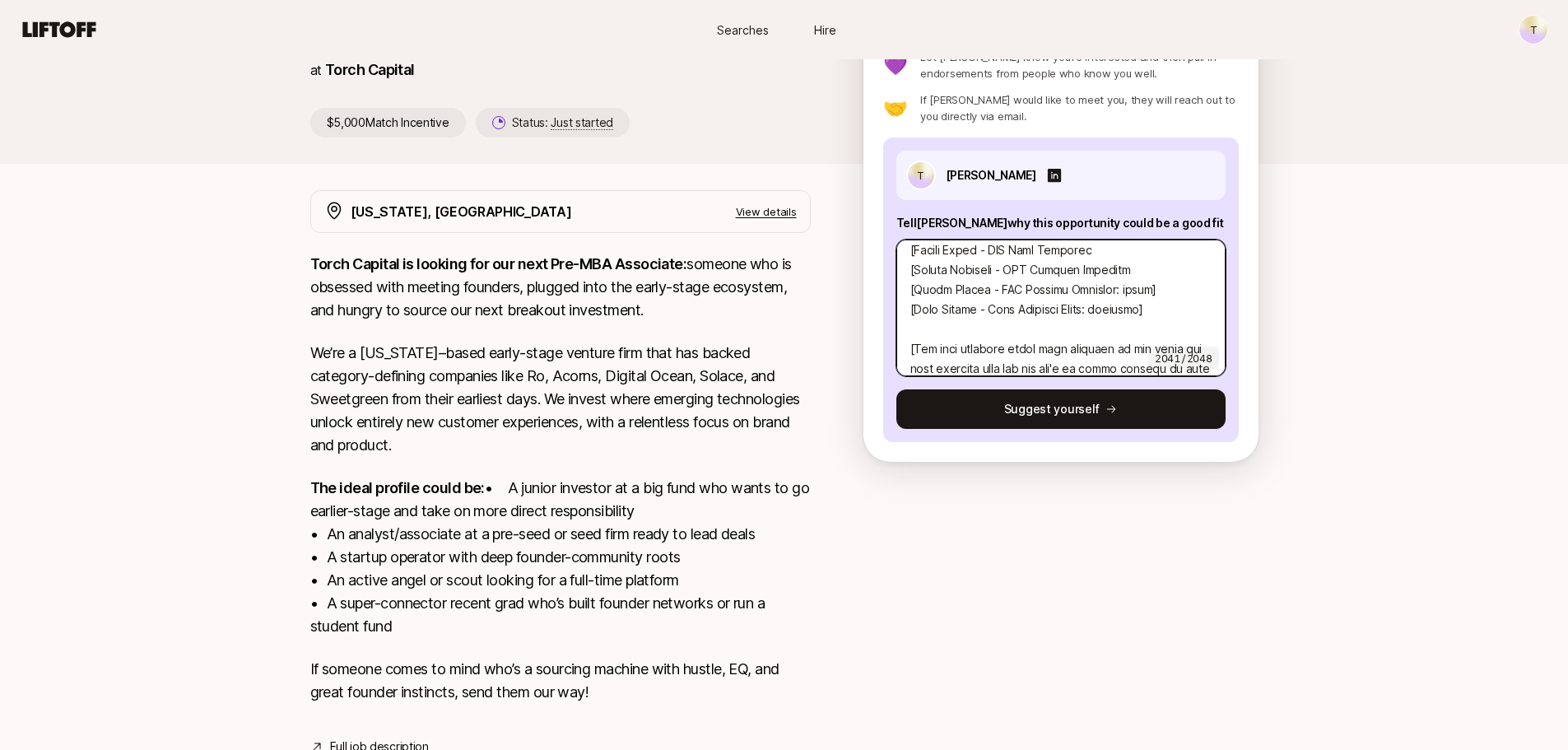
type textarea "x"
type textarea "Hi [PERSON_NAME], I'm reaching out regarding the Associate role. I'm super inte…"
click at [917, 289] on textarea at bounding box center [1061, 308] width 329 height 137
type textarea "x"
type textarea "Hi [PERSON_NAME], I'm reaching out regarding the Associate role. I'm super inte…"
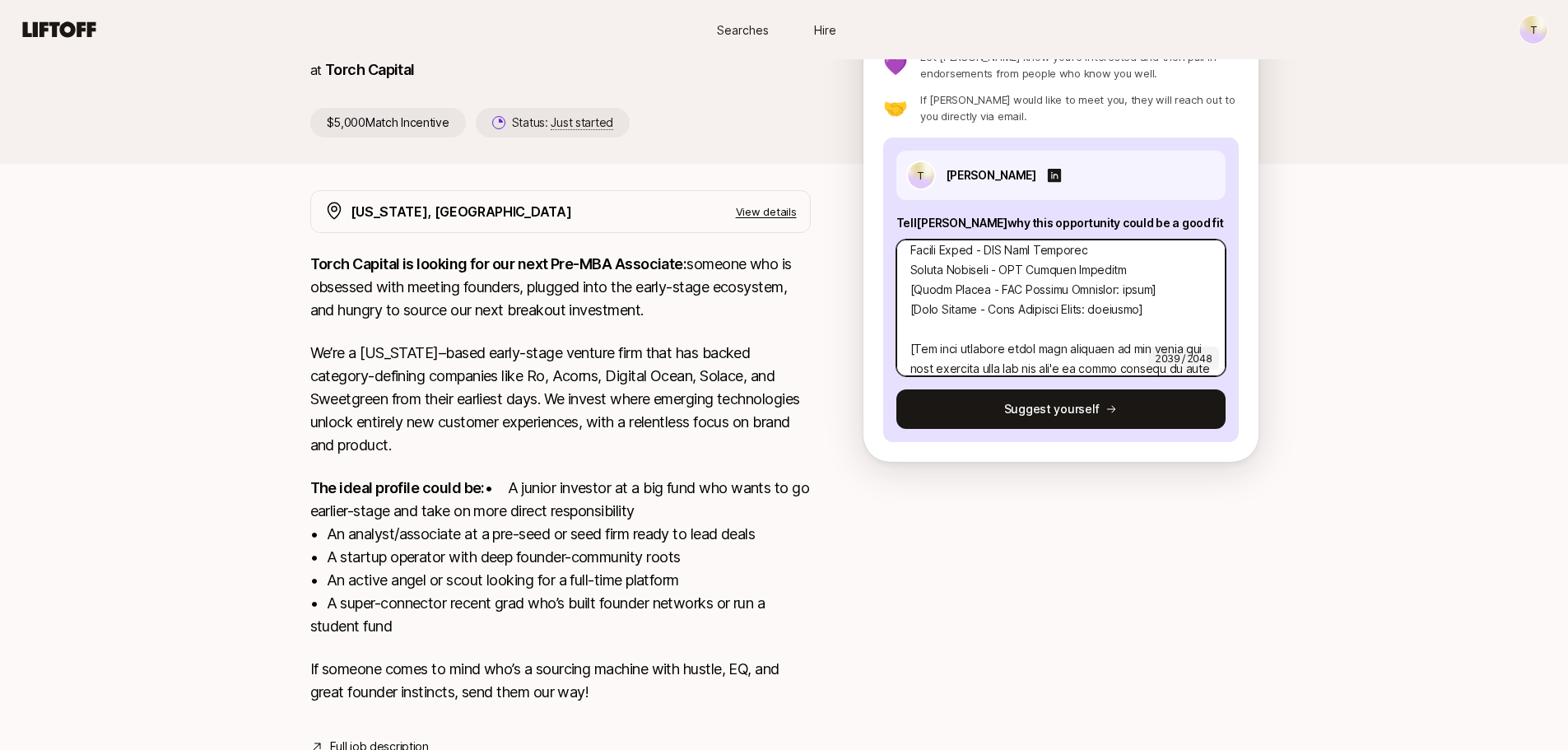
click at [1139, 315] on textarea at bounding box center [1061, 308] width 329 height 137
type textarea "x"
type textarea "Hi [PERSON_NAME], I'm reaching out regarding the Associate role. I'm super inte…"
type textarea "x"
type textarea "Hi [PERSON_NAME], I'm reaching out regarding the Associate role. I'm super inte…"
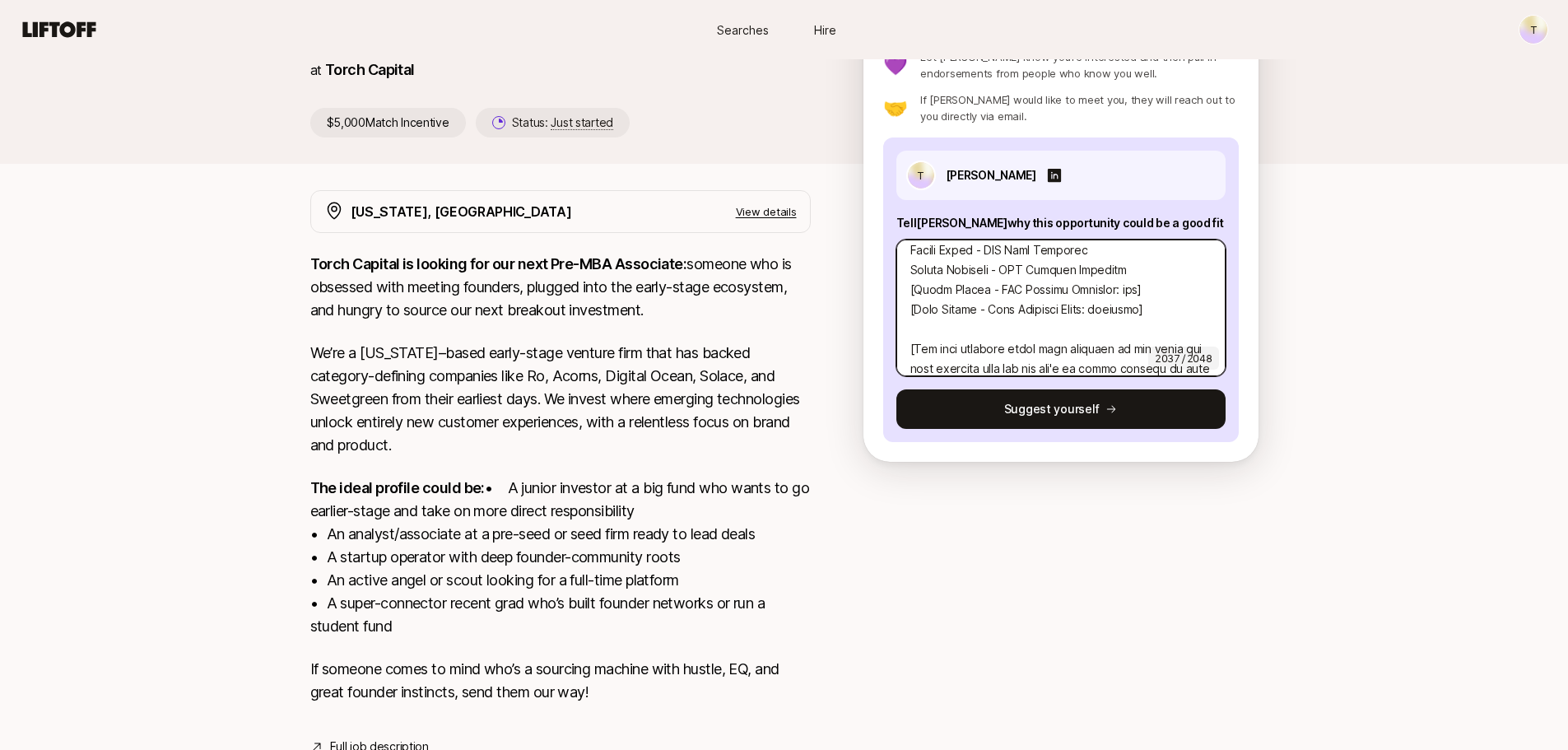
click at [1157, 307] on textarea at bounding box center [1061, 308] width 329 height 137
type textarea "x"
type textarea "Hi [PERSON_NAME], I'm reaching out regarding the Associate role. I'm super inte…"
type textarea "x"
type textarea "Hi [PERSON_NAME], I'm reaching out regarding the Associate role. I'm super inte…"
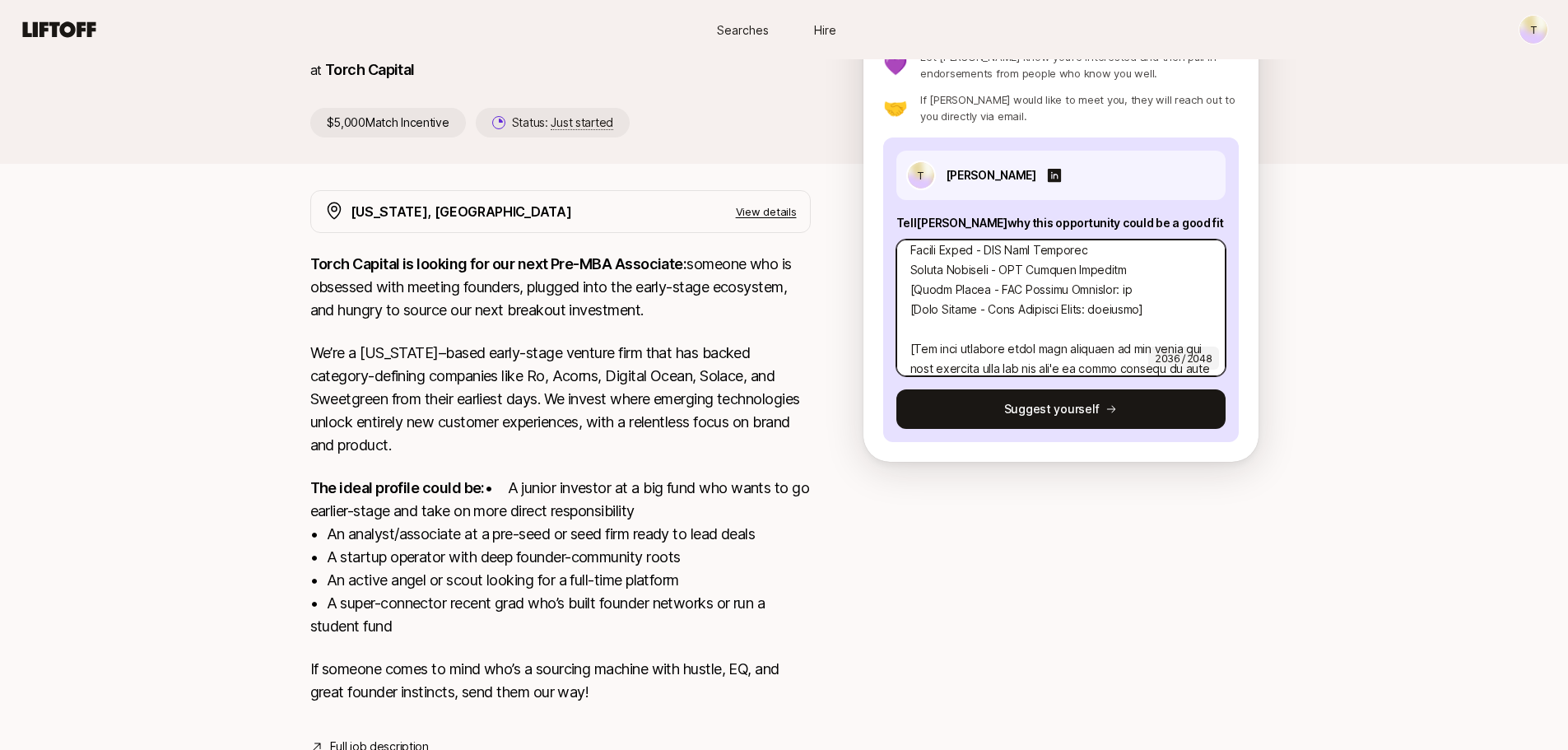
type textarea "x"
type textarea "Hi [PERSON_NAME], I'm reaching out regarding the Associate role. I'm super inte…"
type textarea "x"
type textarea "Hi [PERSON_NAME], I'm reaching out regarding the Associate role. I'm super inte…"
type textarea "x"
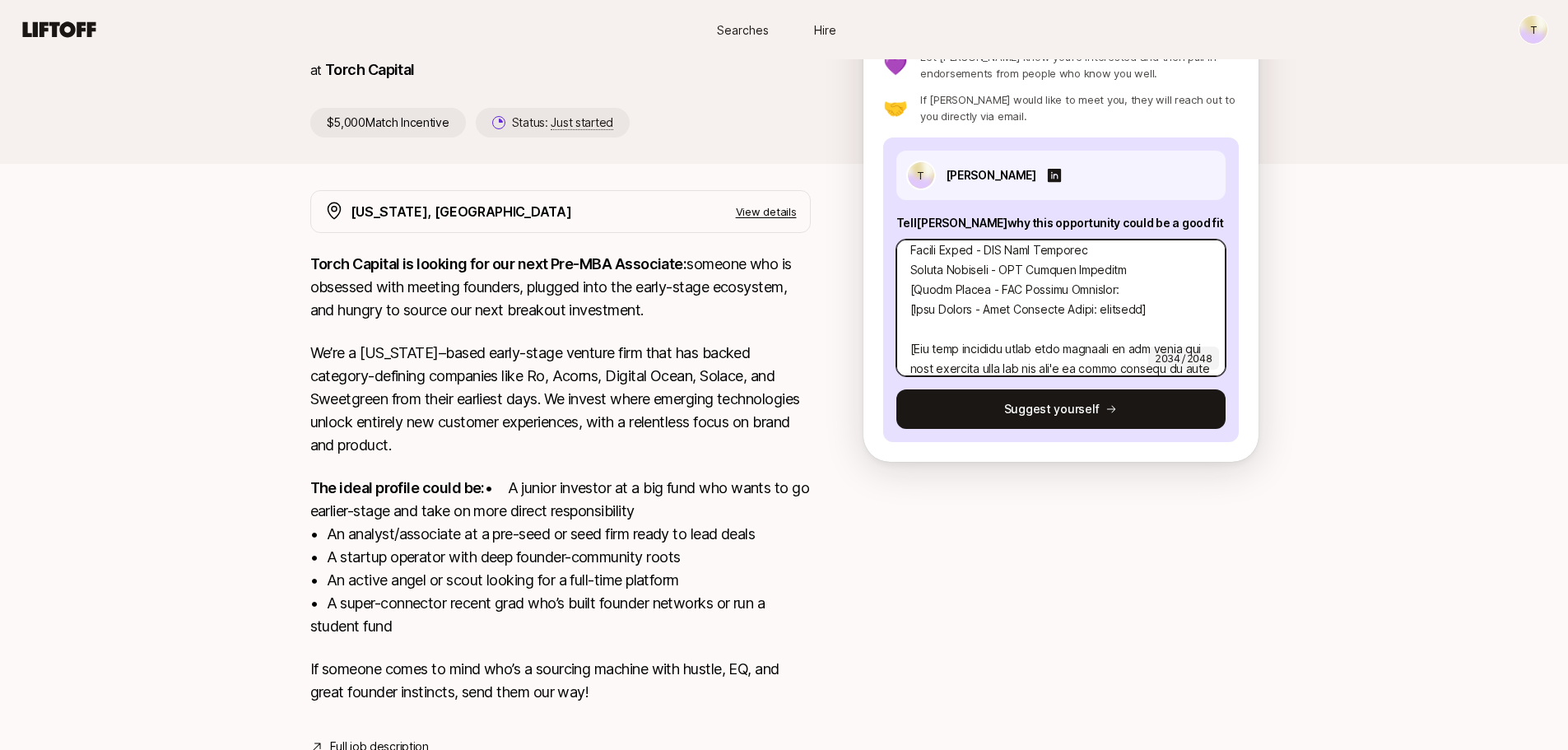
type textarea "Hi [PERSON_NAME], I'm reaching out regarding the Associate role. I'm super inte…"
type textarea "x"
type textarea "Hi [PERSON_NAME], I'm reaching out regarding the Associate role. I'm super inte…"
click at [1162, 327] on textarea at bounding box center [1061, 308] width 329 height 137
type textarea "x"
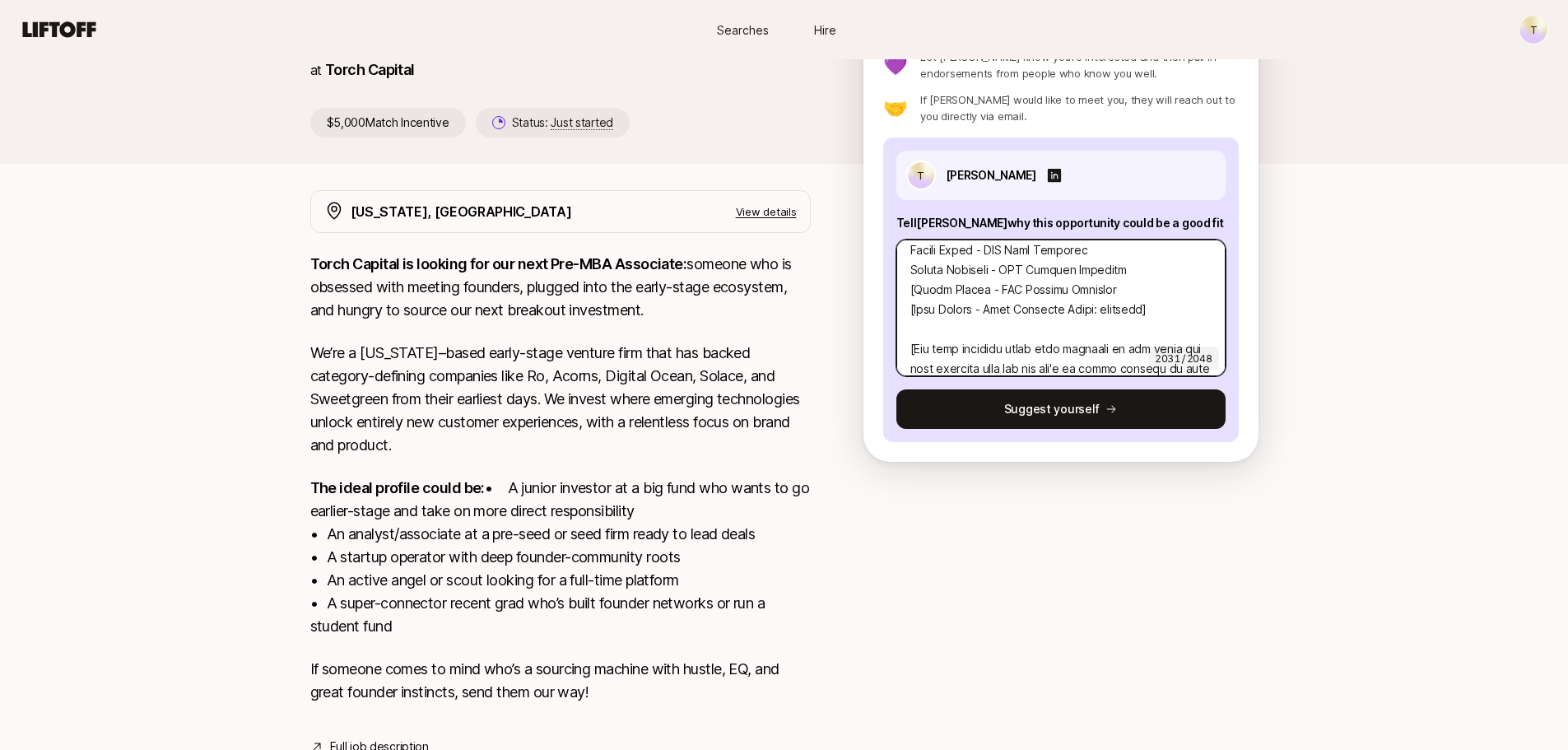
type textarea "Hi [PERSON_NAME], I'm reaching out regarding the Associate role. I'm super inte…"
type textarea "x"
type textarea "Hi [PERSON_NAME], I'm reaching out regarding the Associate role. I'm super inte…"
type textarea "x"
type textarea "Hi [PERSON_NAME], I'm reaching out regarding the Associate role. I'm super inte…"
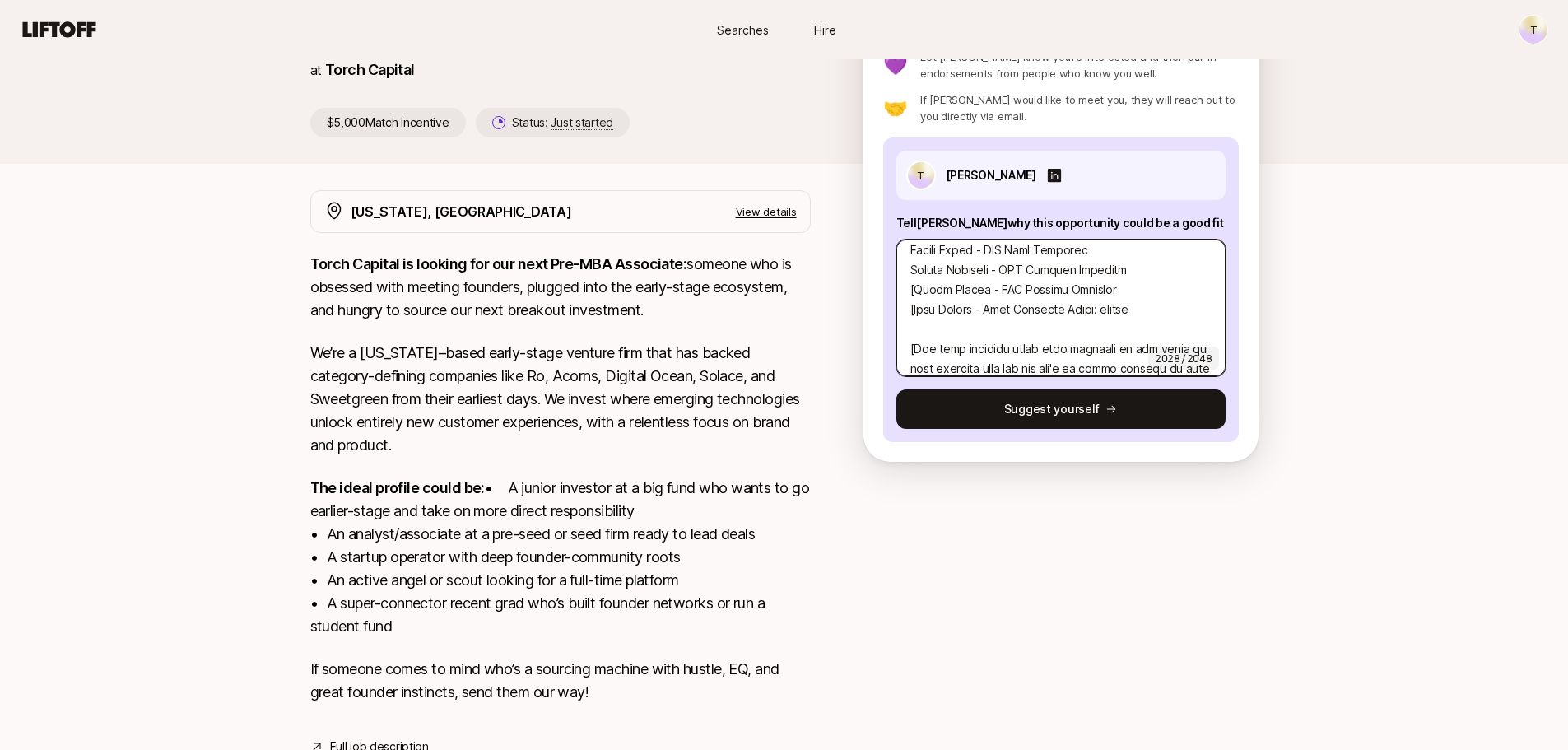
type textarea "x"
type textarea "Hi [PERSON_NAME], I'm reaching out regarding the Associate role. I'm super inte…"
click at [918, 304] on textarea at bounding box center [1061, 308] width 329 height 137
click at [916, 307] on textarea at bounding box center [1061, 308] width 329 height 137
click at [914, 332] on textarea at bounding box center [1061, 308] width 329 height 137
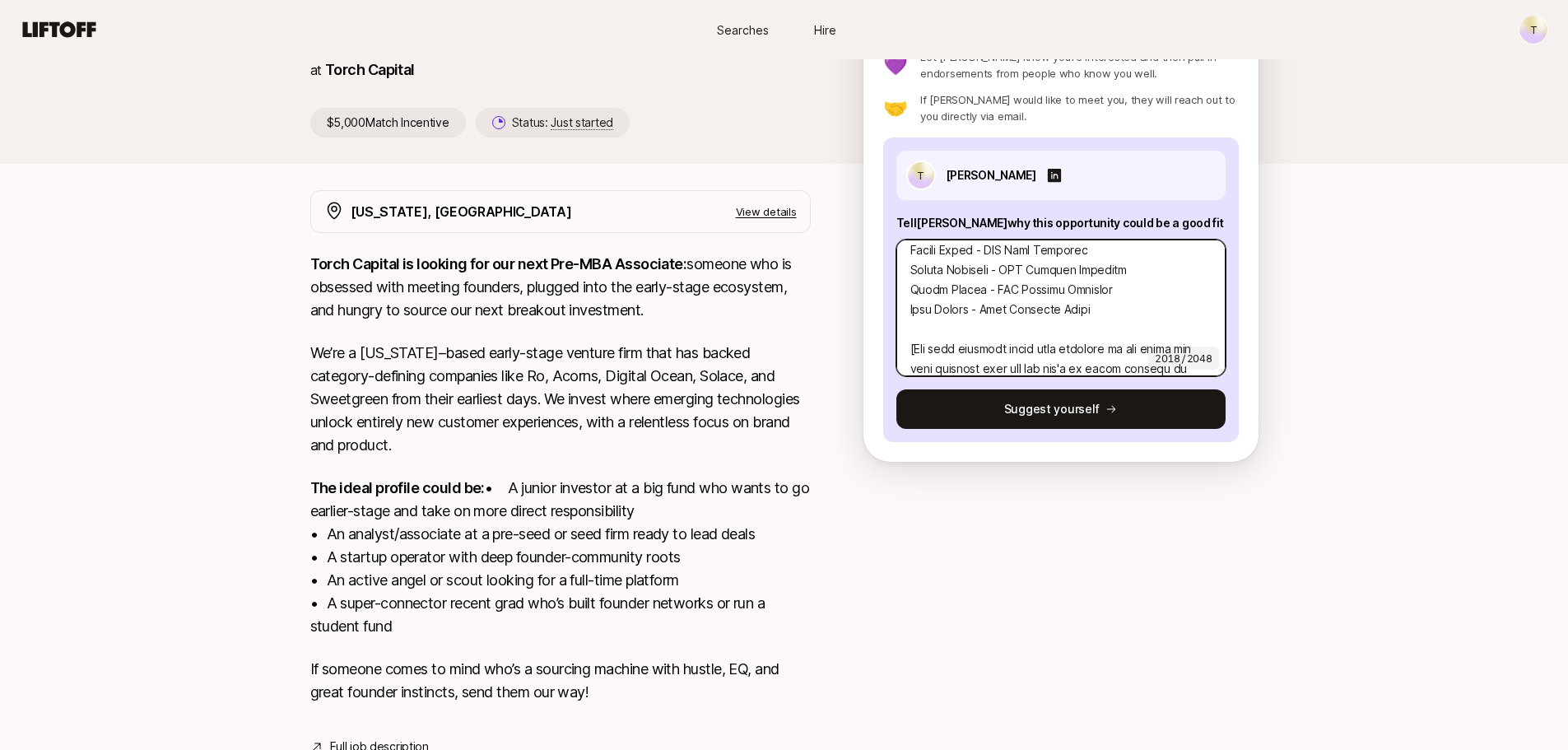
click at [1005, 330] on textarea at bounding box center [1061, 308] width 329 height 137
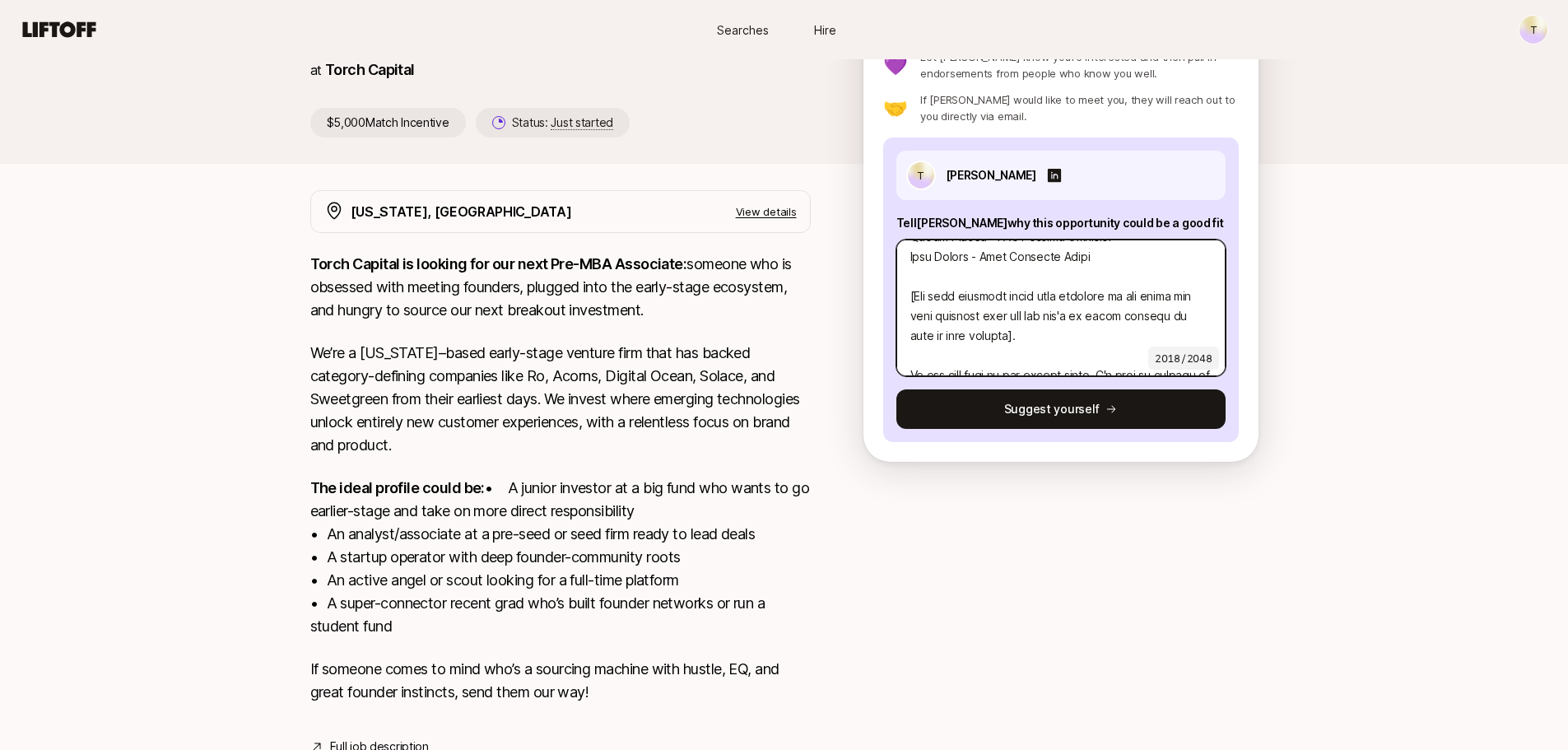
scroll to position [823, 0]
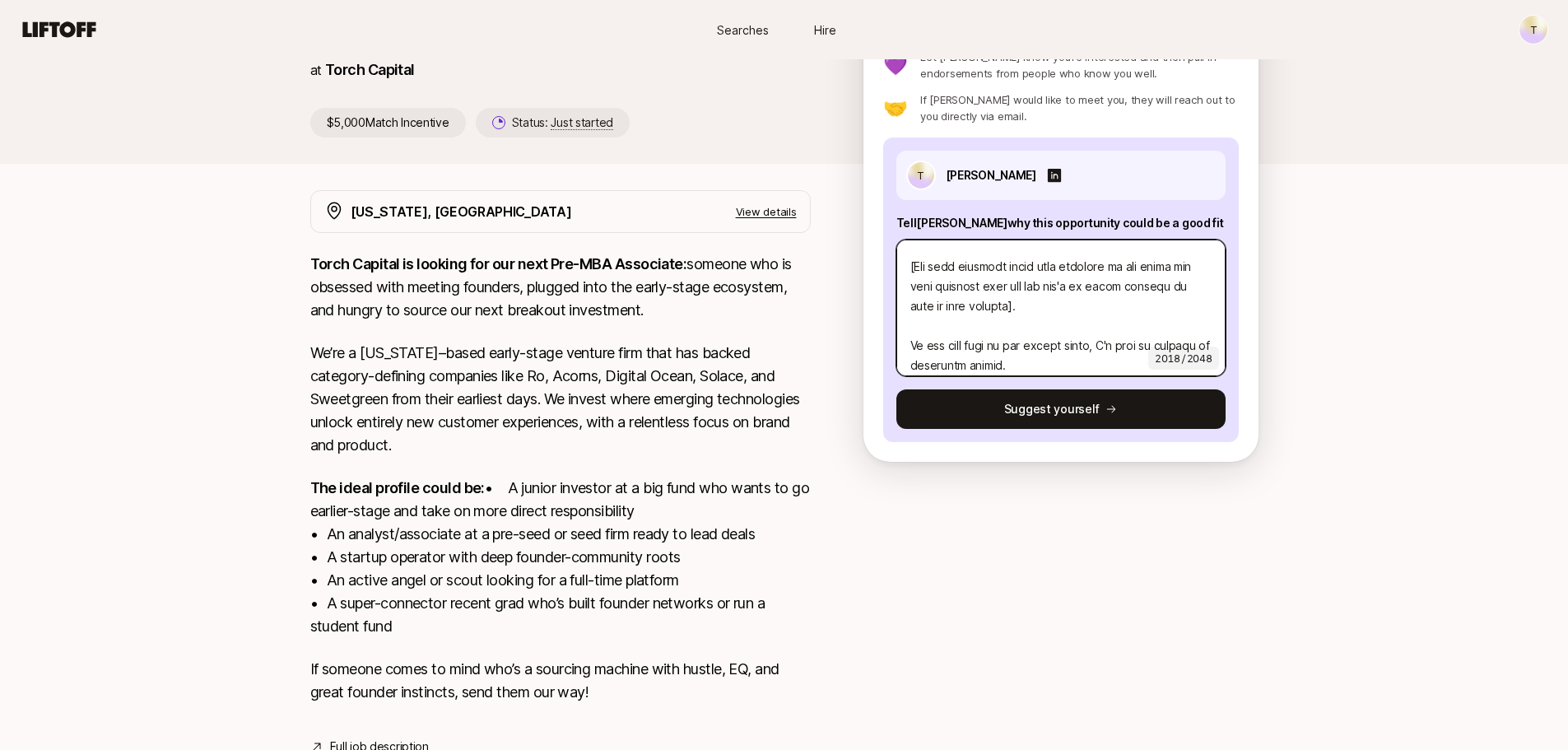
drag, startPoint x: 1097, startPoint y: 327, endPoint x: 910, endPoint y: 279, distance: 193.1
click at [910, 279] on textarea at bounding box center [1061, 308] width 329 height 137
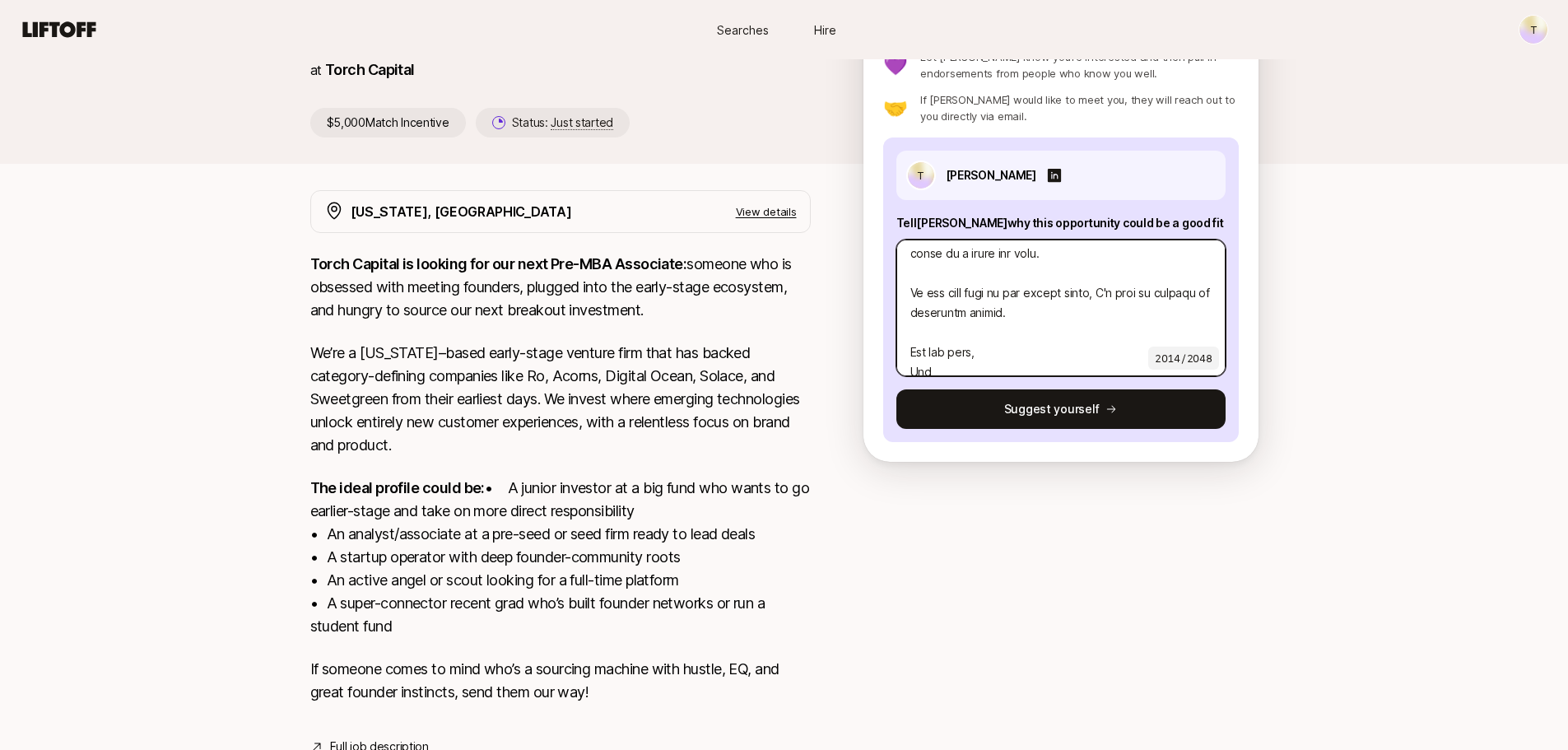
scroll to position [928, 0]
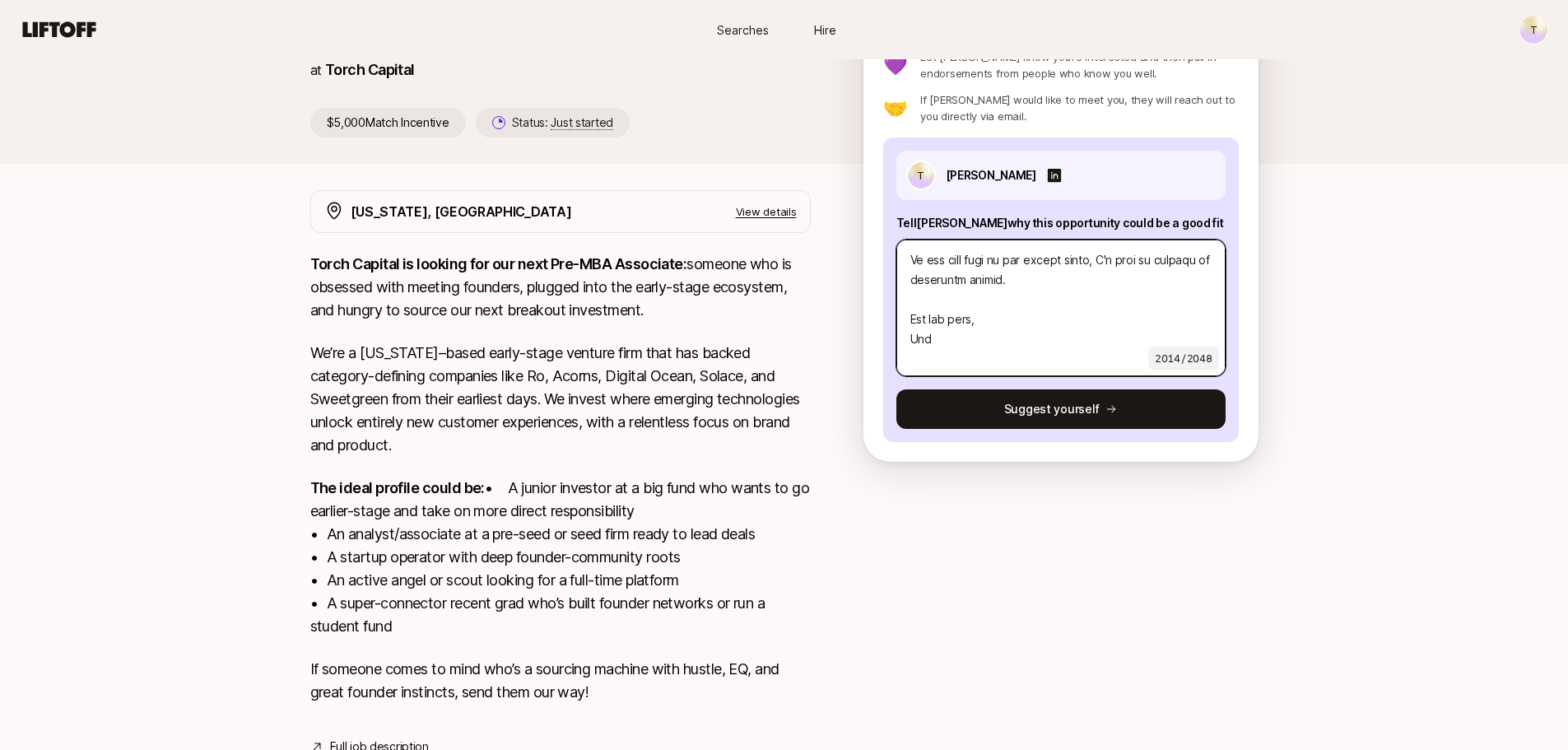
click at [1093, 294] on textarea at bounding box center [1061, 308] width 329 height 137
click at [1092, 287] on textarea at bounding box center [1061, 308] width 329 height 137
click at [996, 355] on textarea at bounding box center [1061, 308] width 329 height 137
click at [952, 365] on textarea at bounding box center [1061, 308] width 329 height 137
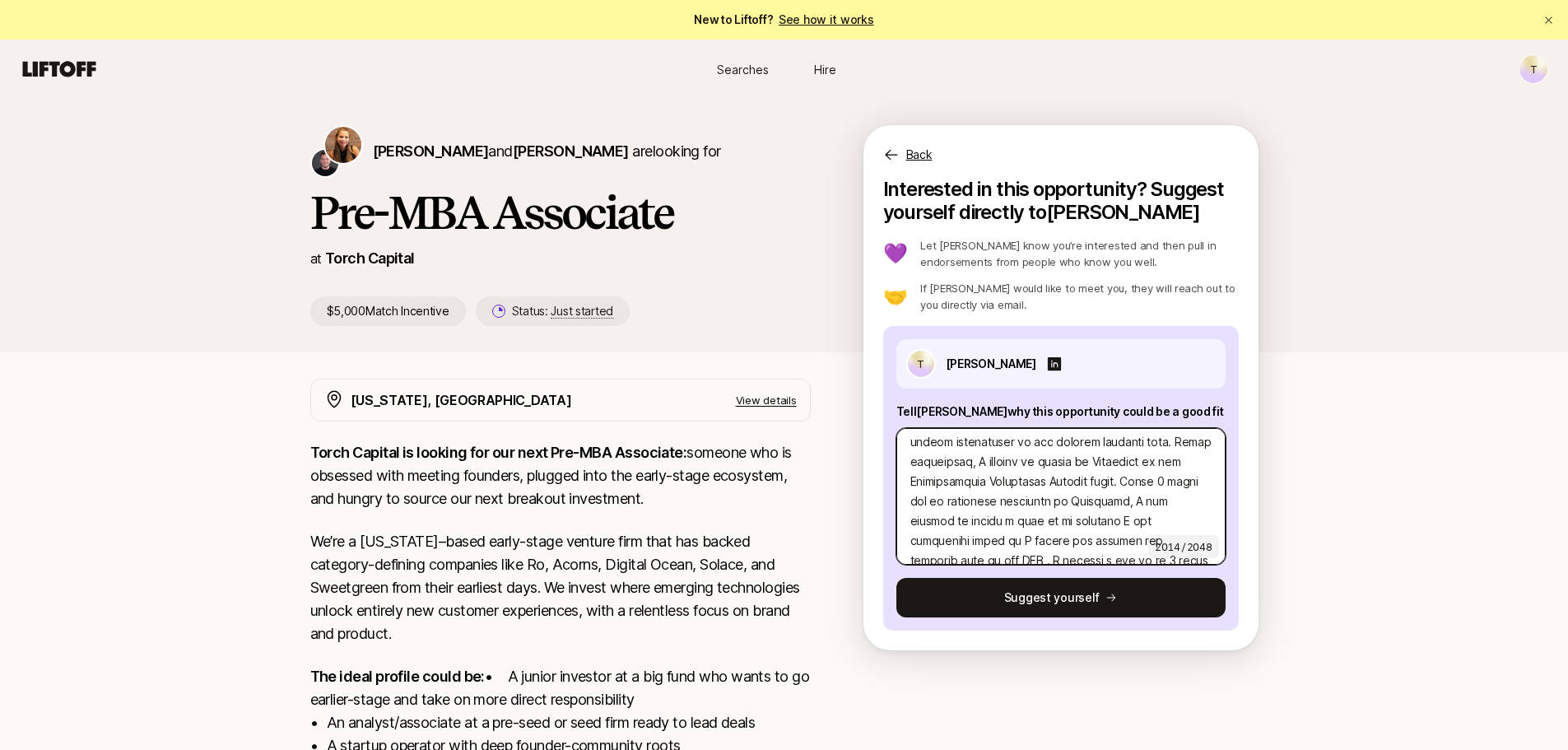
scroll to position [0, 0]
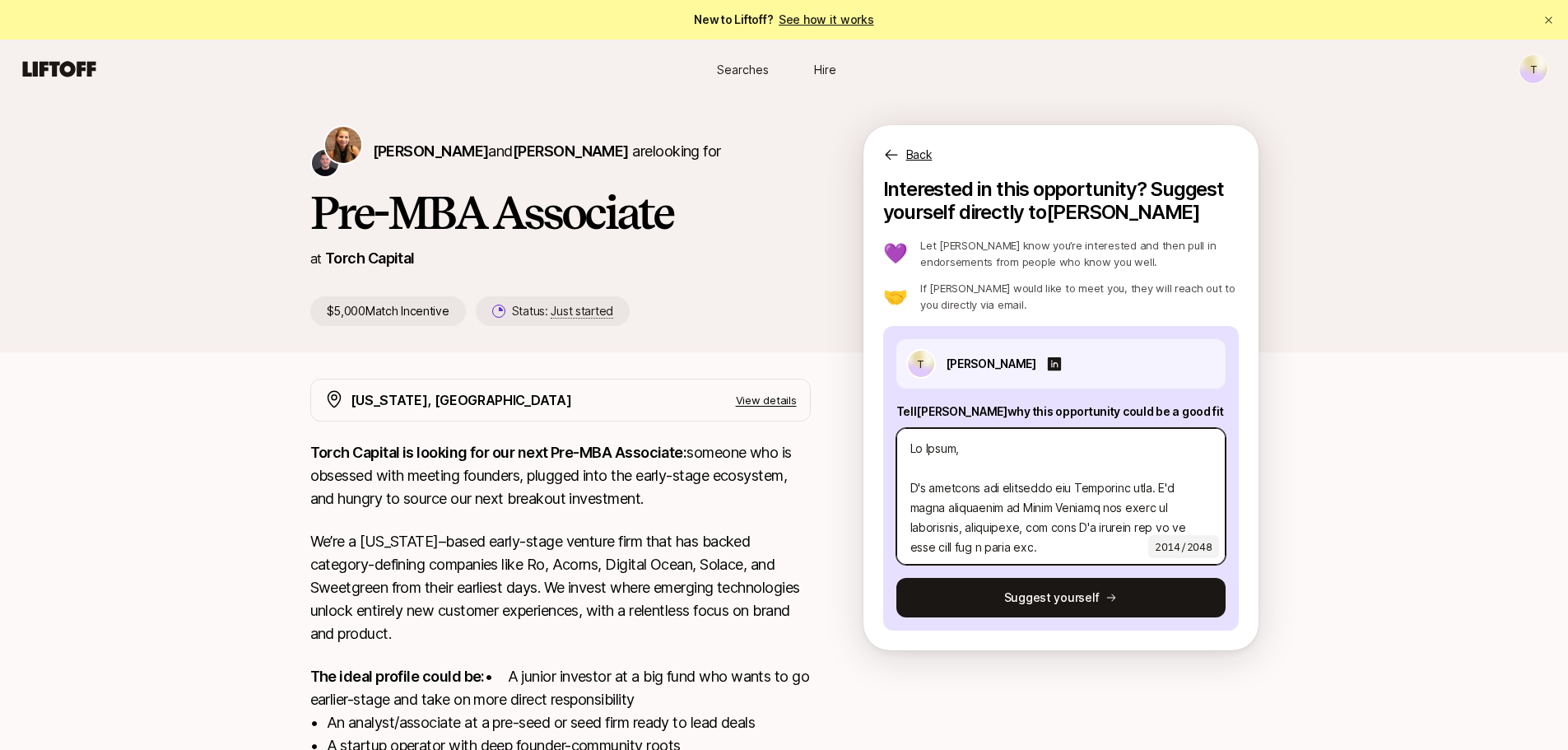
click at [1142, 487] on textarea at bounding box center [1061, 496] width 329 height 137
click at [1130, 537] on textarea at bounding box center [1061, 496] width 329 height 137
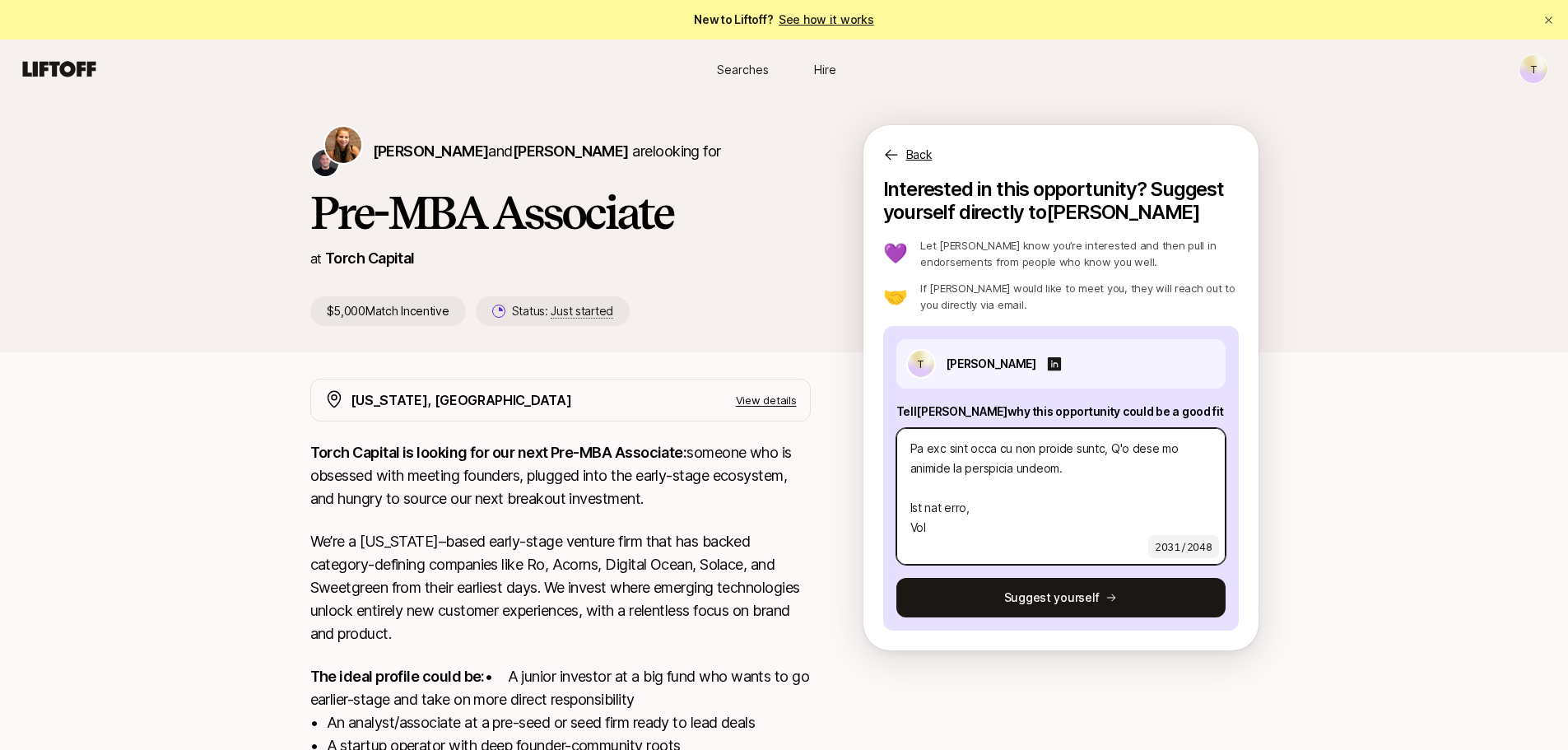
scroll to position [830, 0]
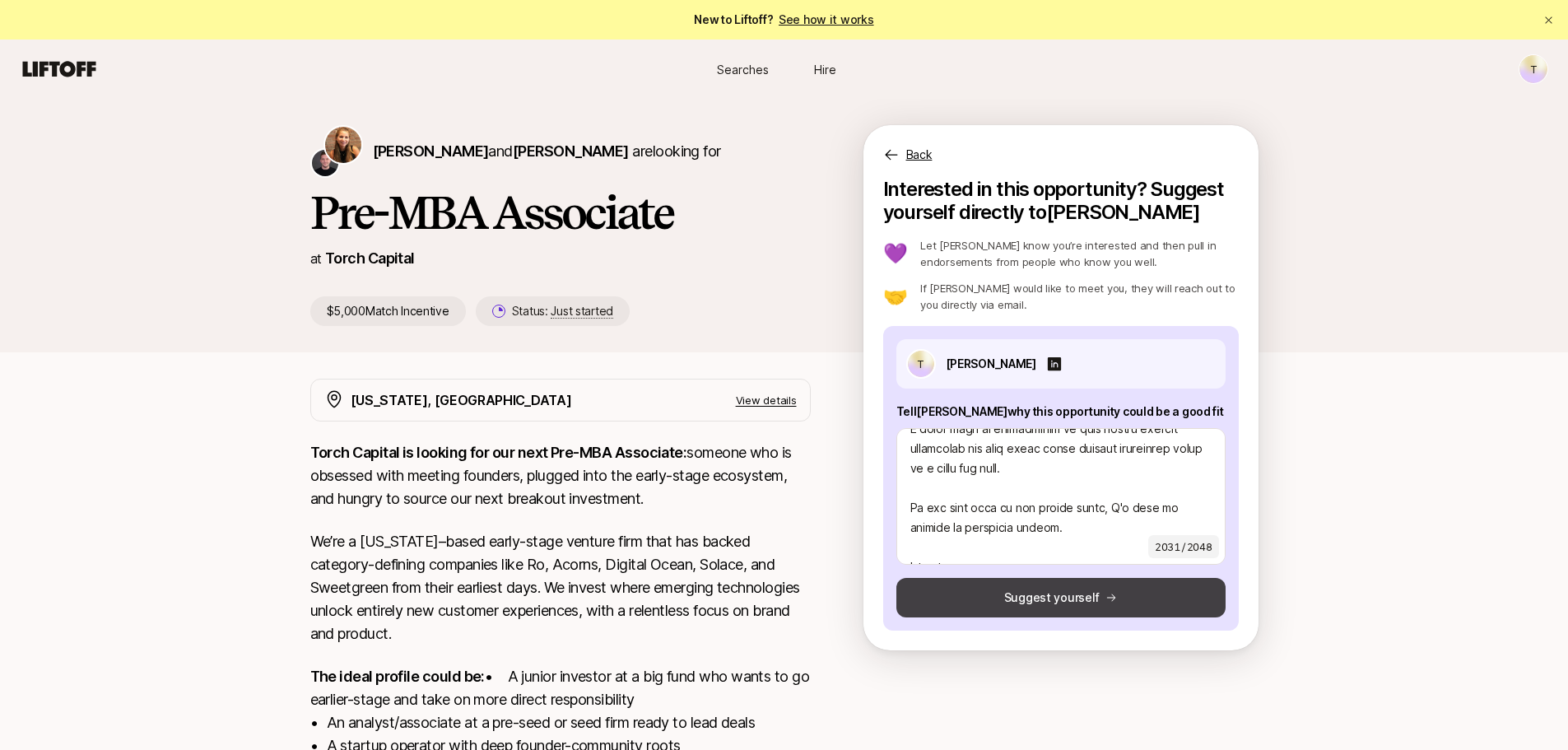
click at [1058, 599] on button "Suggest yourself" at bounding box center [1061, 597] width 329 height 39
